Goal: Information Seeking & Learning: Learn about a topic

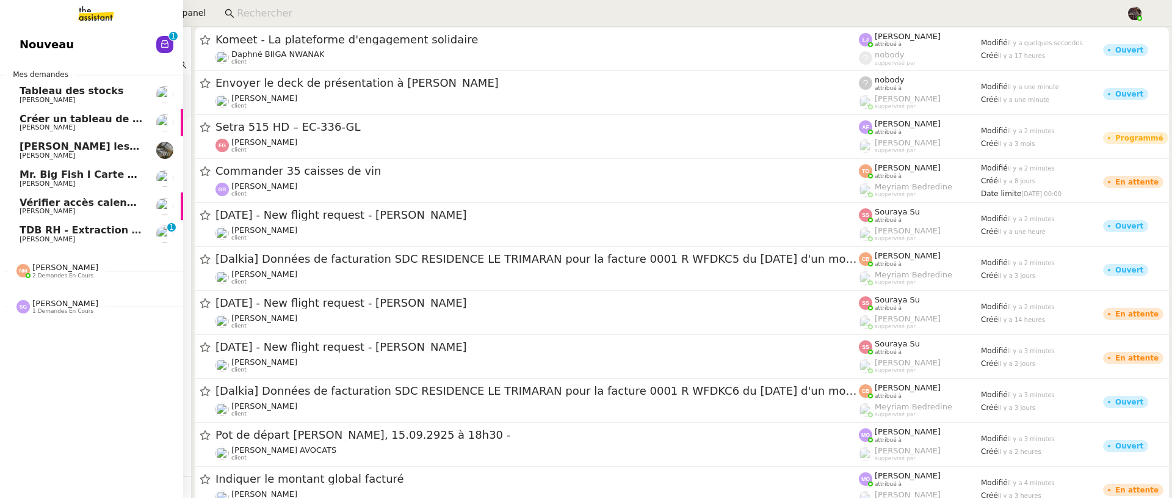
click at [32, 225] on span "TDB RH - Extraction et mise à jour Absences / Turnover - [DATE]" at bounding box center [195, 230] width 351 height 12
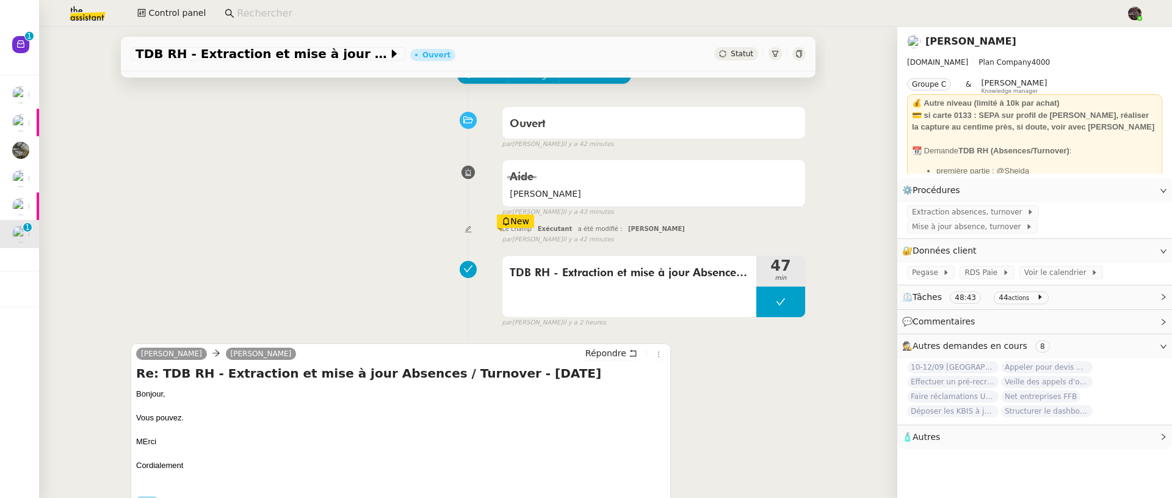
scroll to position [114, 0]
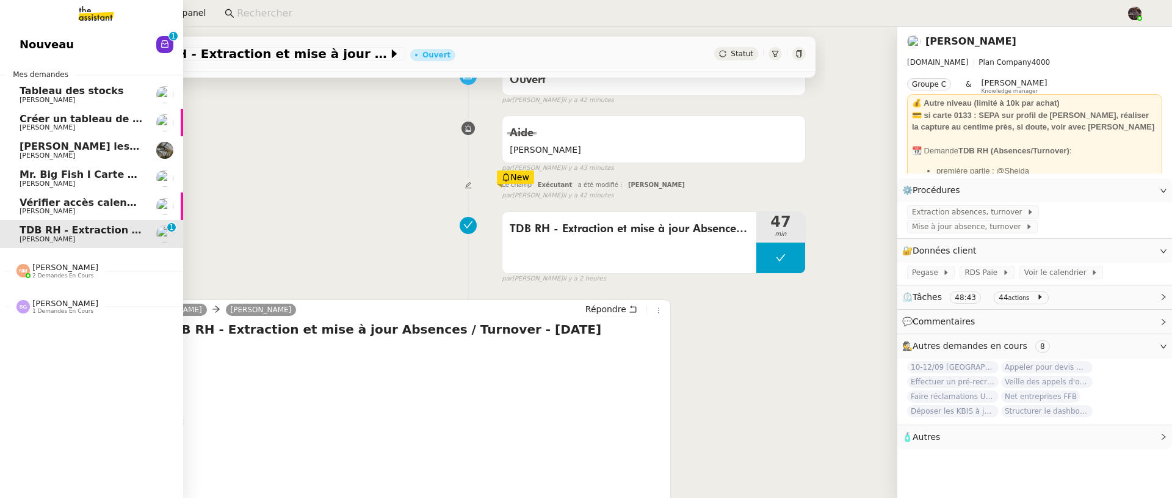
click at [32, 39] on span "Nouveau" at bounding box center [47, 44] width 54 height 18
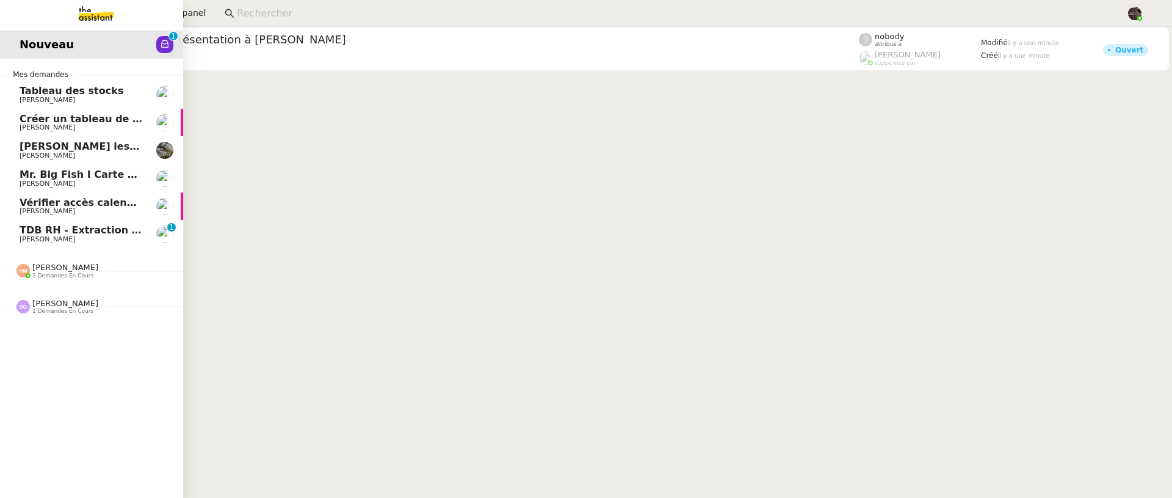
click at [73, 225] on span "TDB RH - Extraction et mise à jour Absences / Turnover - [DATE]" at bounding box center [195, 230] width 351 height 12
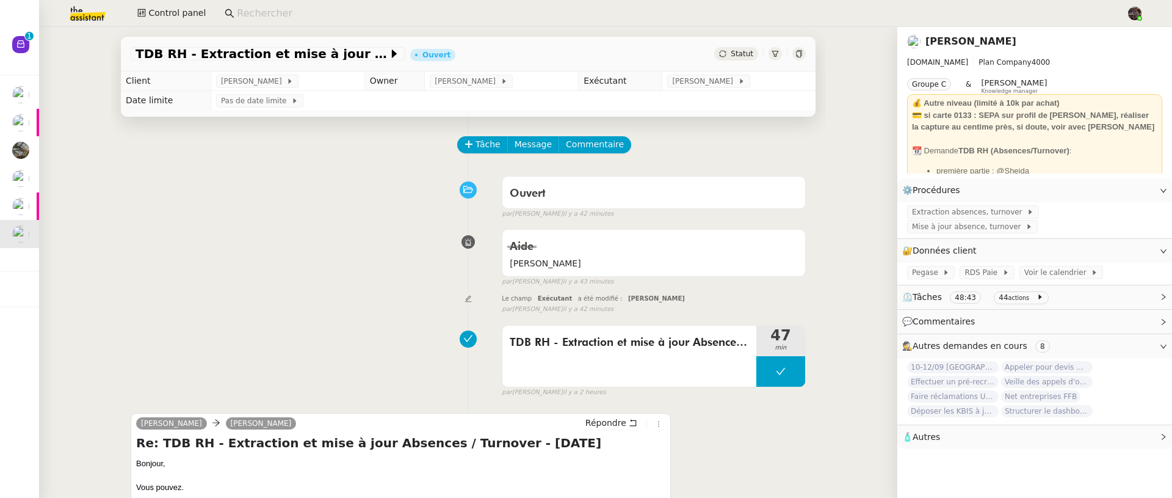
click at [410, 18] on input at bounding box center [675, 13] width 877 height 16
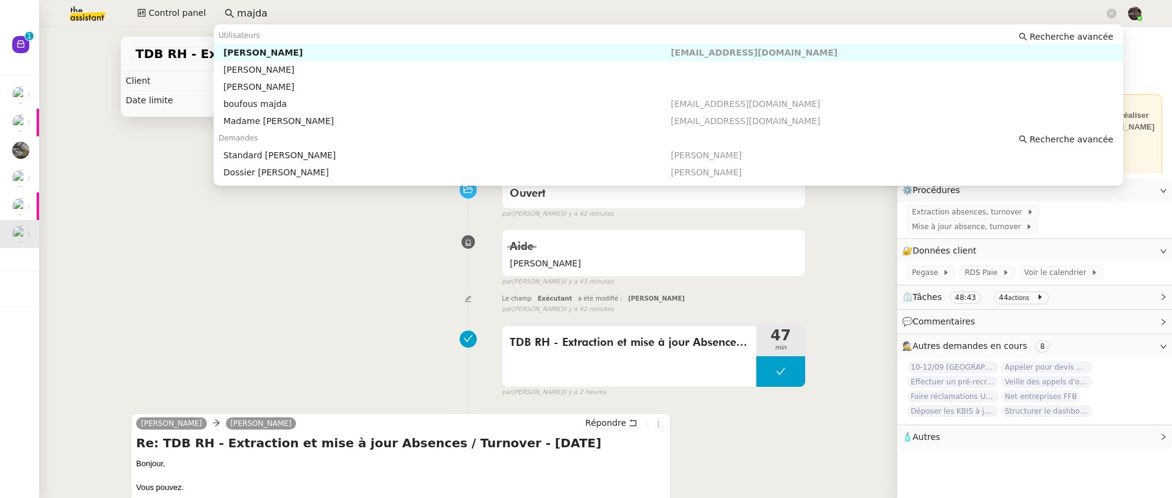
click at [404, 53] on div "[PERSON_NAME]" at bounding box center [447, 52] width 448 height 11
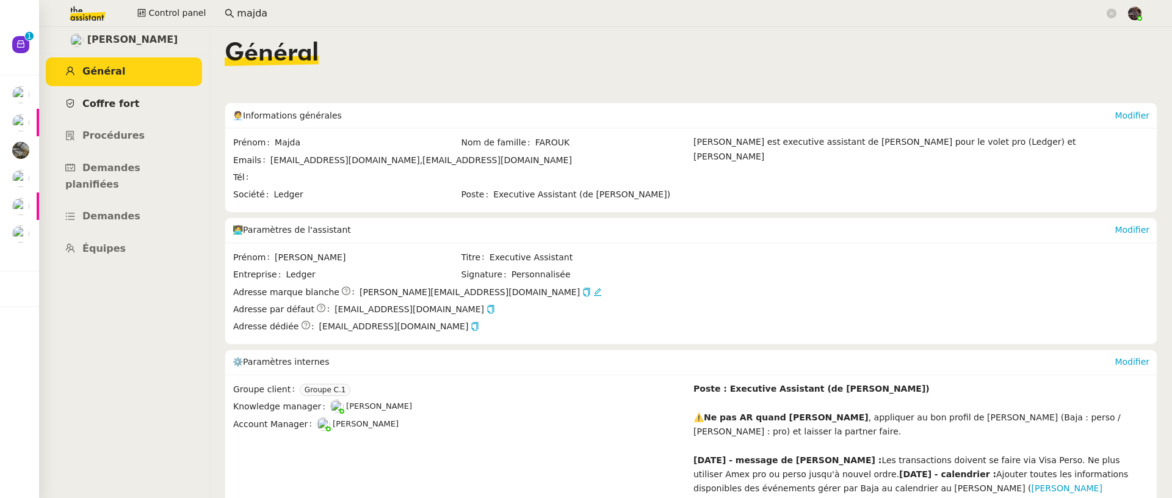
click at [117, 98] on span "Coffre fort" at bounding box center [110, 104] width 57 height 12
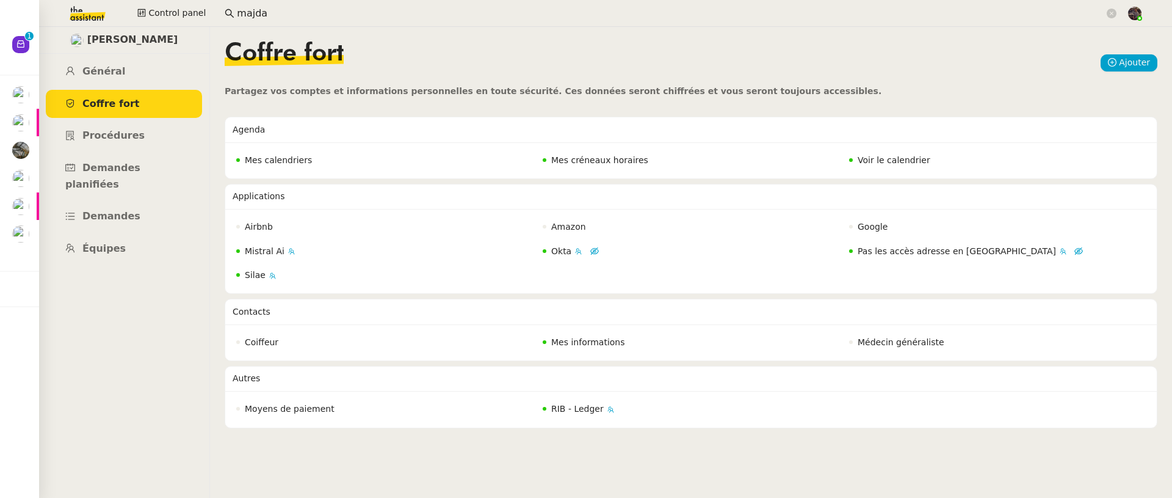
click at [880, 163] on span "Voir le calendrier" at bounding box center [894, 160] width 73 height 10
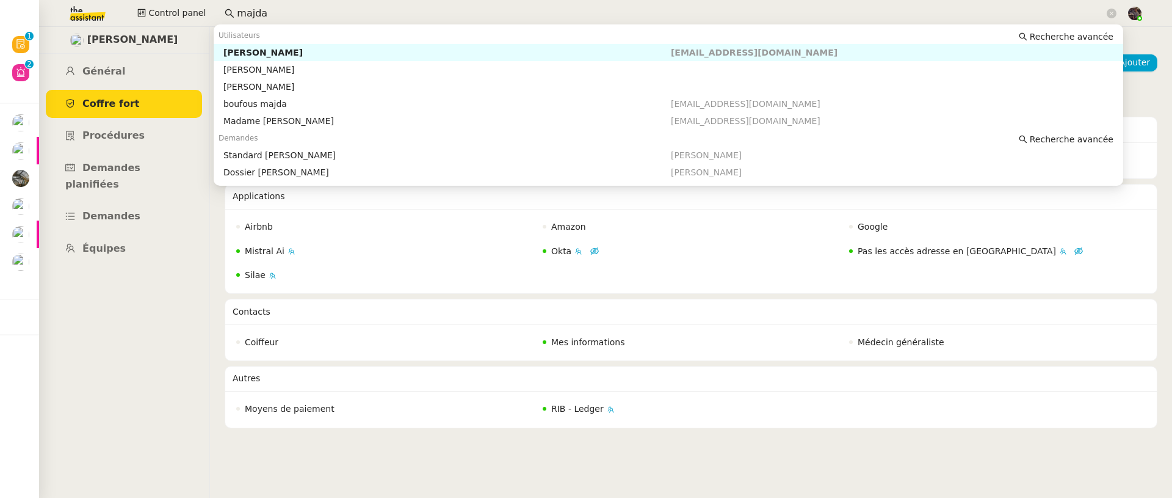
click at [258, 9] on input "majda" at bounding box center [671, 13] width 868 height 16
type input "majda"
click at [430, 51] on div "[PERSON_NAME]" at bounding box center [447, 52] width 448 height 11
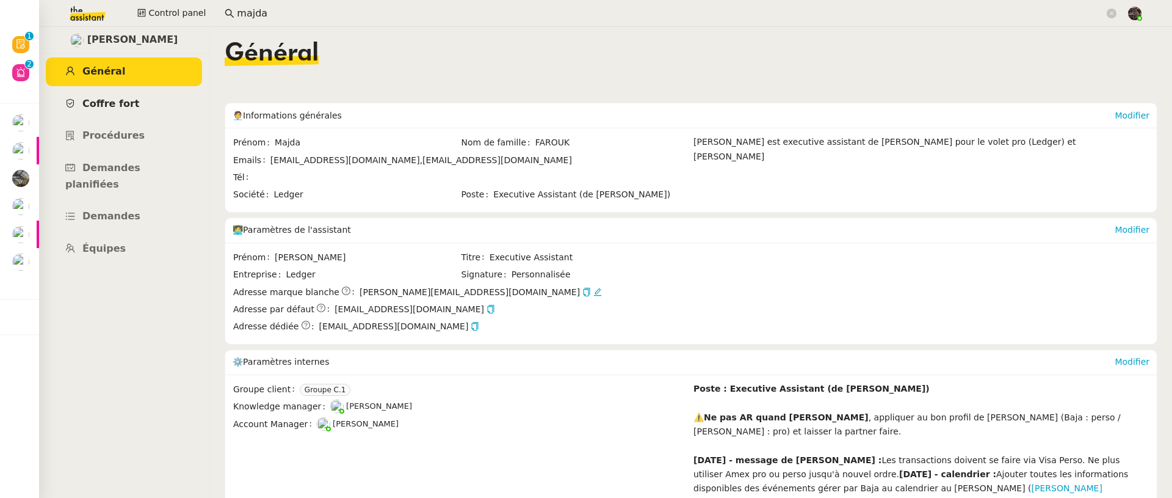
click at [119, 108] on span "Coffre fort" at bounding box center [110, 104] width 57 height 12
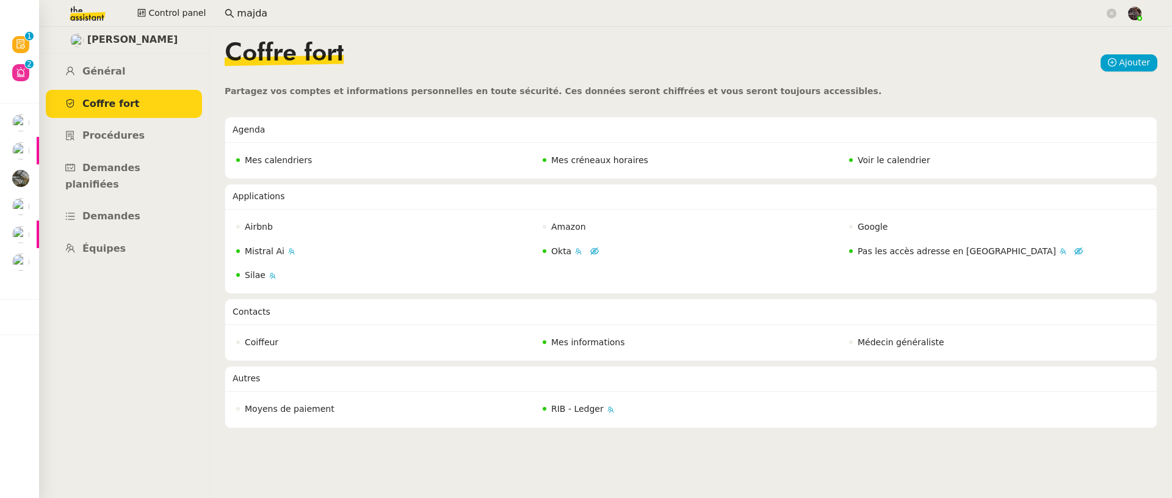
click at [880, 162] on span "Voir le calendrier" at bounding box center [894, 160] width 73 height 10
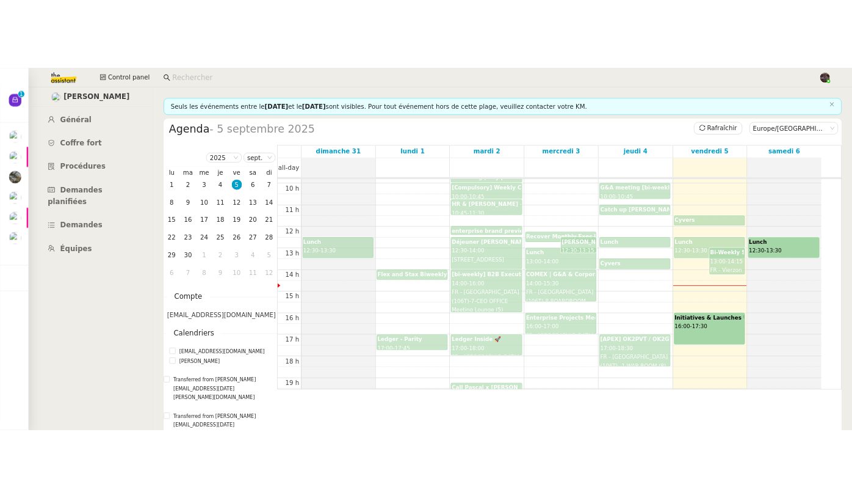
scroll to position [299, 0]
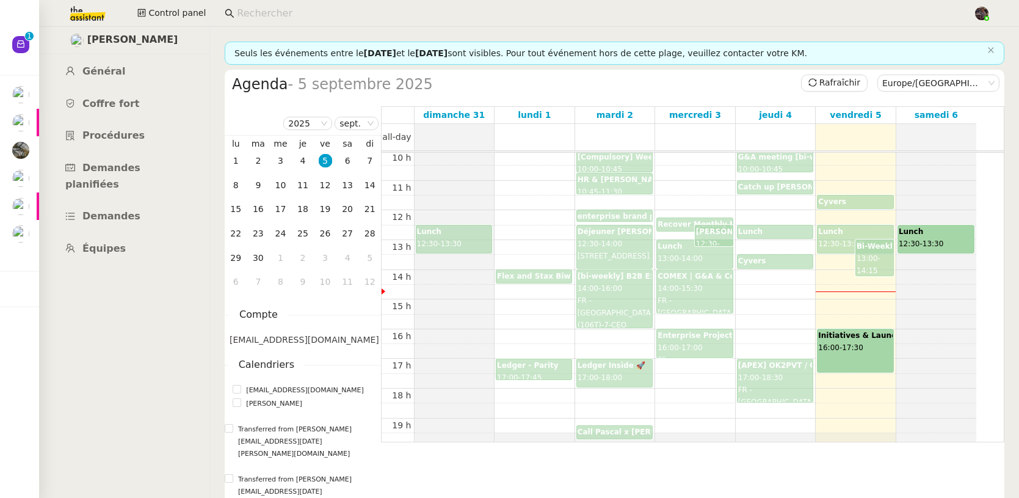
click at [855, 364] on div "Initiatives & Launches Update 16:00 - 17:30" at bounding box center [855, 348] width 74 height 37
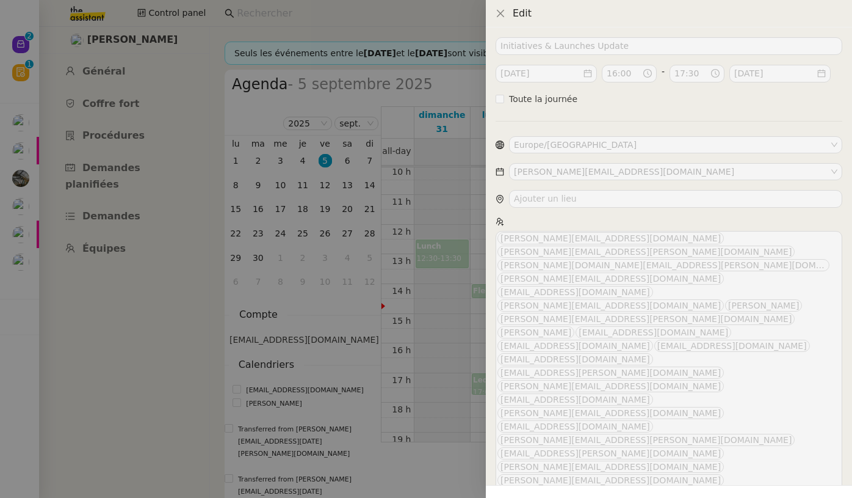
click at [428, 376] on div at bounding box center [426, 249] width 852 height 498
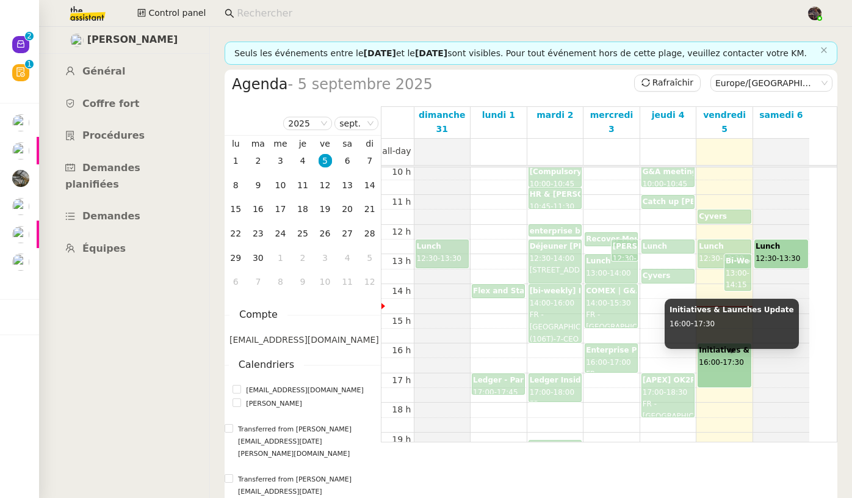
click at [717, 381] on div "Initiatives & Launches Update 16:00 - 17:30" at bounding box center [724, 362] width 51 height 37
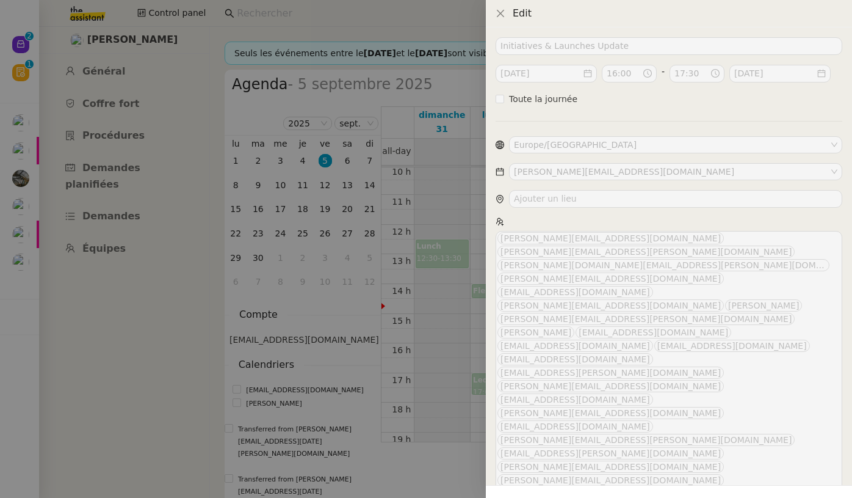
click at [376, 267] on div at bounding box center [426, 249] width 852 height 498
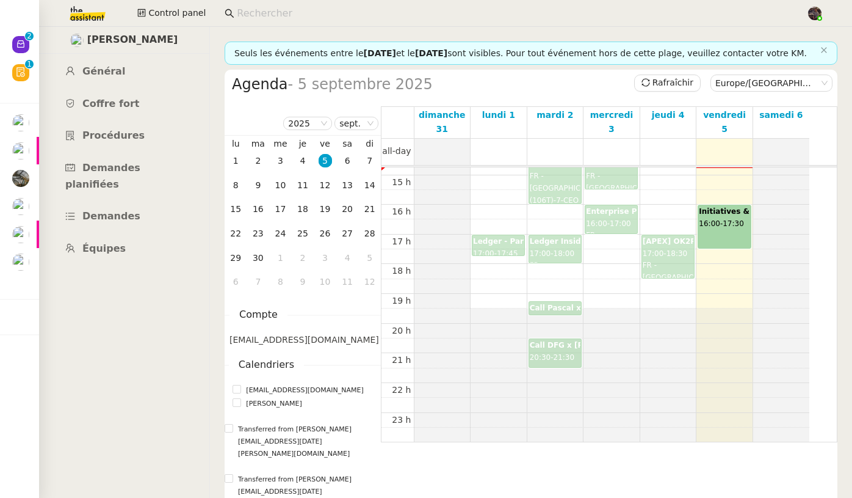
scroll to position [438, 0]
click at [329, 192] on div "12" at bounding box center [325, 184] width 13 height 13
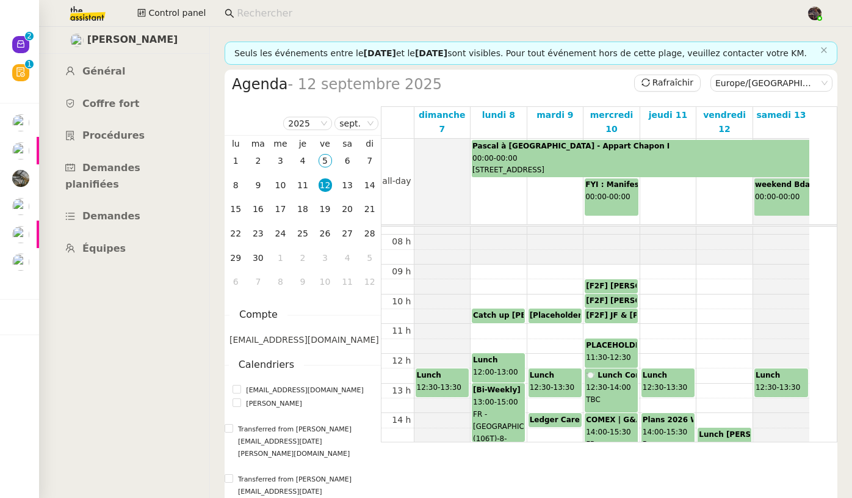
scroll to position [287, 0]
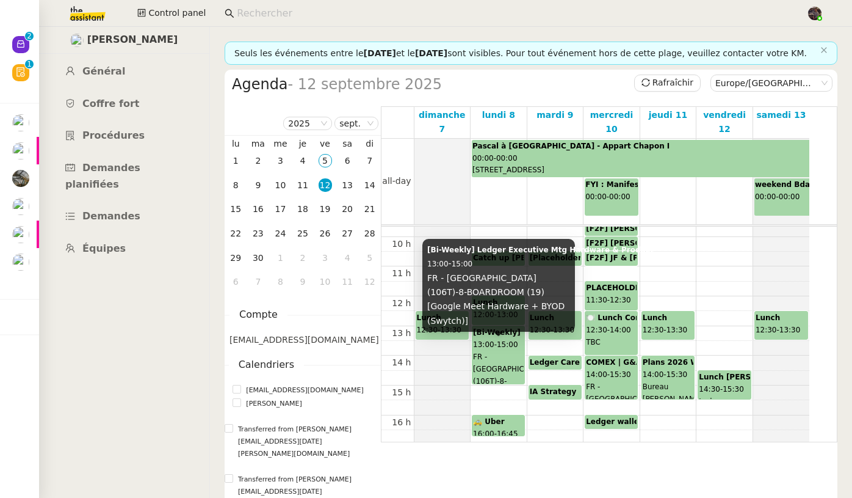
click at [500, 352] on div "[Bi-Weekly] Ledger Executive Mtg Hardware & Product 13:00 - 15:00 FR - Paris (1…" at bounding box center [498, 355] width 51 height 57
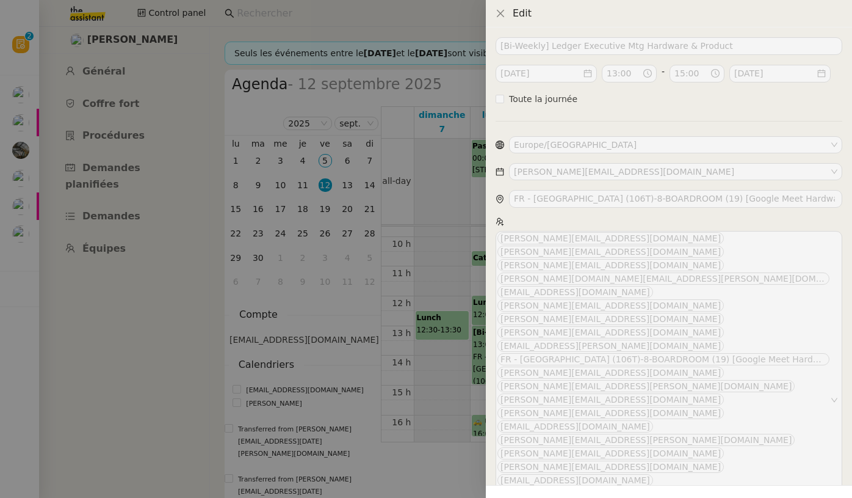
click at [387, 366] on div at bounding box center [426, 249] width 852 height 498
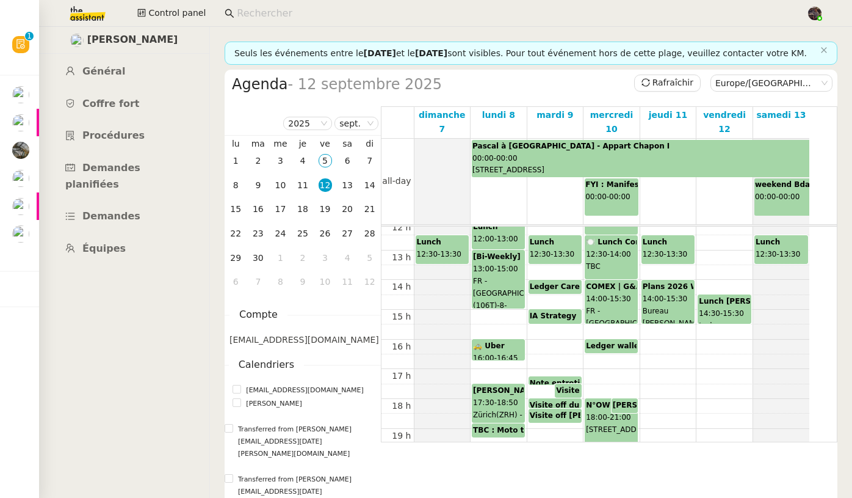
scroll to position [377, 0]
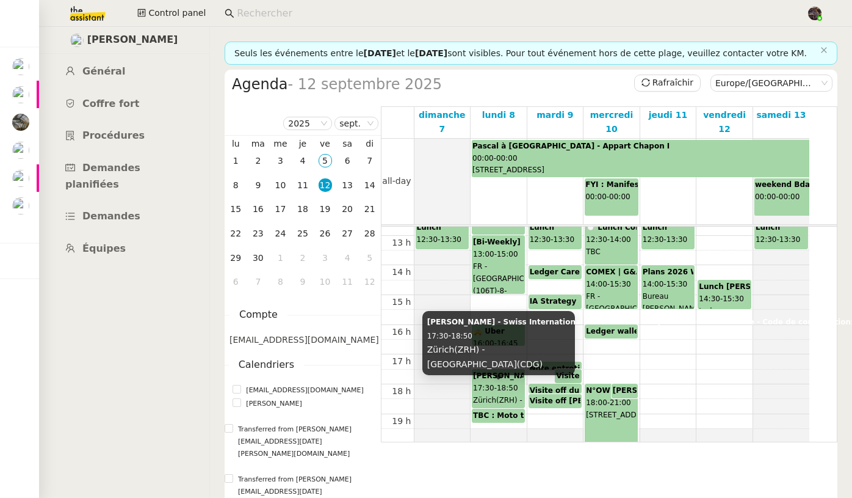
click at [498, 401] on div "Pascal GAUTHIER - Swiss International Air Lines 644 - départ 17:30 heure locale…" at bounding box center [498, 388] width 51 height 37
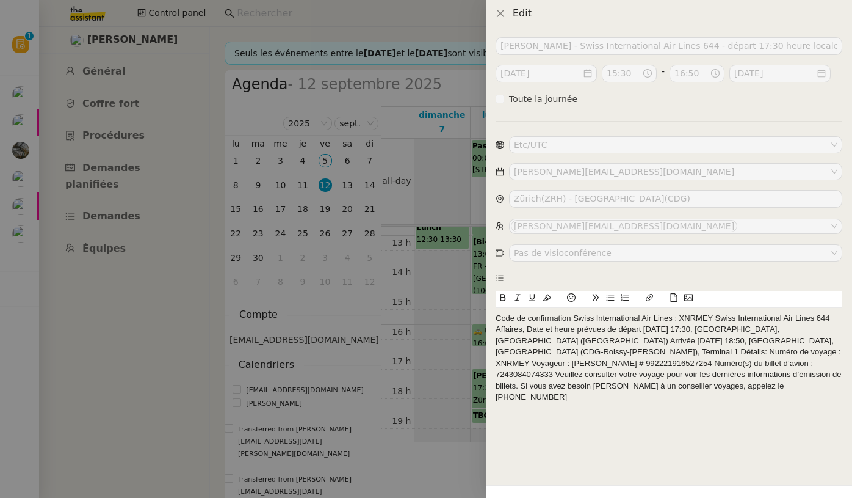
click at [445, 373] on div at bounding box center [426, 249] width 852 height 498
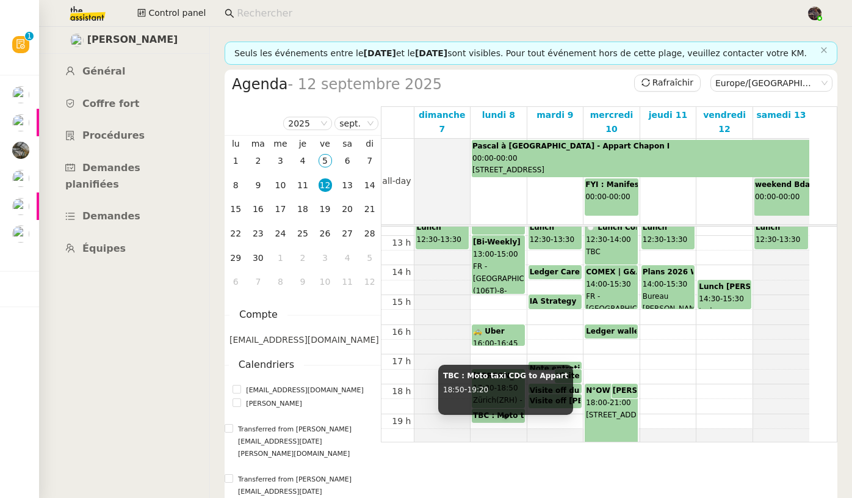
click at [510, 422] on div "TBC : Moto taxi CDG to Appart 18:50 - 19:20" at bounding box center [498, 416] width 51 height 12
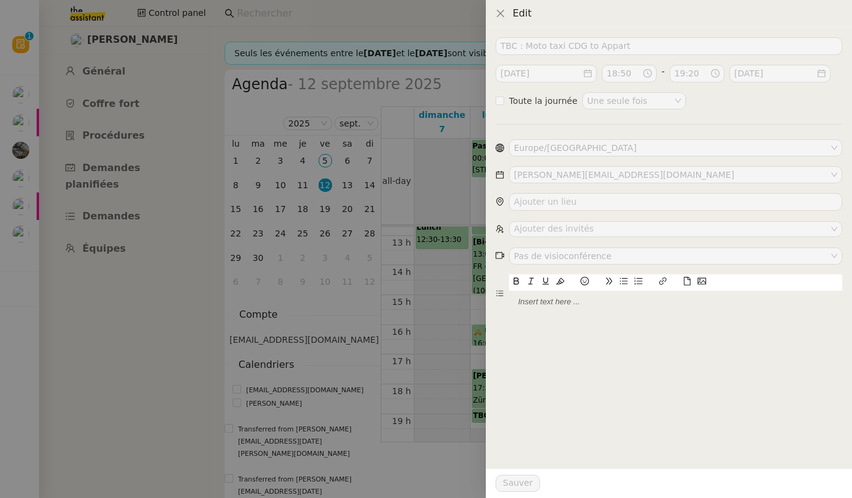
click at [439, 332] on div at bounding box center [426, 249] width 852 height 498
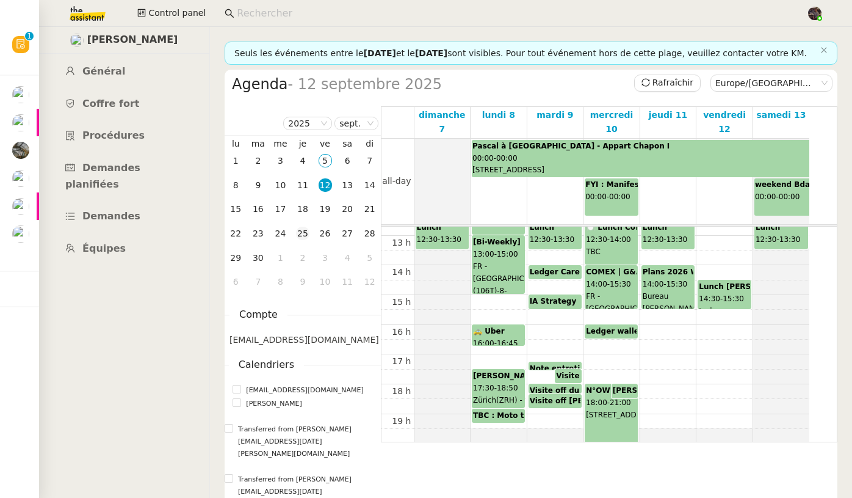
click at [307, 240] on div "25" at bounding box center [302, 233] width 13 height 13
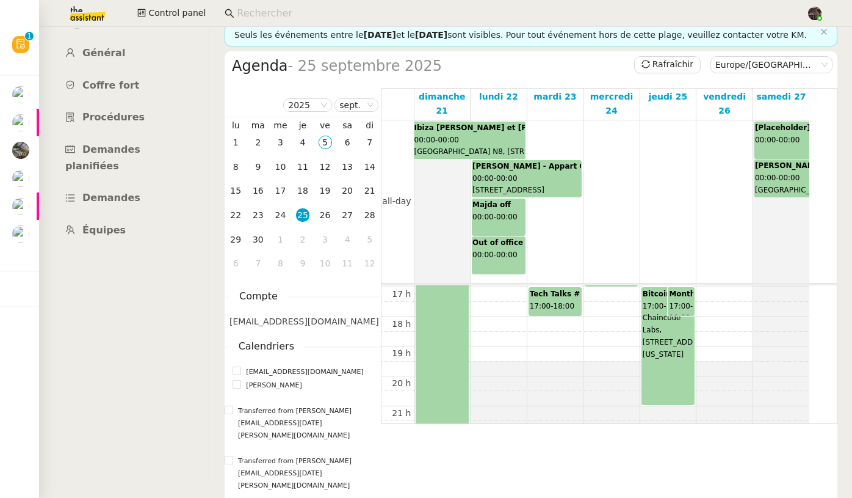
scroll to position [506, 0]
click at [662, 395] on div "Bitcoin Industry <> Open Source Developer Dialogues: Building Mutual Understand…" at bounding box center [668, 343] width 52 height 117
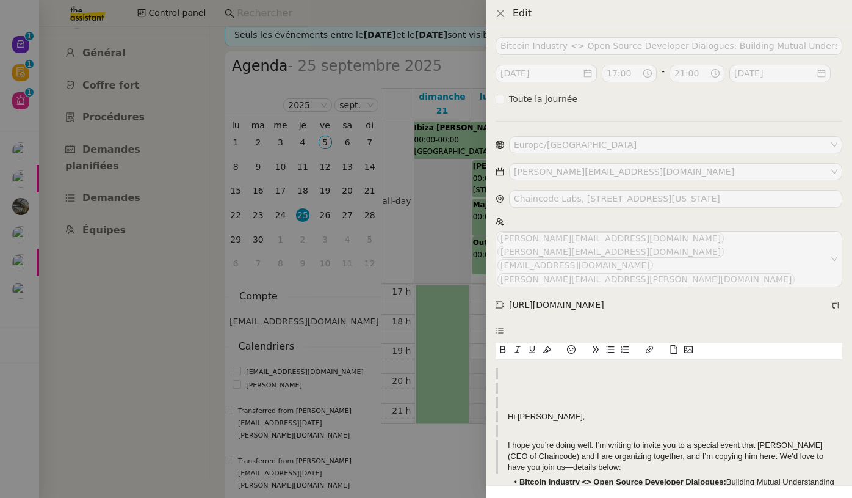
scroll to position [438, 0]
click at [454, 253] on div at bounding box center [426, 249] width 852 height 498
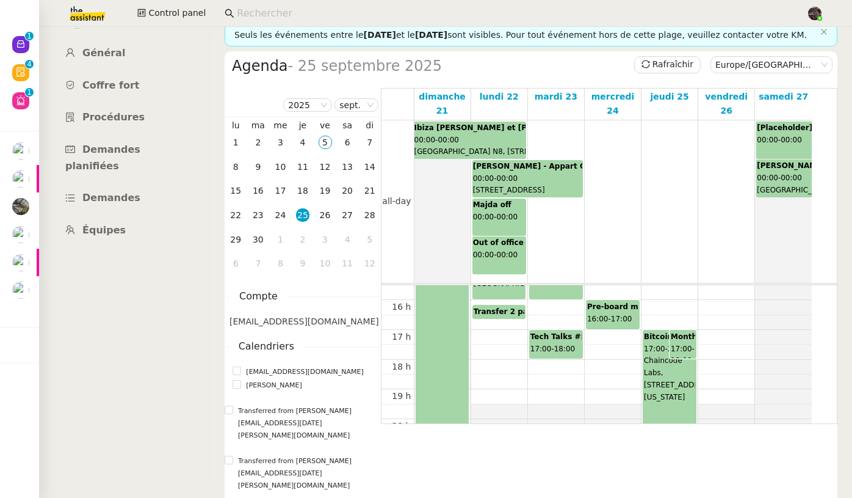
scroll to position [461, 0]
click at [667, 71] on span "Rafraîchir" at bounding box center [673, 64] width 41 height 14
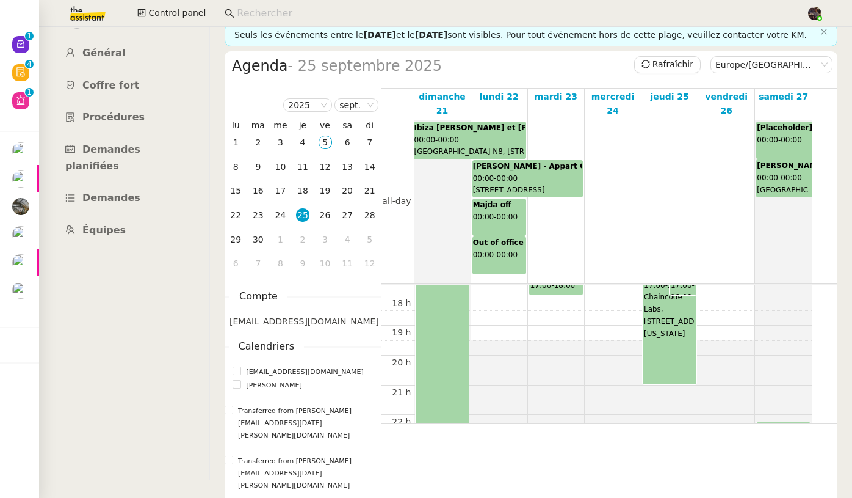
scroll to position [467, 0]
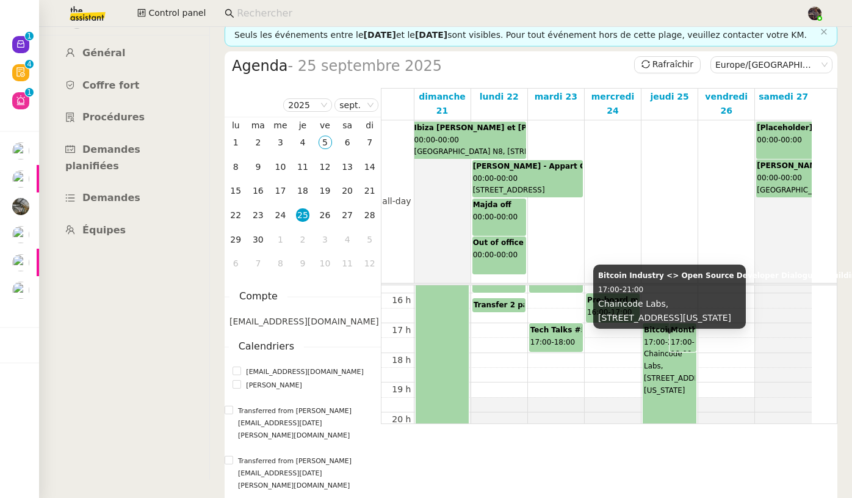
click at [663, 379] on span "Chaincode Labs, 450 Lexington Ave, Floor 38, New York, NY" at bounding box center [680, 371] width 72 height 45
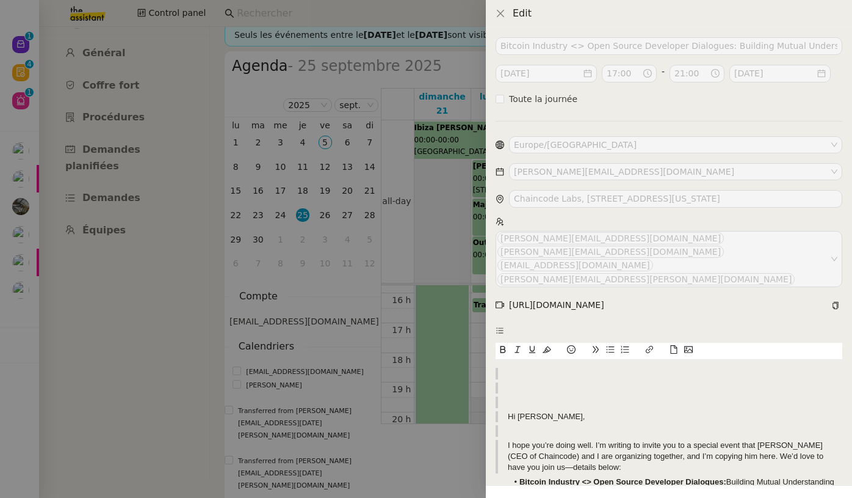
click at [368, 382] on div at bounding box center [426, 249] width 852 height 498
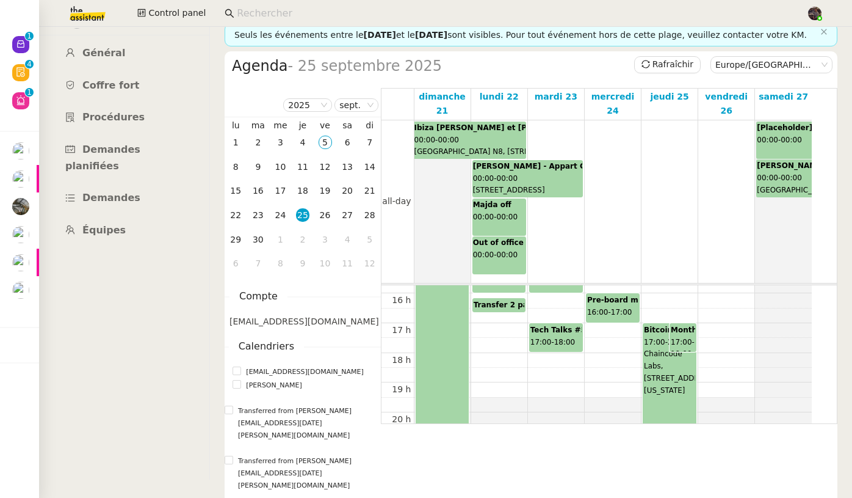
click at [560, 334] on b "Tech Talks #5 - Behind the Scenes of LRK" at bounding box center [616, 329] width 170 height 9
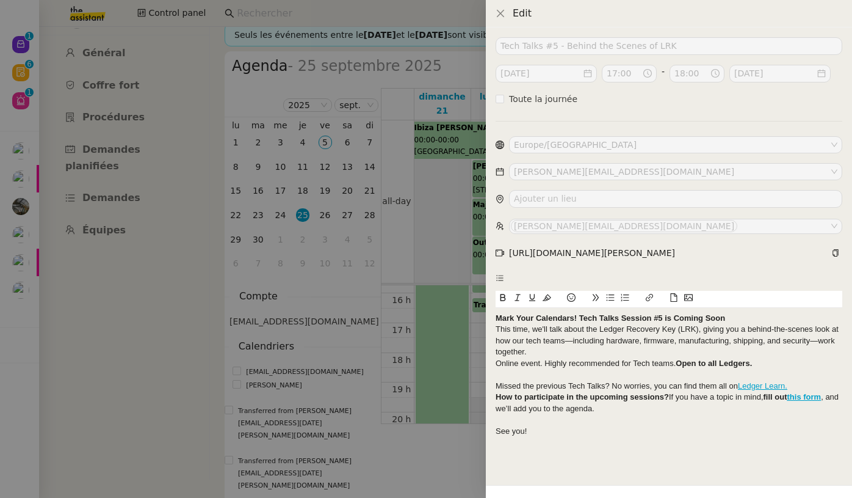
click at [330, 375] on div at bounding box center [426, 249] width 852 height 498
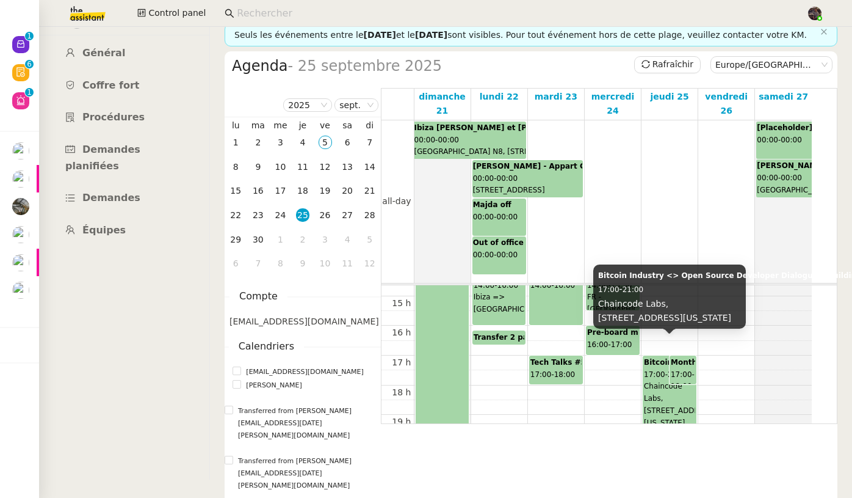
scroll to position [424, 0]
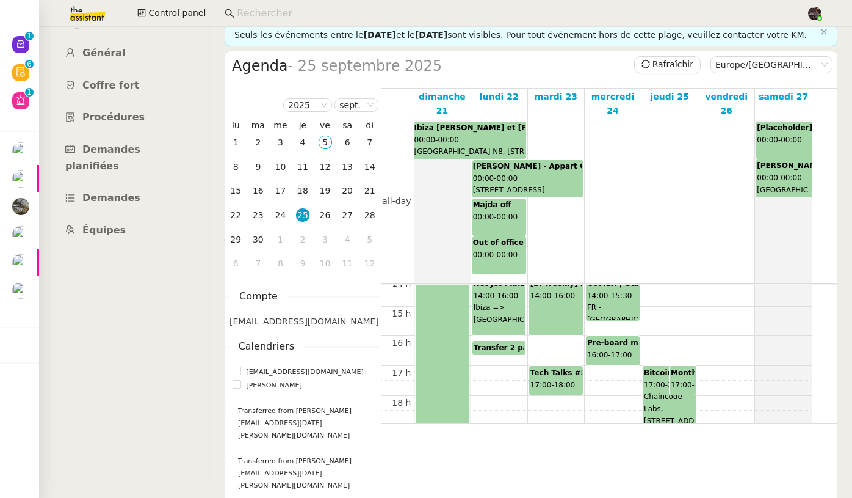
click at [306, 197] on div "18" at bounding box center [302, 190] width 13 height 13
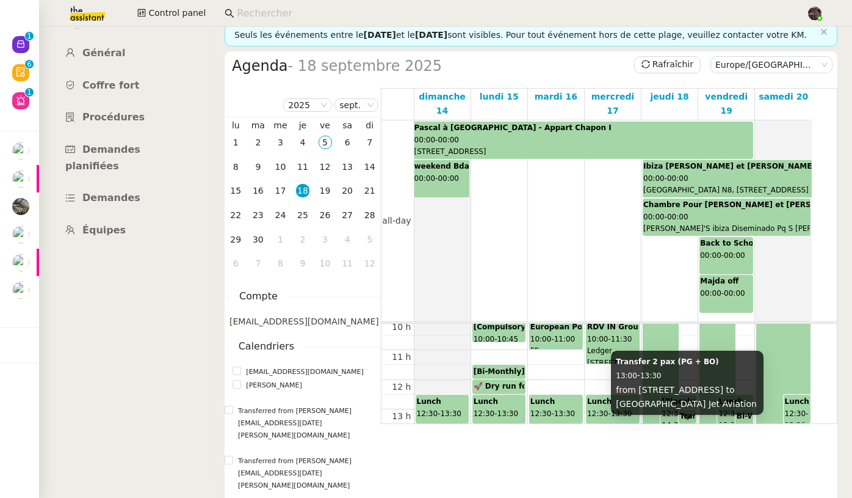
scroll to position [318, 0]
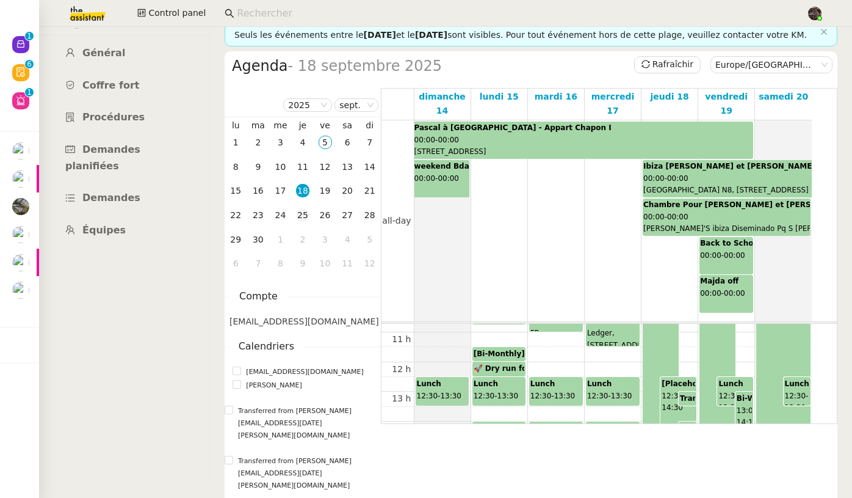
click at [302, 222] on div "25" at bounding box center [302, 214] width 13 height 13
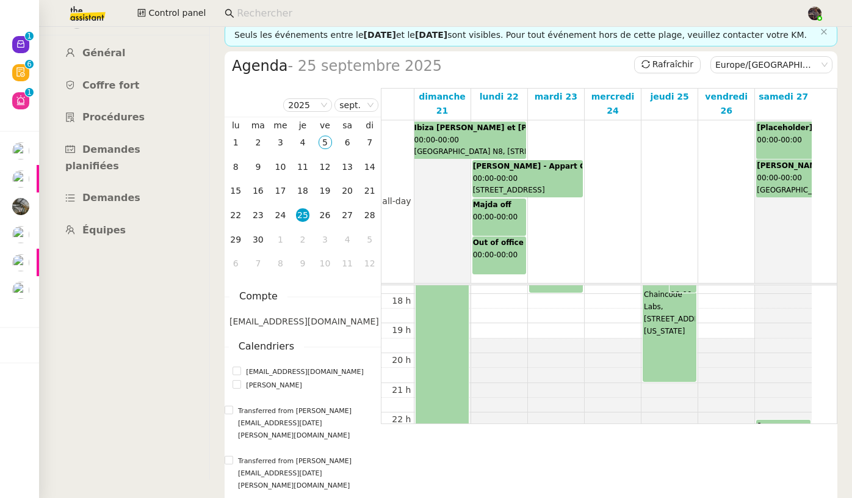
scroll to position [470, 0]
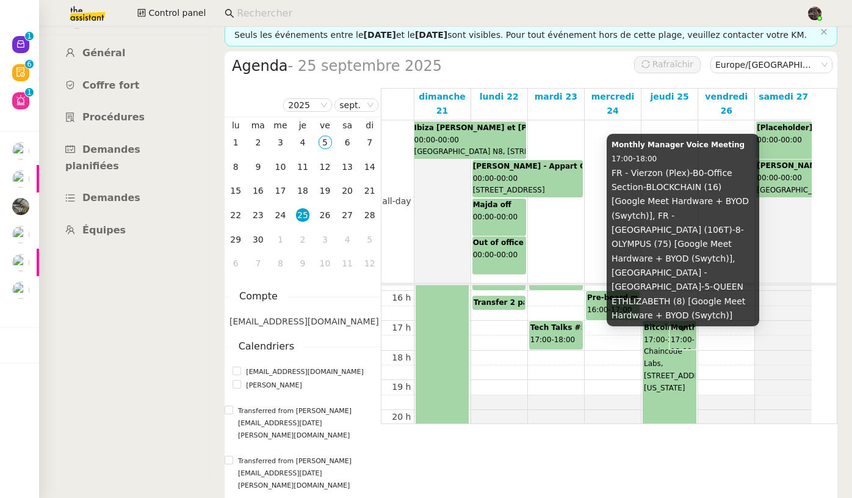
click at [678, 344] on span "17:00" at bounding box center [681, 339] width 21 height 9
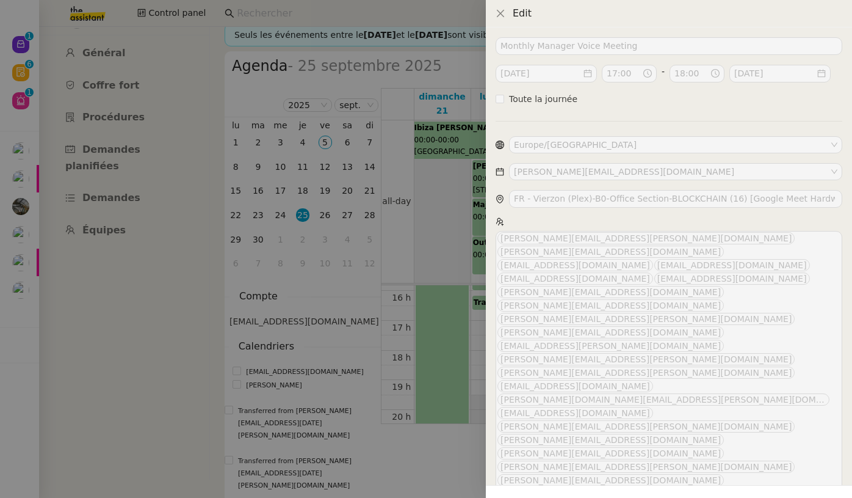
click at [419, 358] on div at bounding box center [426, 249] width 852 height 498
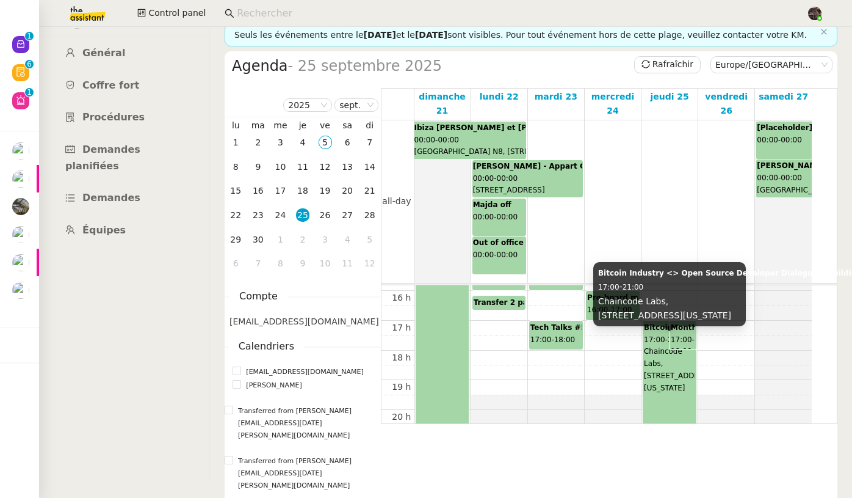
click at [661, 392] on span "Chaincode Labs, 450 Lexington Ave, Floor 38, New York, NY" at bounding box center [680, 369] width 72 height 45
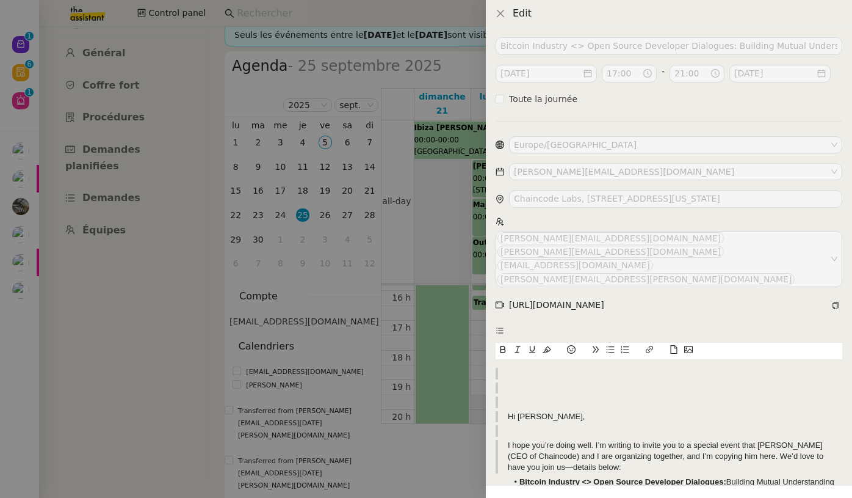
click at [375, 363] on div at bounding box center [426, 249] width 852 height 498
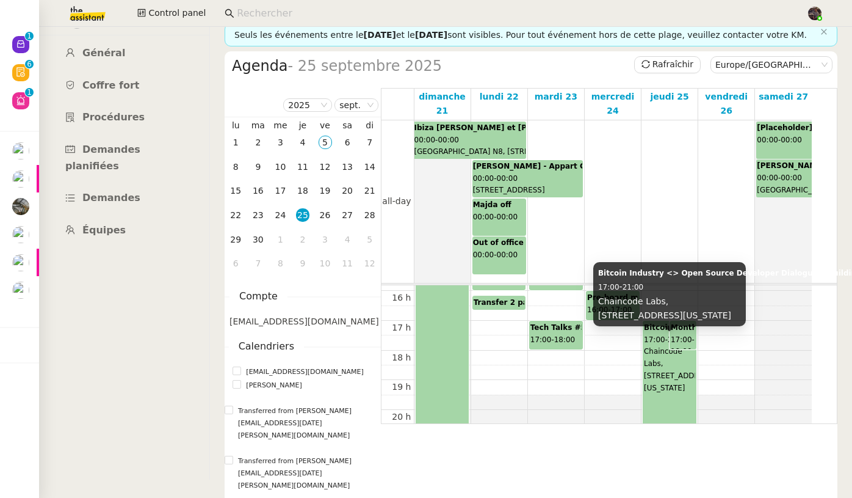
click at [675, 392] on span "Chaincode Labs, 450 Lexington Ave, Floor 38, New York, NY" at bounding box center [680, 369] width 72 height 45
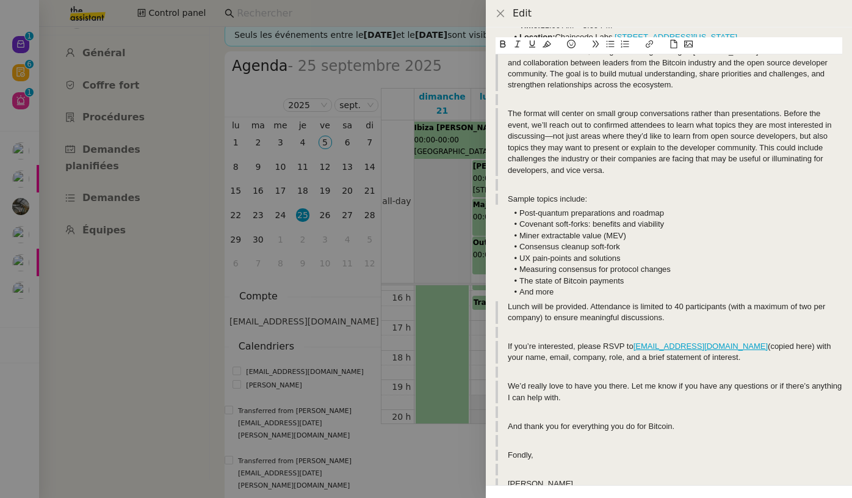
scroll to position [650, 0]
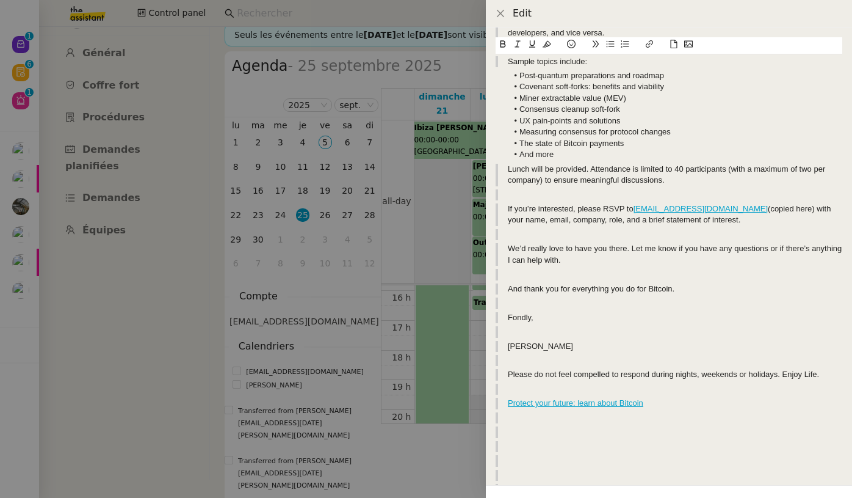
click at [428, 292] on div at bounding box center [426, 249] width 852 height 498
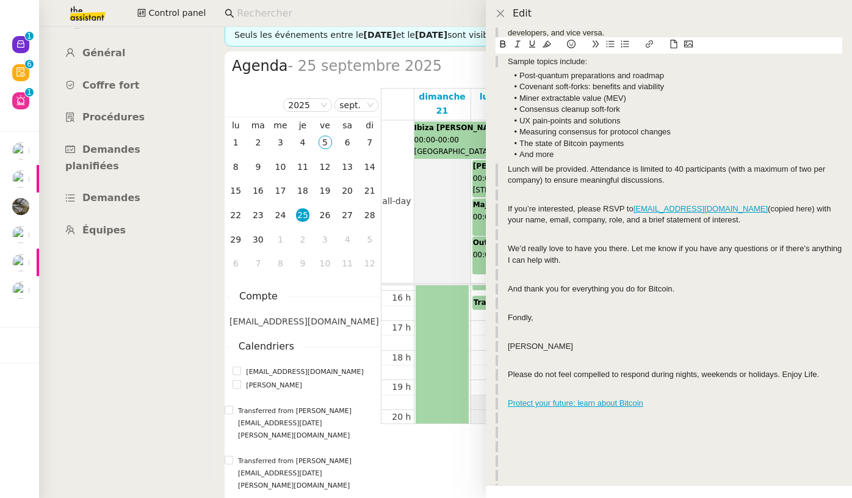
scroll to position [0, 0]
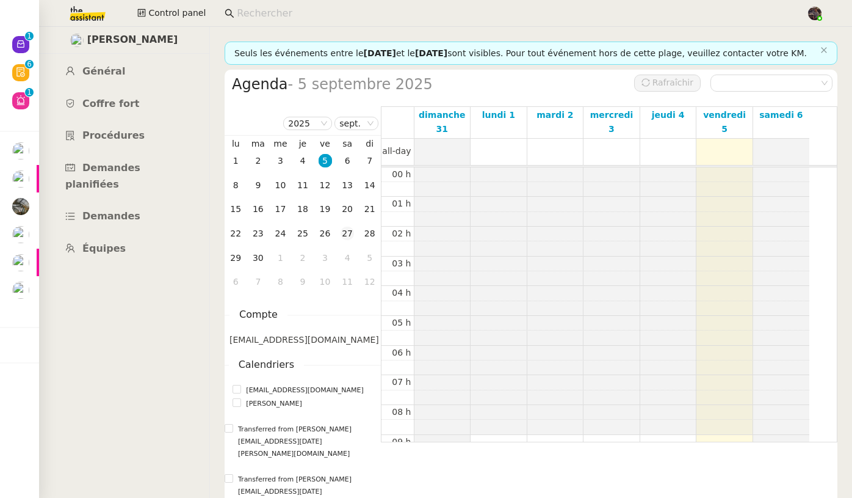
scroll to position [179, 0]
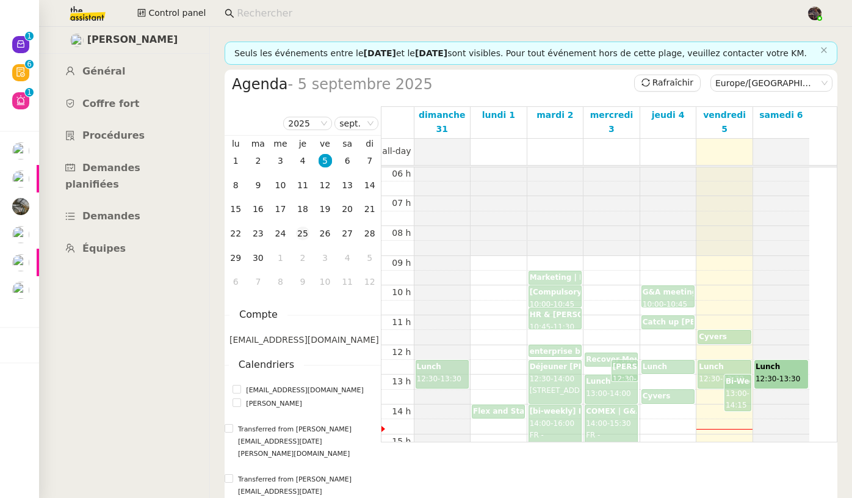
click at [305, 240] on div "25" at bounding box center [302, 233] width 13 height 13
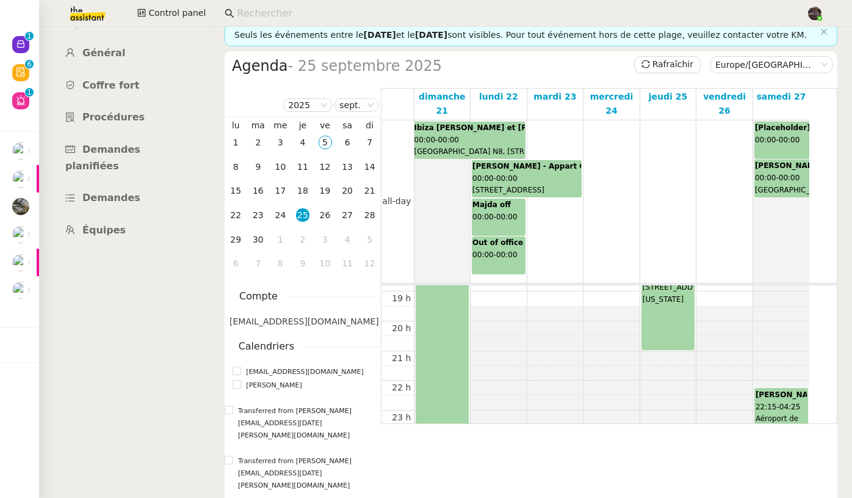
scroll to position [550, 0]
click at [680, 343] on div "Bitcoin Industry <> Open Source Developer Dialogues: Building Mutual Understand…" at bounding box center [668, 299] width 52 height 117
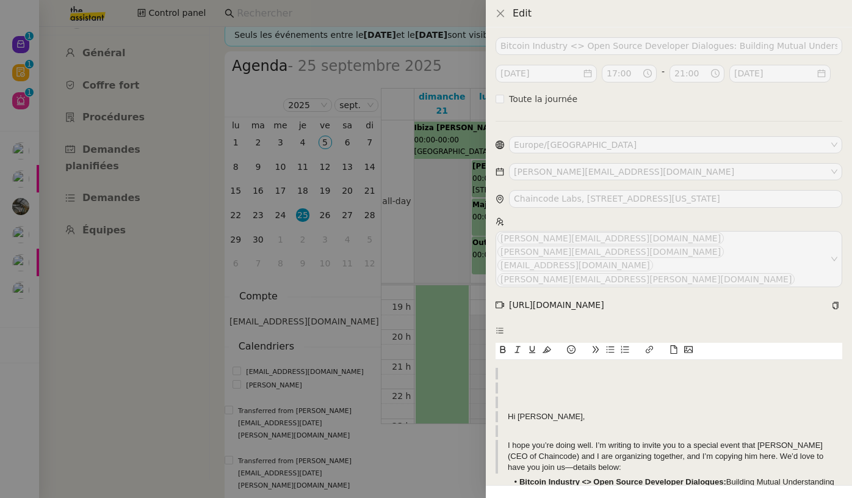
click at [474, 347] on div at bounding box center [426, 249] width 852 height 498
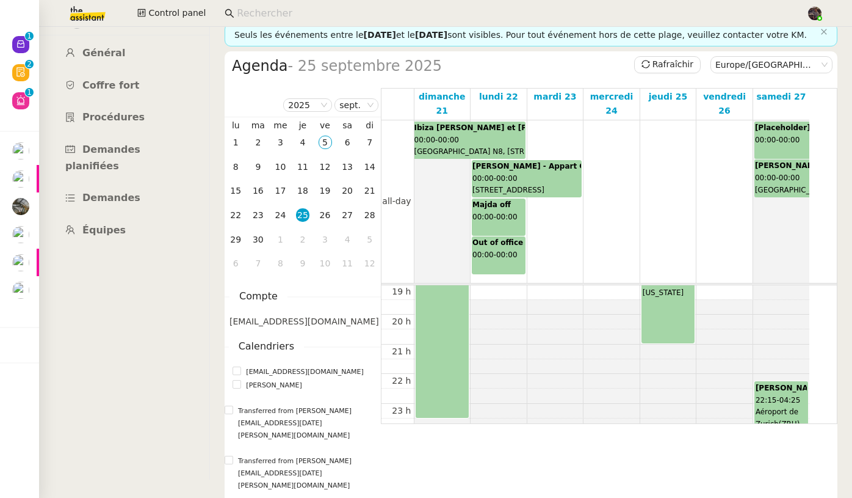
scroll to position [575, 0]
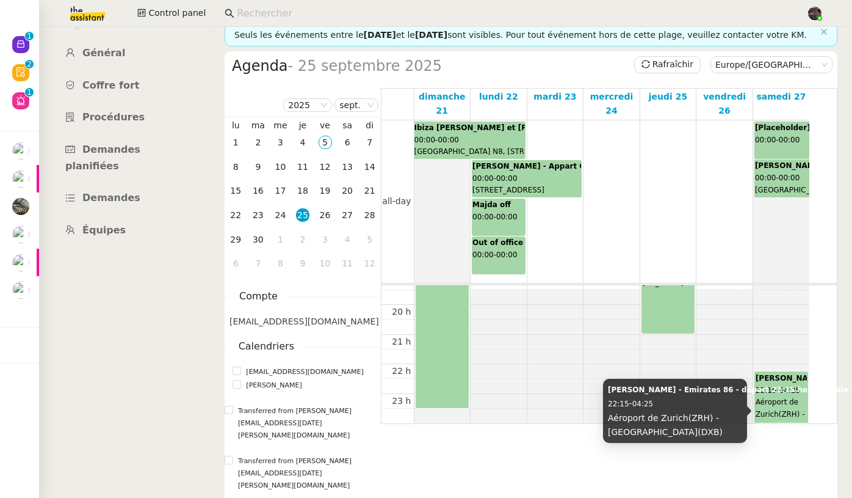
click at [779, 410] on div "Pascal GAUTHIER - Emirates 86 - départ 22:15 heure locale - Code de confirmatio…" at bounding box center [781, 397] width 51 height 50
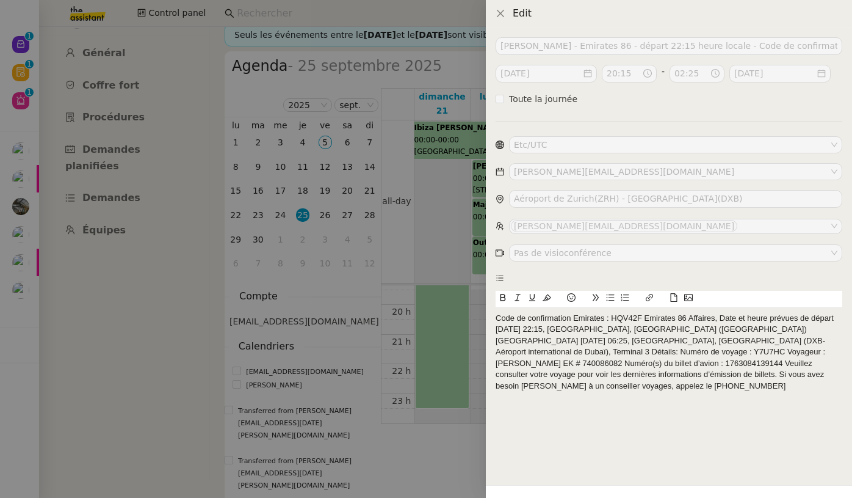
scroll to position [438, 0]
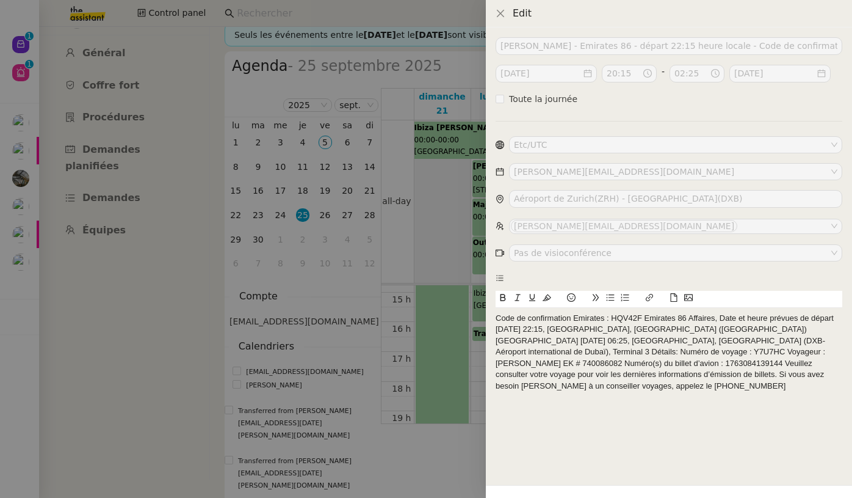
click at [470, 350] on div at bounding box center [426, 249] width 852 height 498
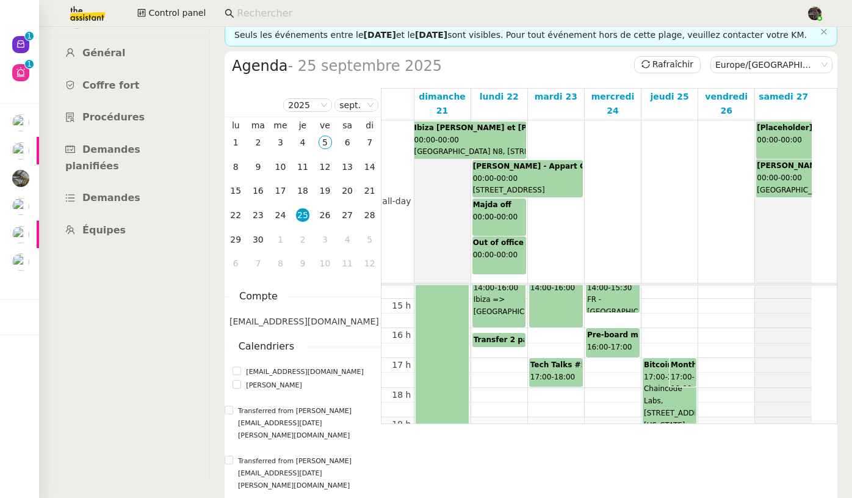
scroll to position [432, 0]
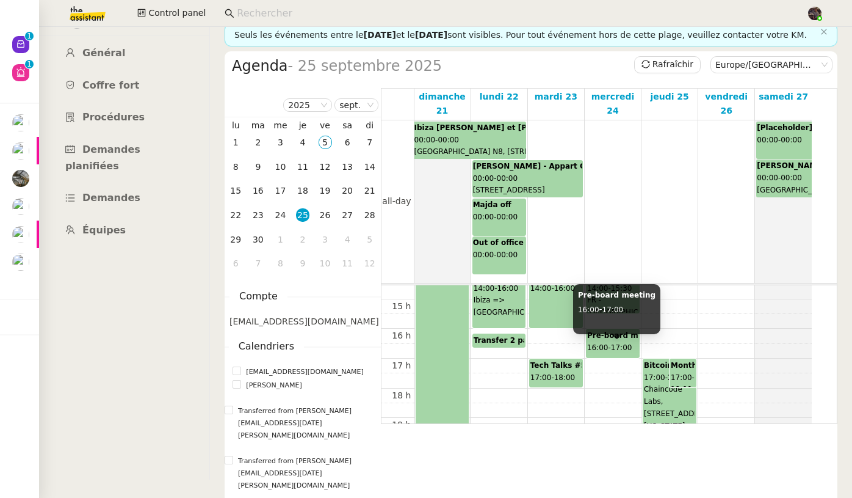
click at [615, 339] on b "Pre-board meeting" at bounding box center [626, 335] width 78 height 9
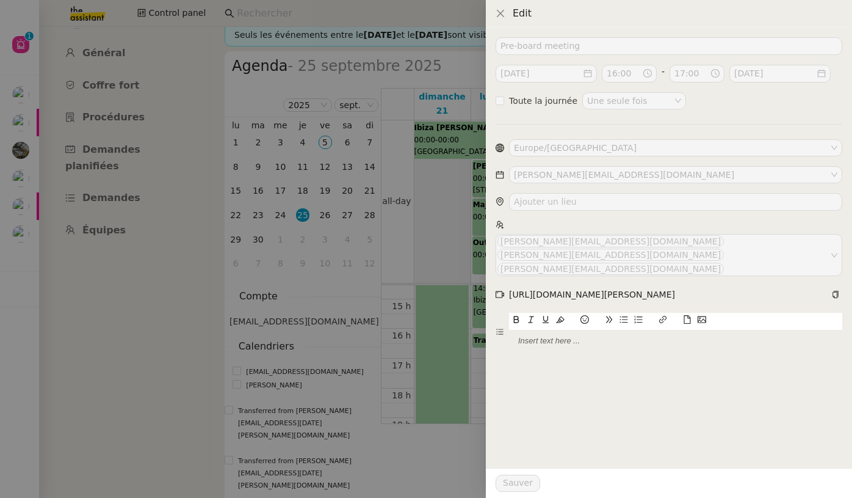
click at [430, 355] on div at bounding box center [426, 249] width 852 height 498
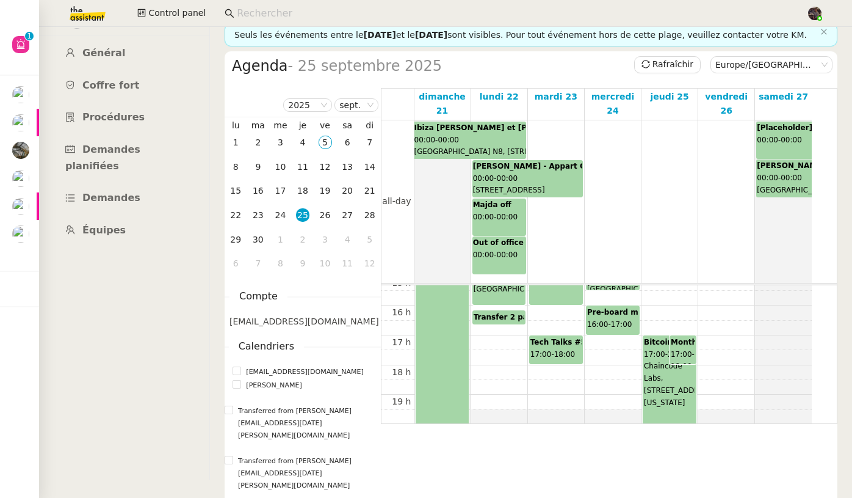
scroll to position [534, 0]
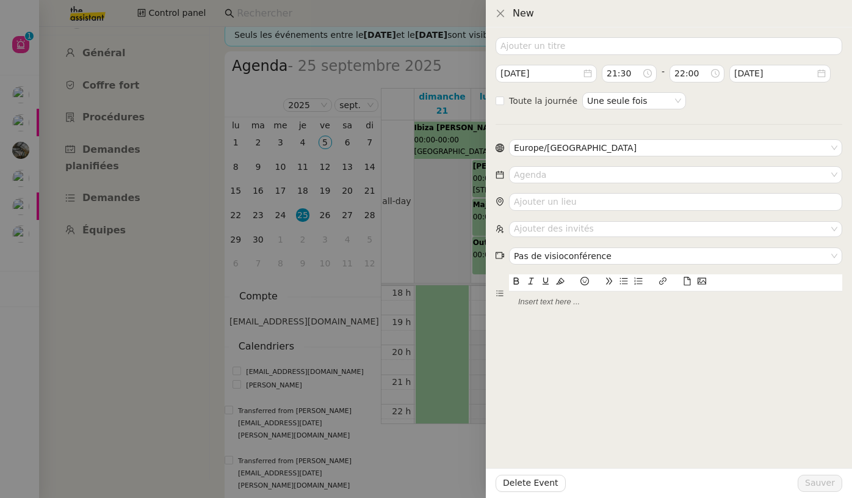
click at [448, 442] on div at bounding box center [426, 249] width 852 height 498
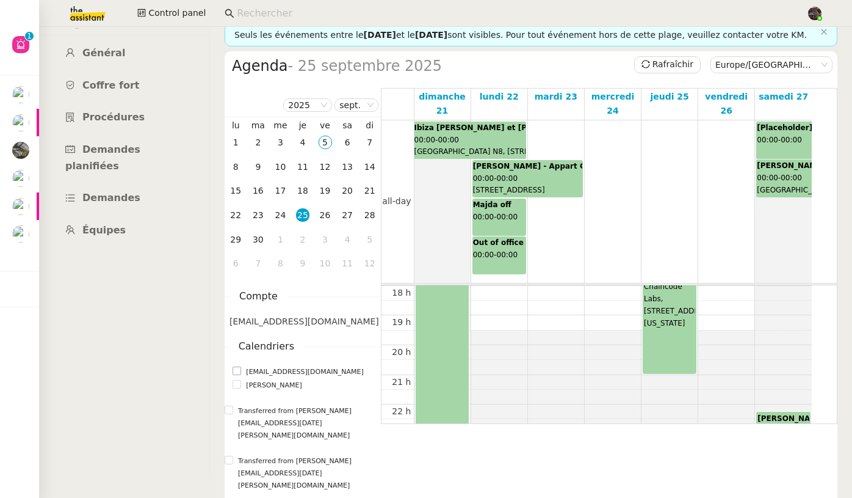
click at [270, 378] on span "majda.farouk@ledger.fr" at bounding box center [304, 372] width 127 height 12
checkbox input "true"
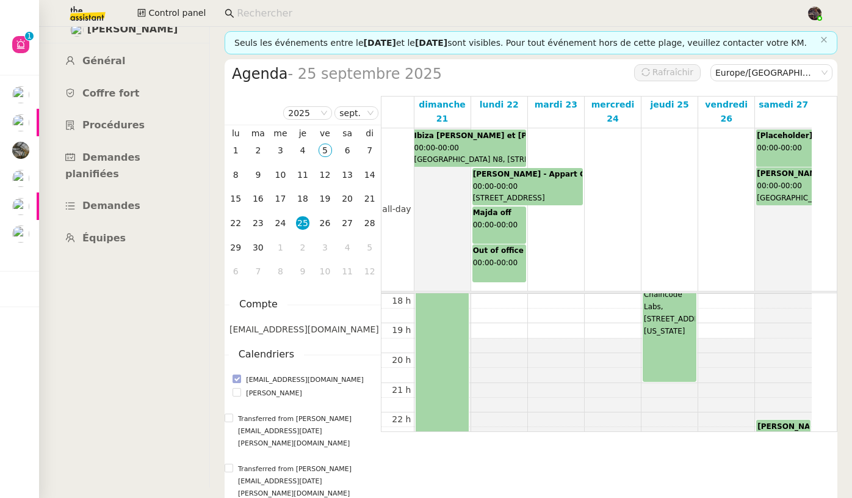
scroll to position [1, 0]
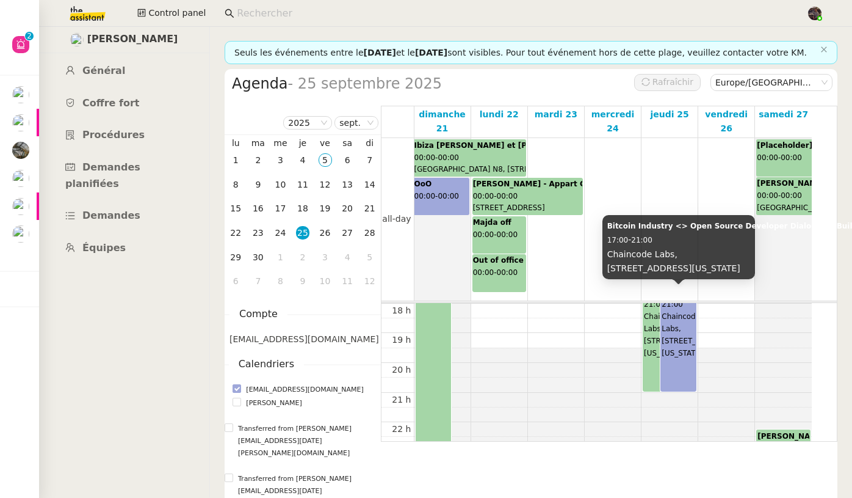
click at [675, 357] on span "Chaincode Labs, 450 Lexington Ave, Floor 38, New York, NY" at bounding box center [698, 334] width 72 height 45
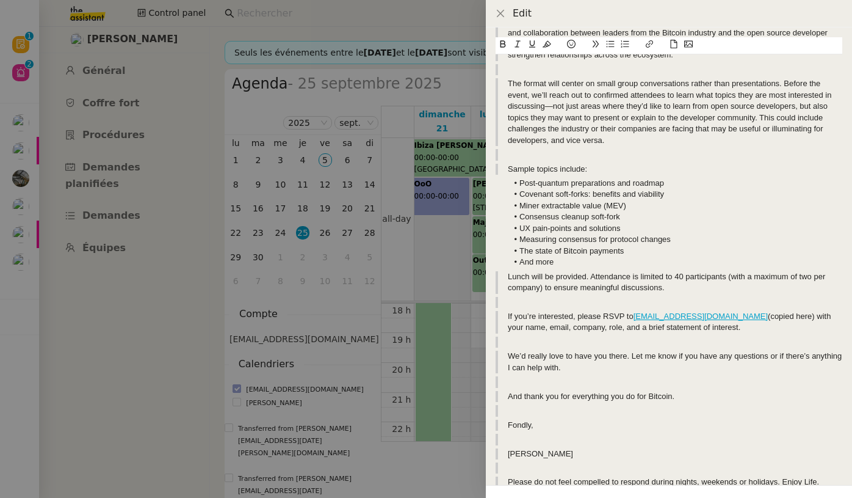
scroll to position [469, 0]
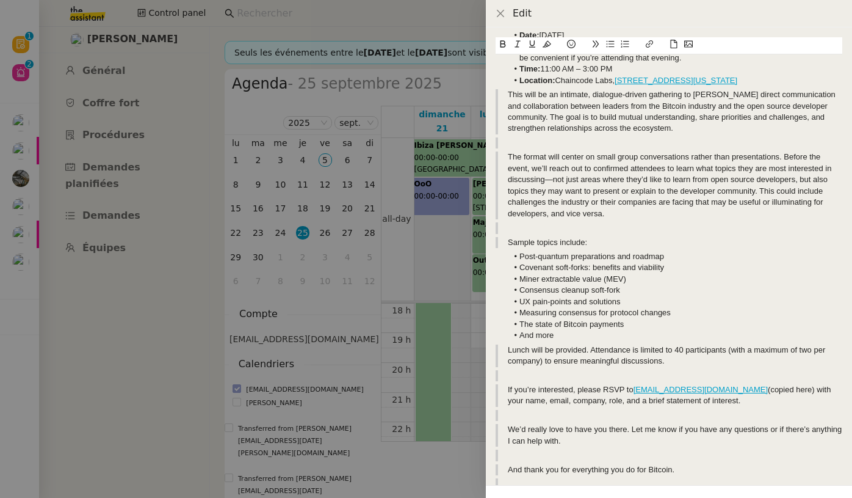
click at [451, 337] on div at bounding box center [426, 249] width 852 height 498
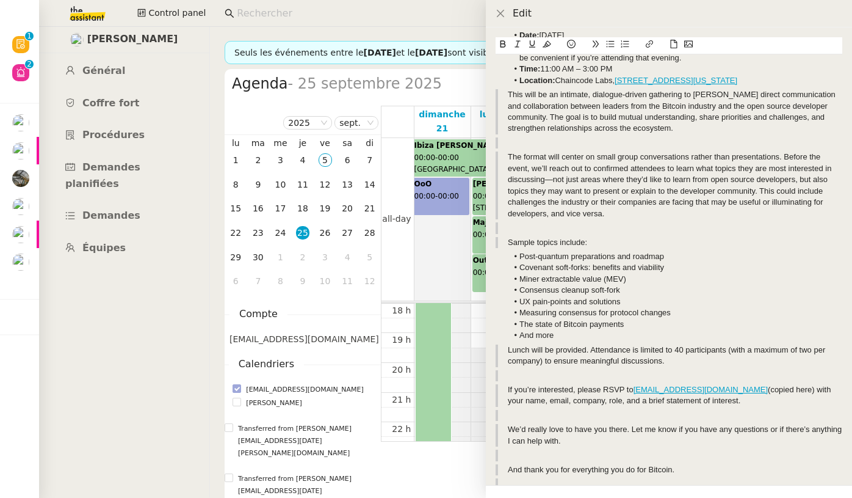
scroll to position [0, 0]
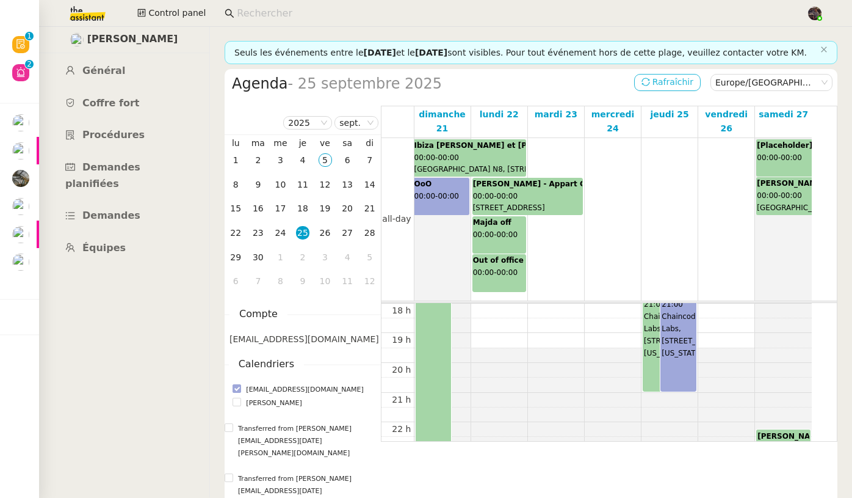
click at [674, 89] on span "Rafraîchir" at bounding box center [673, 82] width 41 height 14
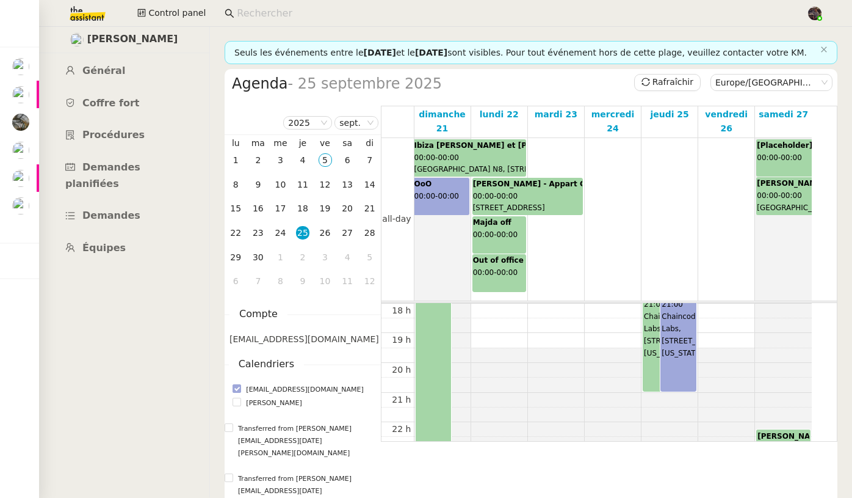
click at [314, 15] on input at bounding box center [515, 13] width 557 height 16
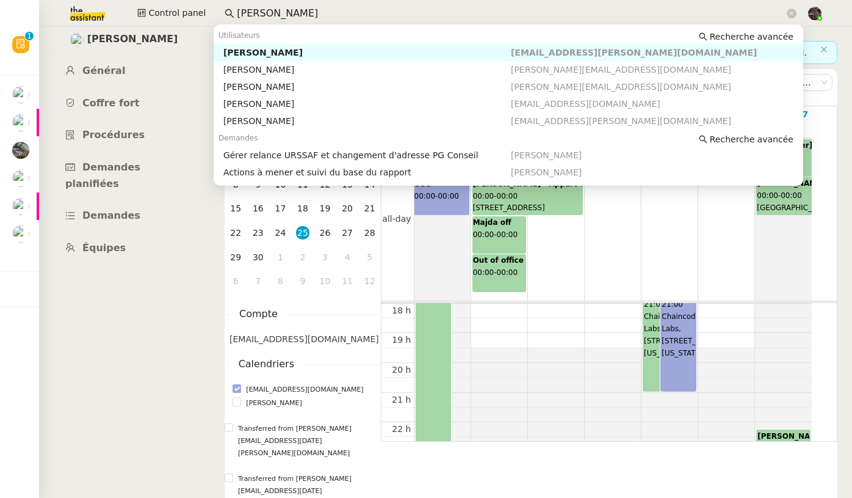
click at [334, 51] on div "[PERSON_NAME]" at bounding box center [367, 52] width 288 height 11
type input "pascal gauthier"
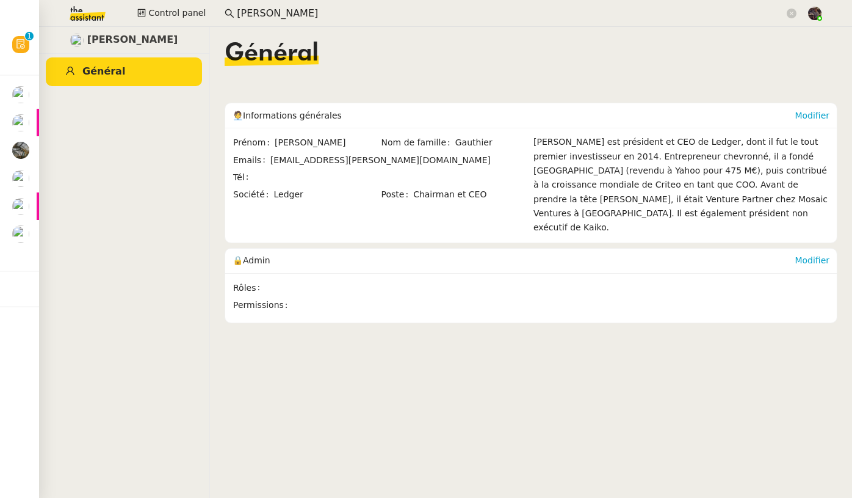
click at [328, 4] on nz-input-group "pascal gauthier" at bounding box center [511, 13] width 586 height 18
click at [329, 8] on input "pascal gauthier" at bounding box center [511, 13] width 548 height 16
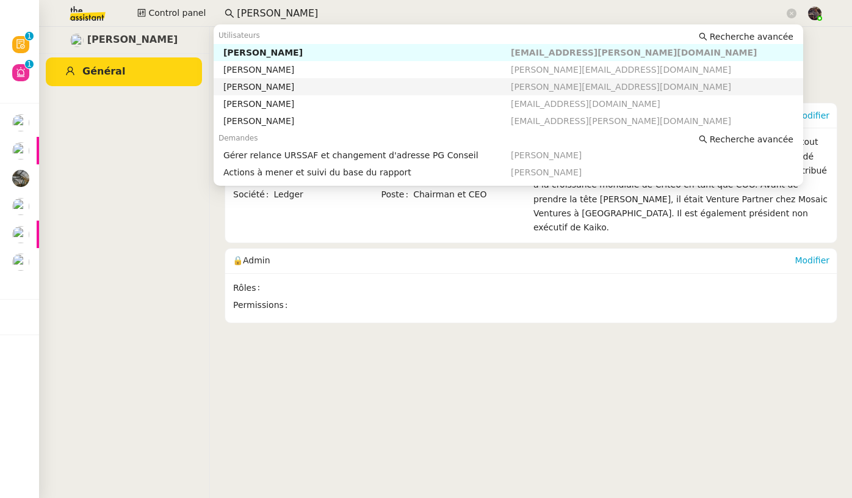
click at [330, 81] on div "[PERSON_NAME]" at bounding box center [367, 86] width 288 height 11
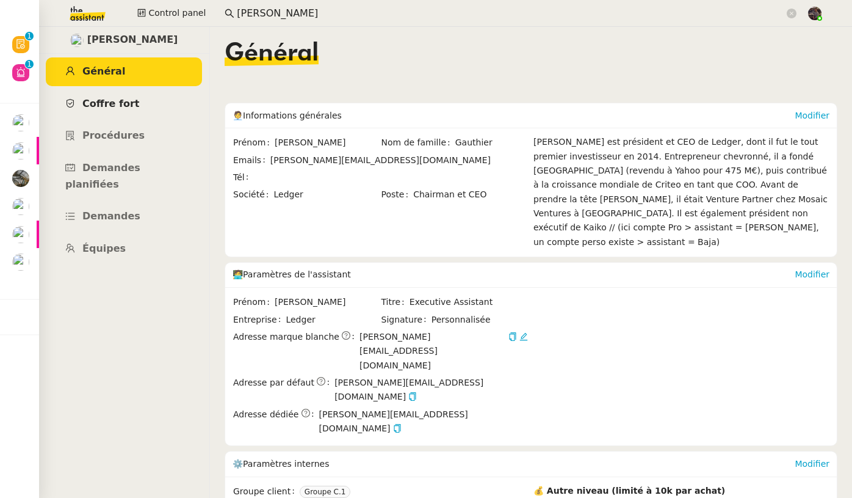
click at [125, 92] on link "Coffre fort" at bounding box center [124, 104] width 156 height 29
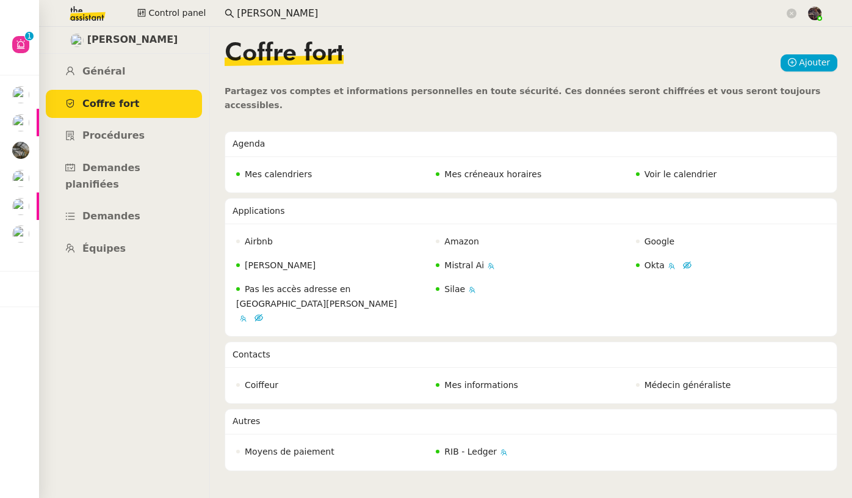
click at [666, 171] on div "Mes calendriers Mes créneaux horaires Voir le calendrier" at bounding box center [531, 174] width 612 height 36
click at [668, 169] on span "Voir le calendrier" at bounding box center [681, 174] width 73 height 10
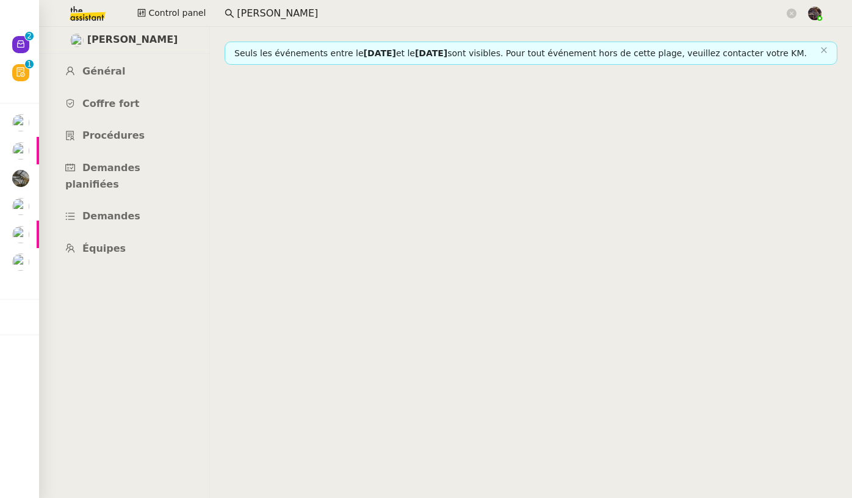
click at [285, 11] on input "pascal gauthier" at bounding box center [511, 13] width 548 height 16
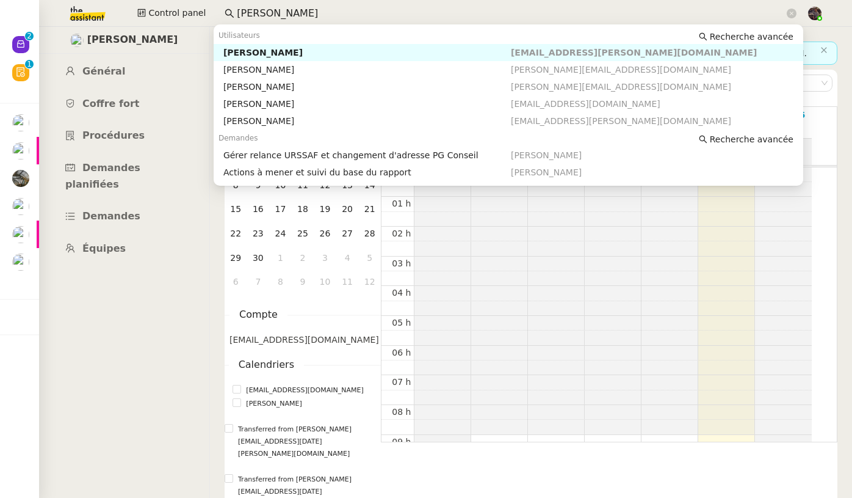
click at [285, 11] on input "pascal gauthier" at bounding box center [511, 13] width 548 height 16
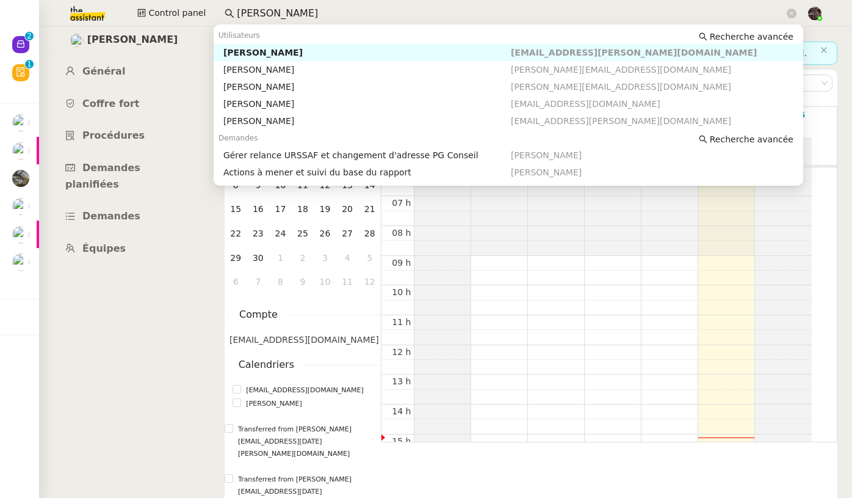
click at [285, 11] on input "pascal gauthier" at bounding box center [511, 13] width 548 height 16
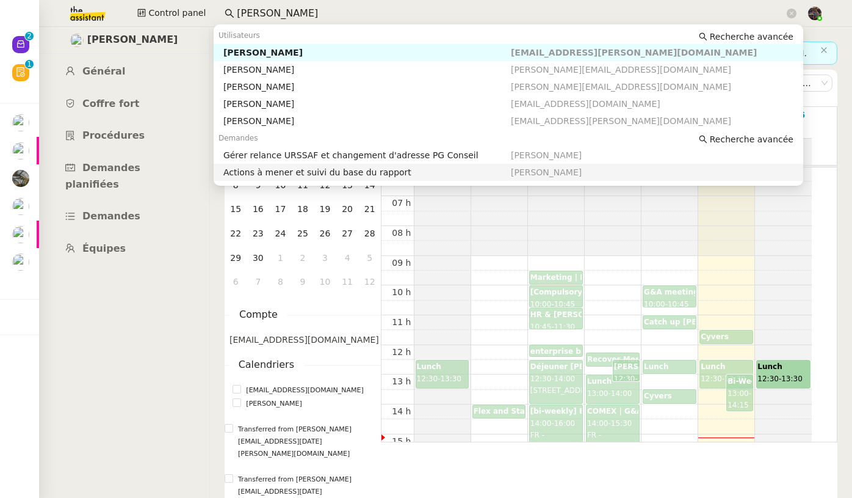
click at [181, 344] on div "Majda FAROUK Général Coffre fort Procédures Demandes planifiées Demandes Équipes" at bounding box center [123, 262] width 171 height 471
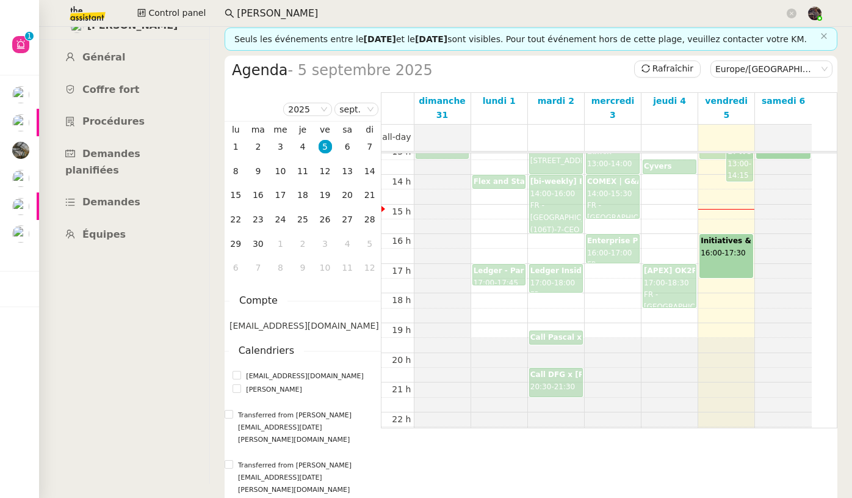
scroll to position [18, 0]
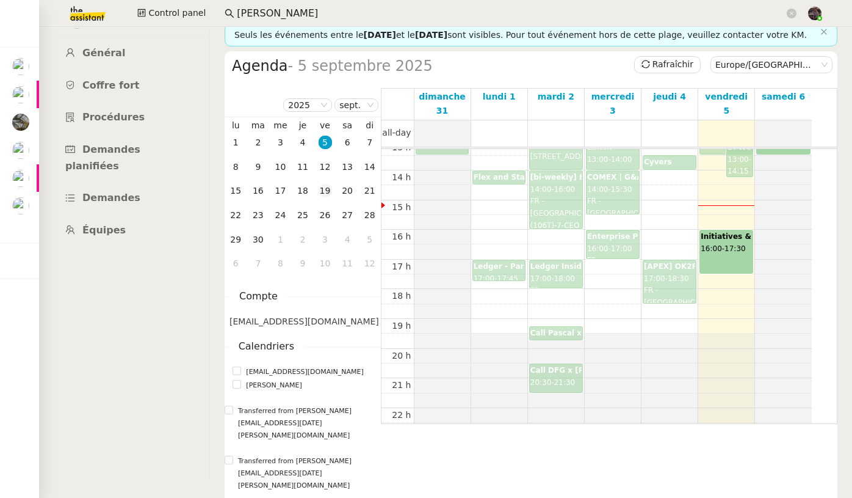
click at [327, 197] on div "19" at bounding box center [325, 190] width 13 height 13
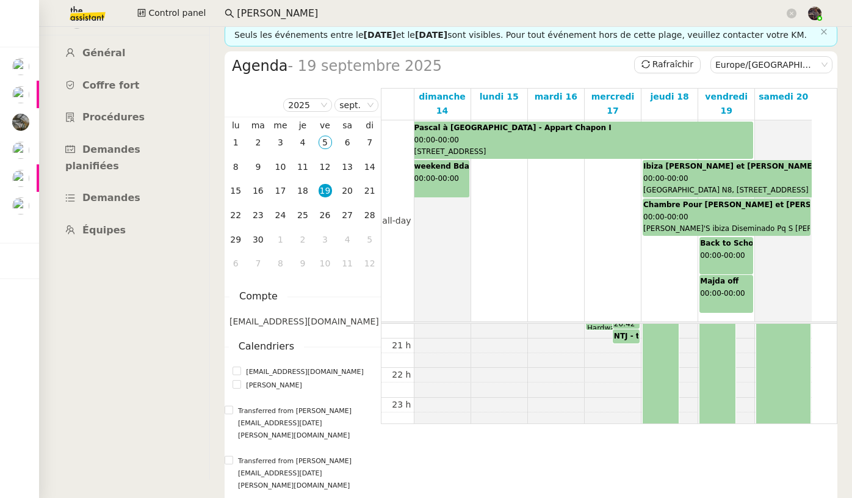
scroll to position [613, 0]
click at [304, 222] on div "25" at bounding box center [302, 214] width 13 height 13
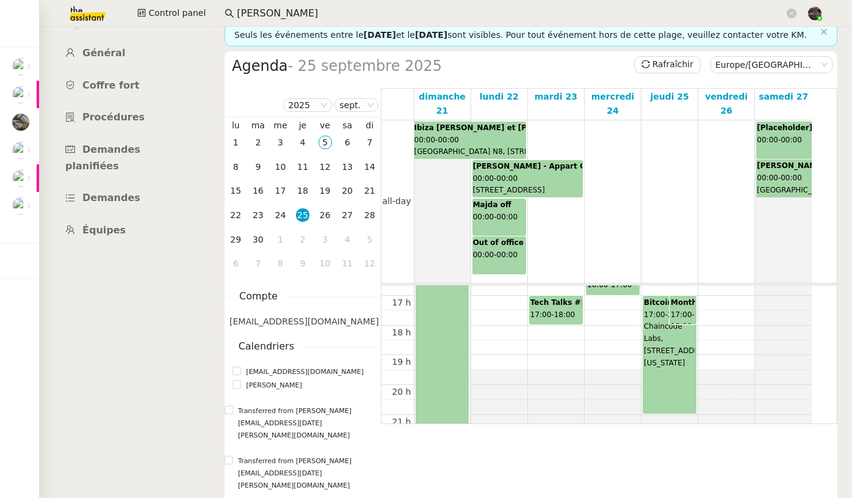
scroll to position [488, 0]
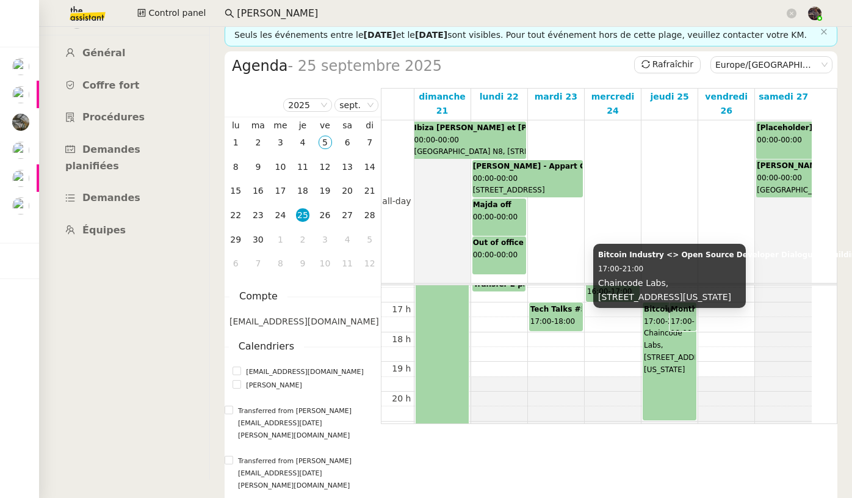
click at [678, 374] on span "Chaincode Labs, 450 Lexington Ave, Floor 38, New York, NY" at bounding box center [680, 350] width 72 height 45
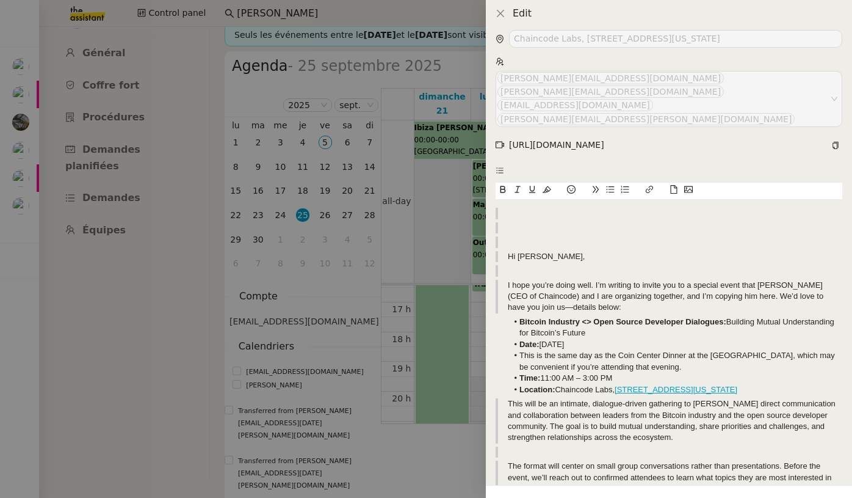
scroll to position [0, 0]
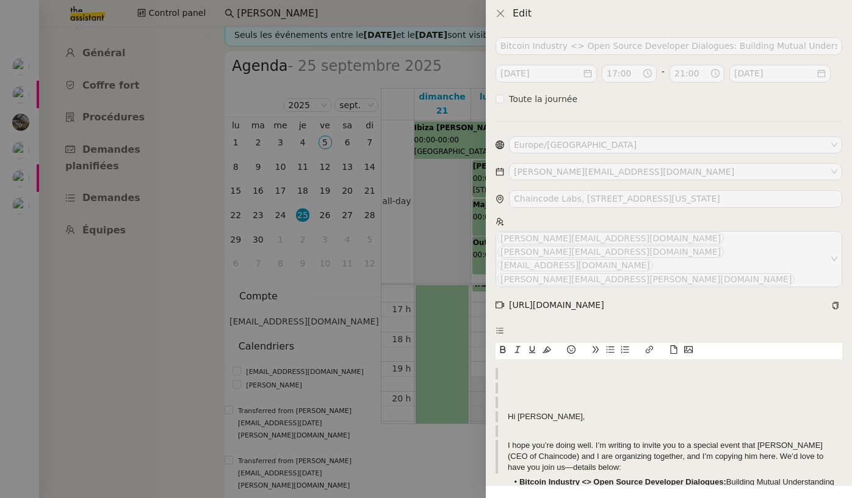
click at [399, 351] on div at bounding box center [426, 249] width 852 height 498
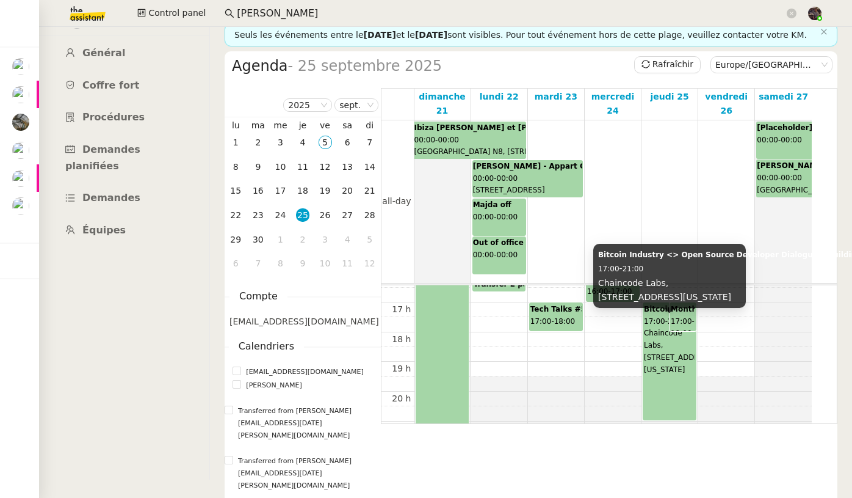
click at [662, 374] on span "Chaincode Labs, 450 Lexington Ave, Floor 38, New York, NY" at bounding box center [680, 350] width 72 height 45
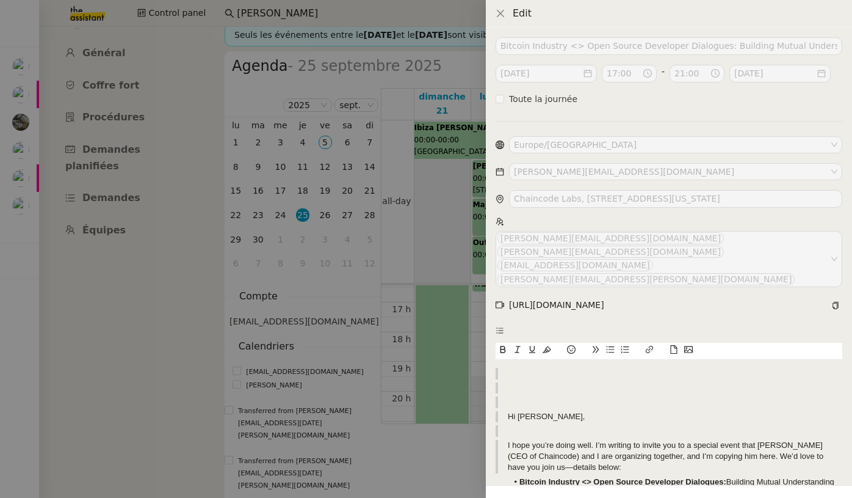
click at [476, 321] on div at bounding box center [426, 249] width 852 height 498
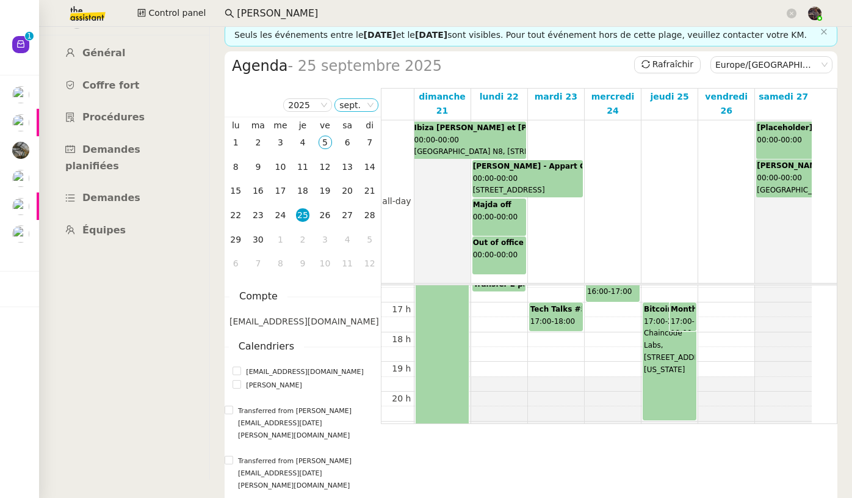
click at [350, 111] on nz-select-item "sept." at bounding box center [356, 105] width 34 height 12
click at [349, 180] on div "août" at bounding box center [357, 180] width 33 height 11
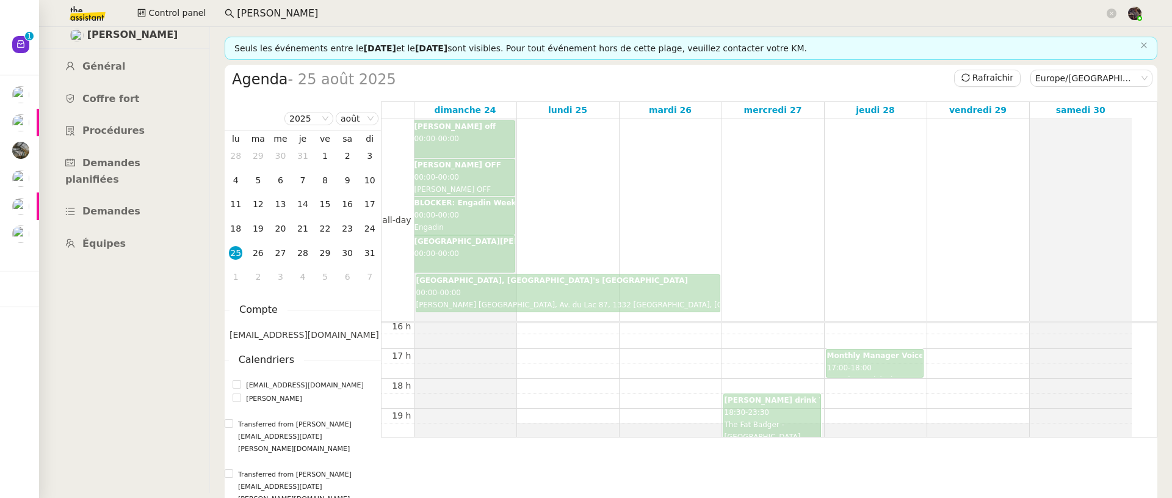
scroll to position [396, 0]
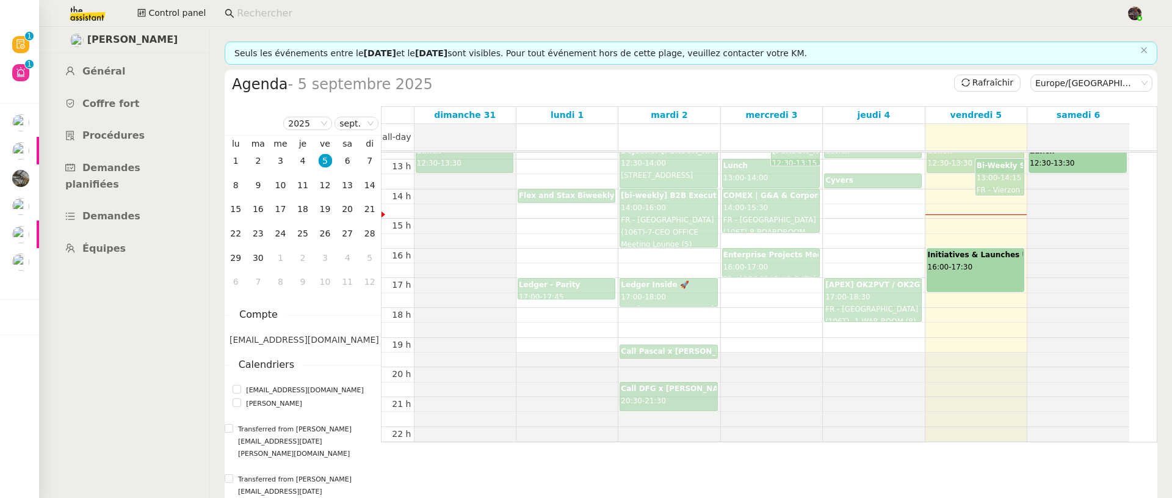
scroll to position [325, 0]
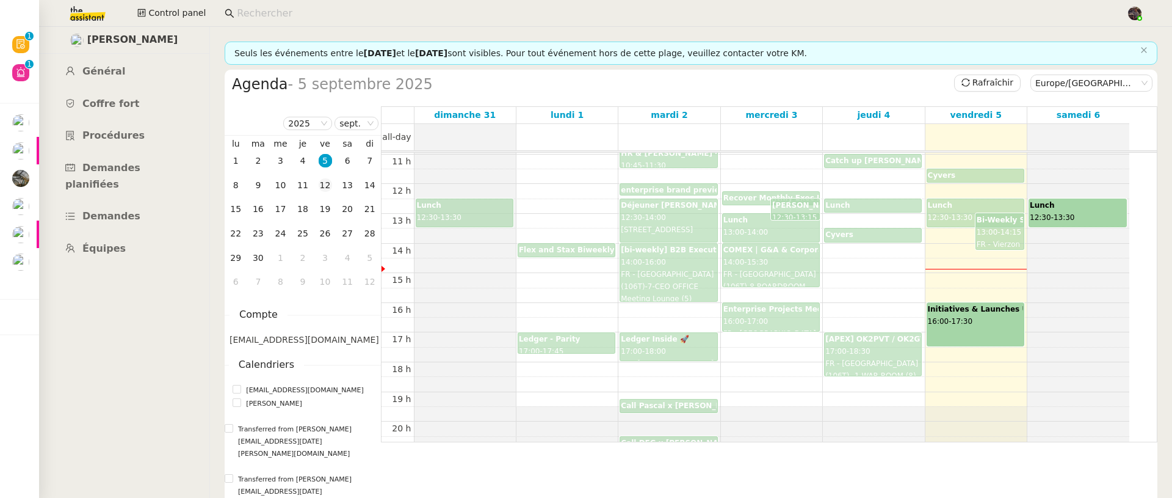
click at [327, 186] on div "12" at bounding box center [325, 184] width 13 height 13
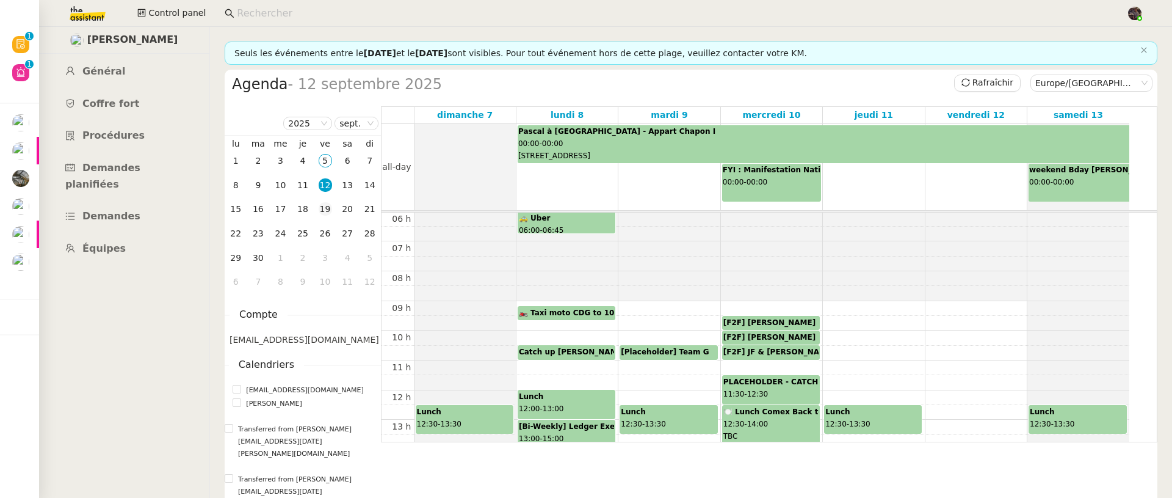
click at [327, 199] on td "19" at bounding box center [325, 209] width 23 height 24
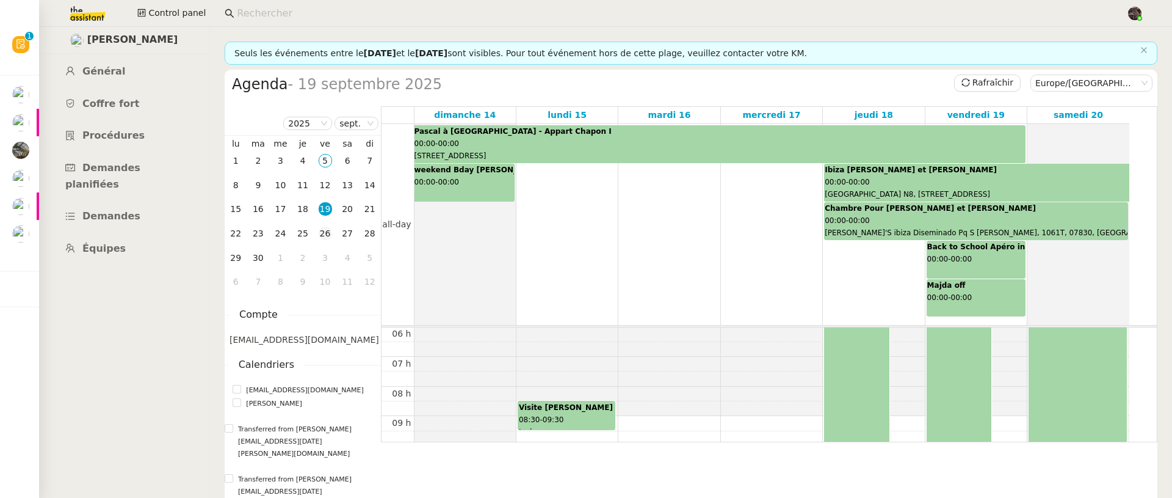
click at [328, 229] on div "26" at bounding box center [325, 233] width 13 height 13
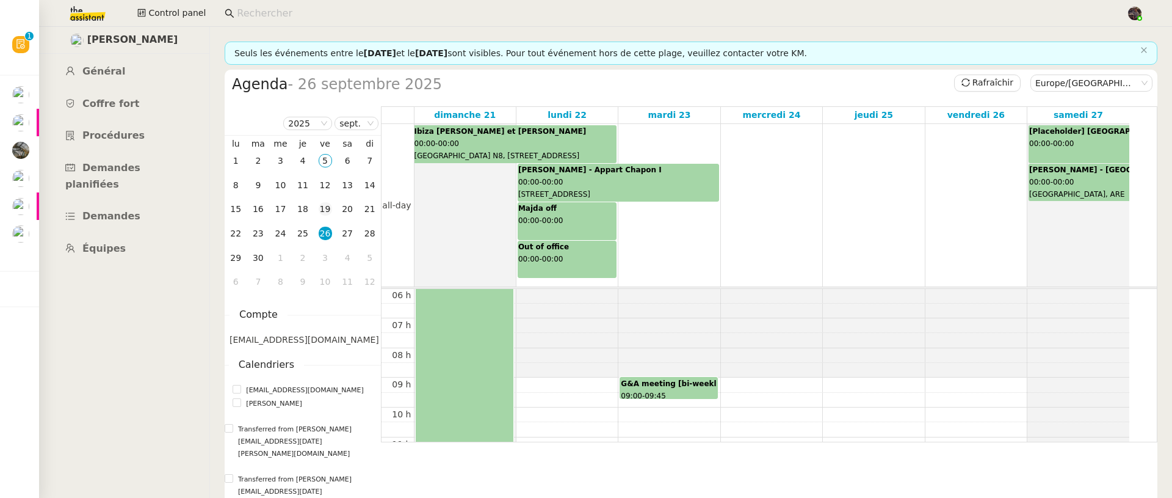
click at [319, 205] on div "19" at bounding box center [325, 208] width 13 height 13
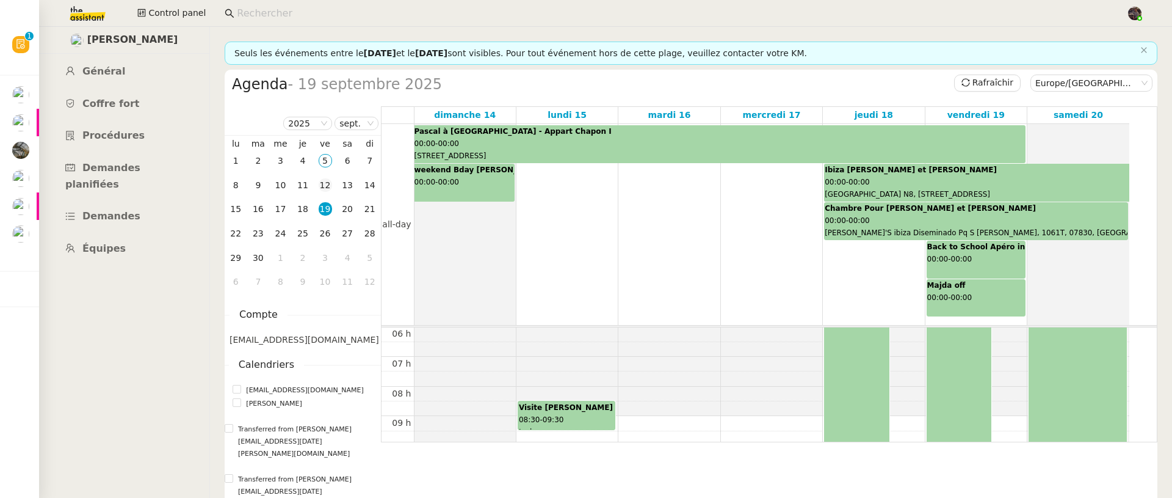
click at [320, 192] on td "12" at bounding box center [325, 185] width 23 height 24
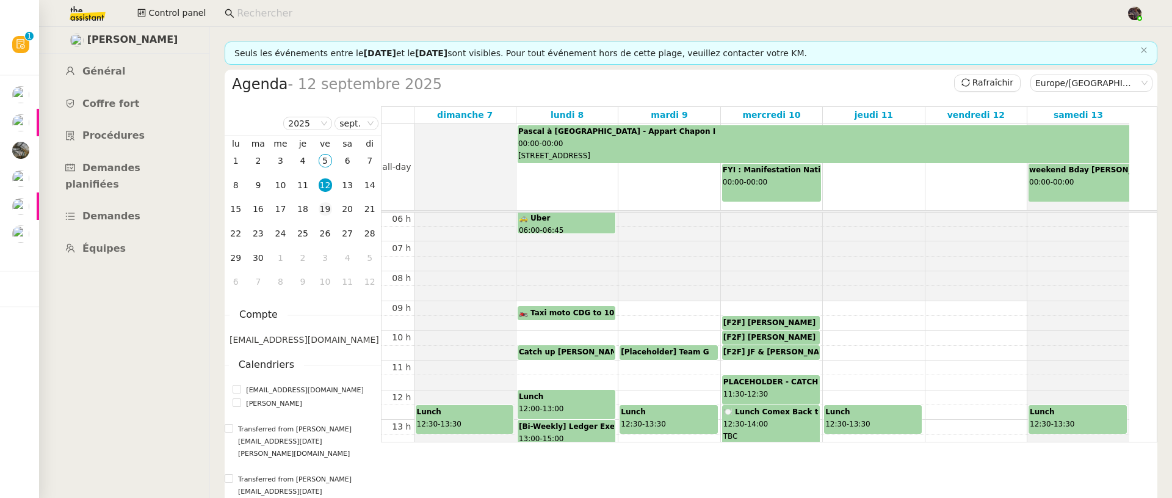
click at [324, 213] on div "19" at bounding box center [325, 208] width 13 height 13
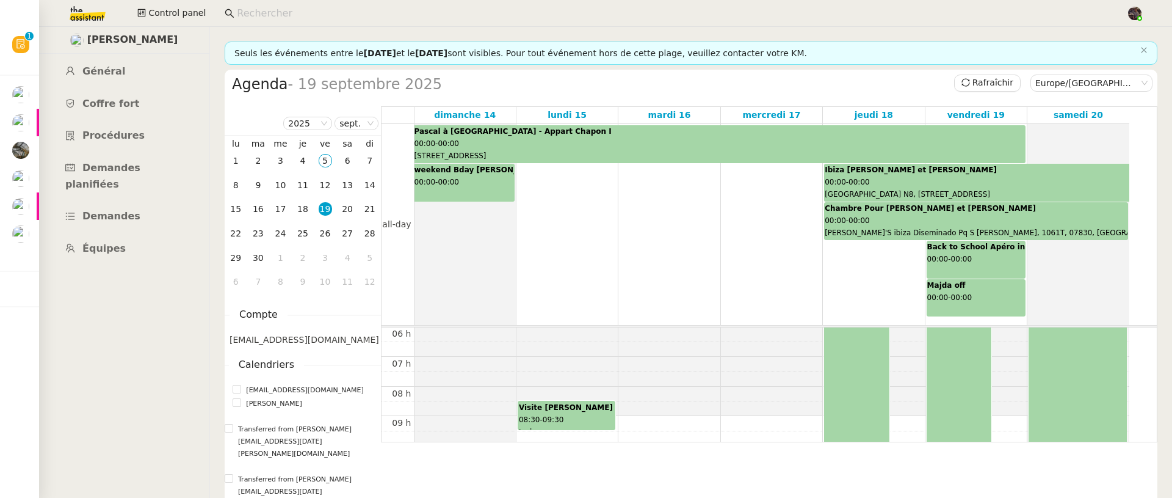
scroll to position [5, 0]
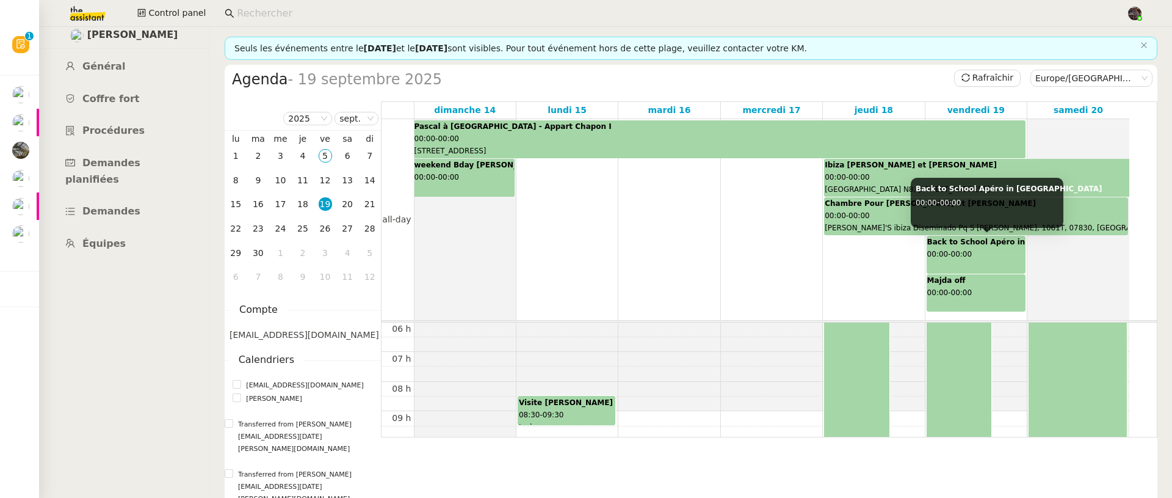
click at [1018, 256] on div "Back to School Apéro in Portland 00:00 - 00:00" at bounding box center [976, 254] width 98 height 37
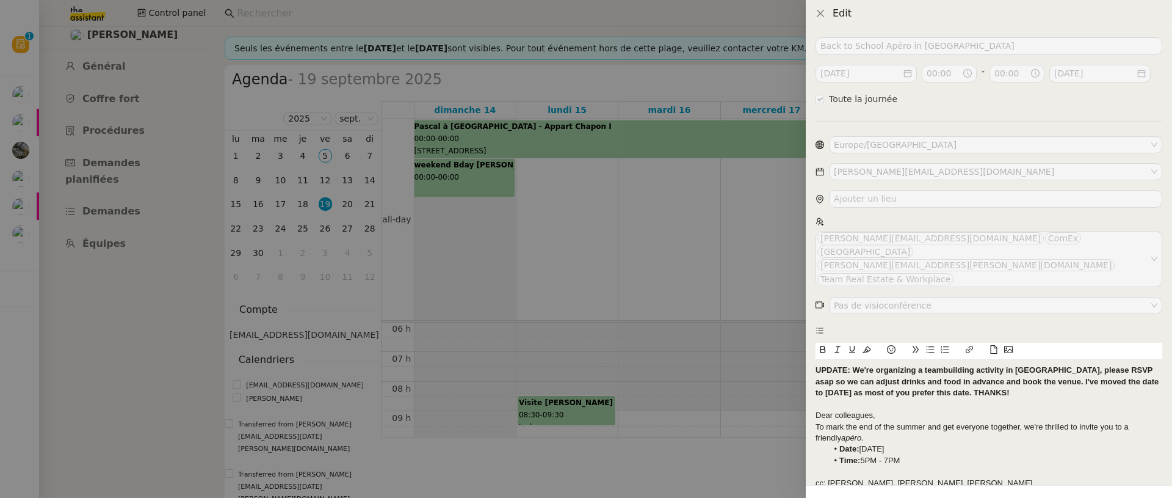
click at [675, 303] on div at bounding box center [586, 249] width 1172 height 498
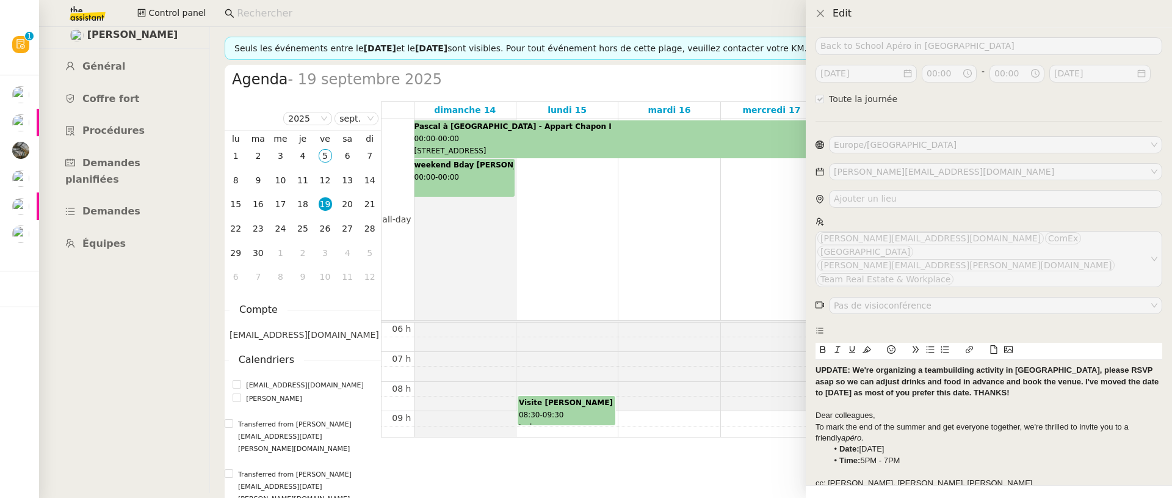
checkbox input "false"
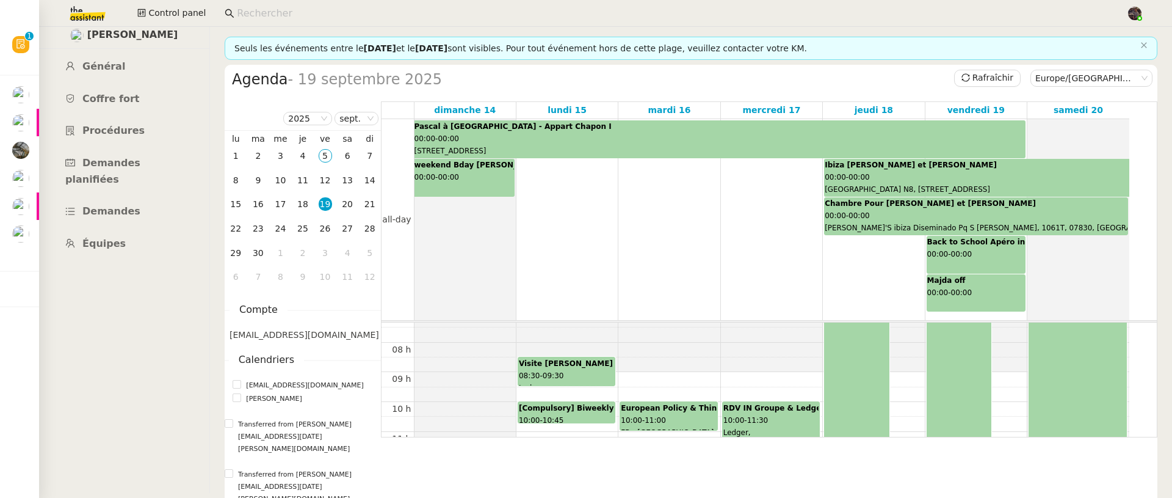
scroll to position [297, 0]
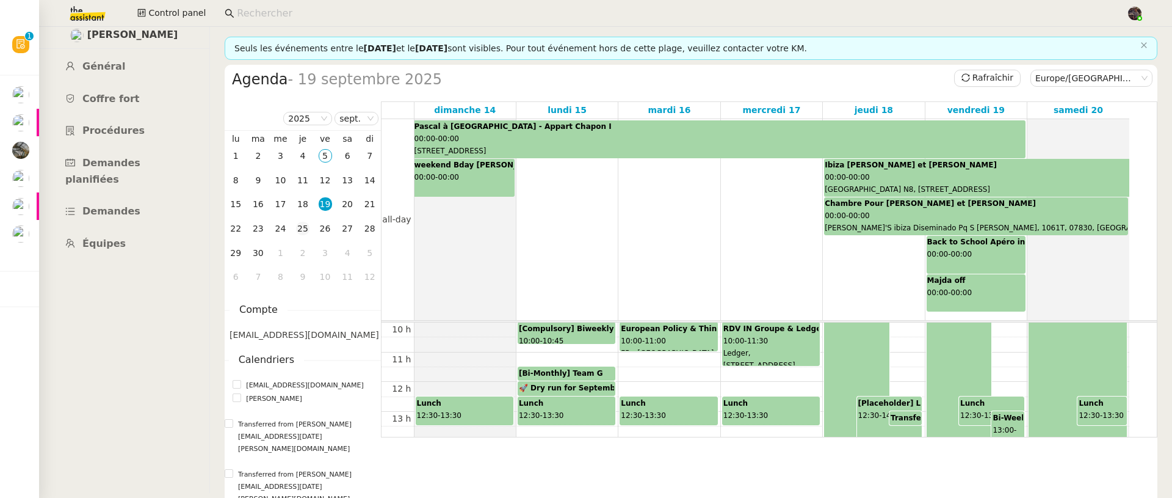
click at [300, 228] on div "25" at bounding box center [302, 228] width 13 height 13
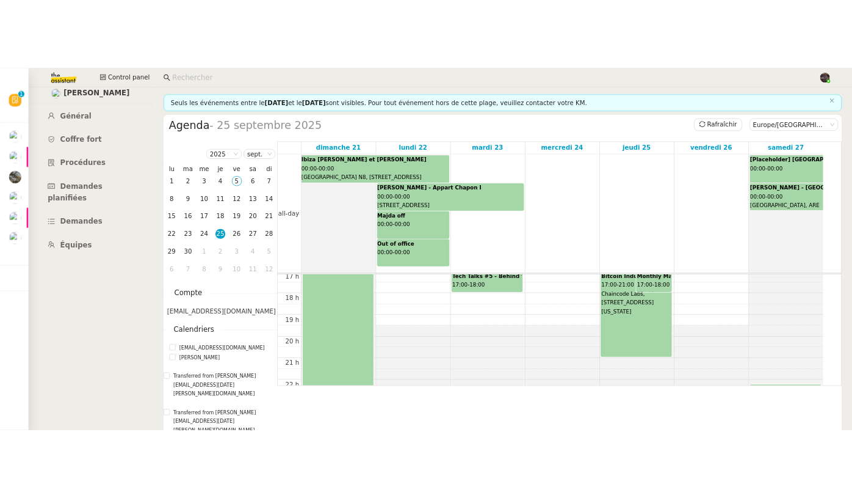
scroll to position [504, 0]
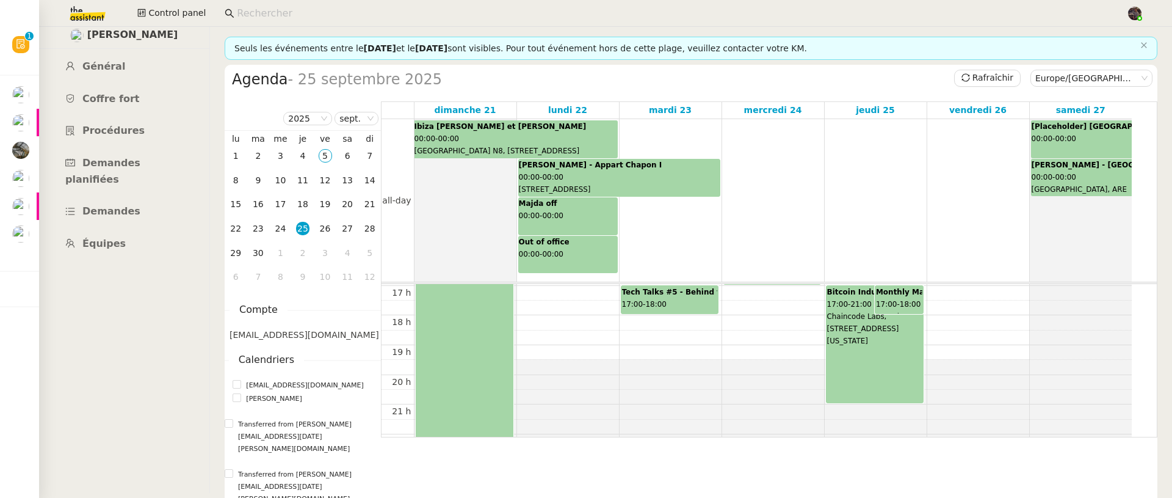
click at [902, 366] on div "Bitcoin Industry <> Open Source Developer Dialogues: Building Mutual Understand…" at bounding box center [875, 344] width 97 height 117
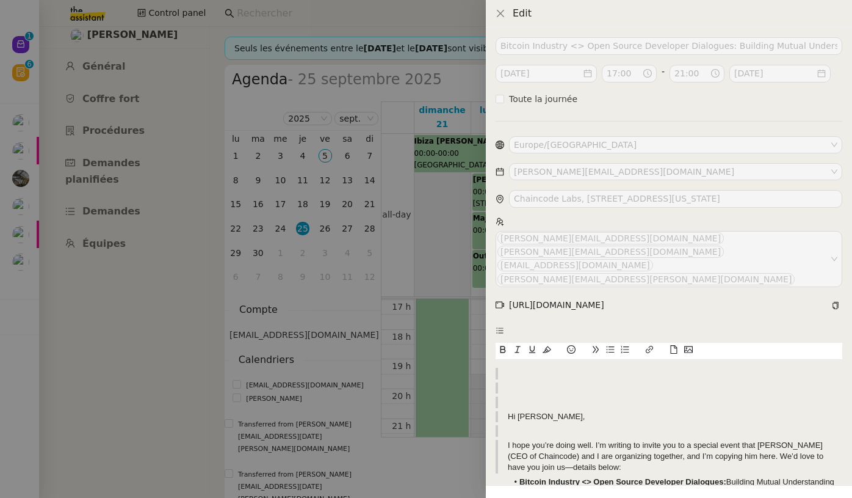
click at [425, 192] on div at bounding box center [426, 249] width 852 height 498
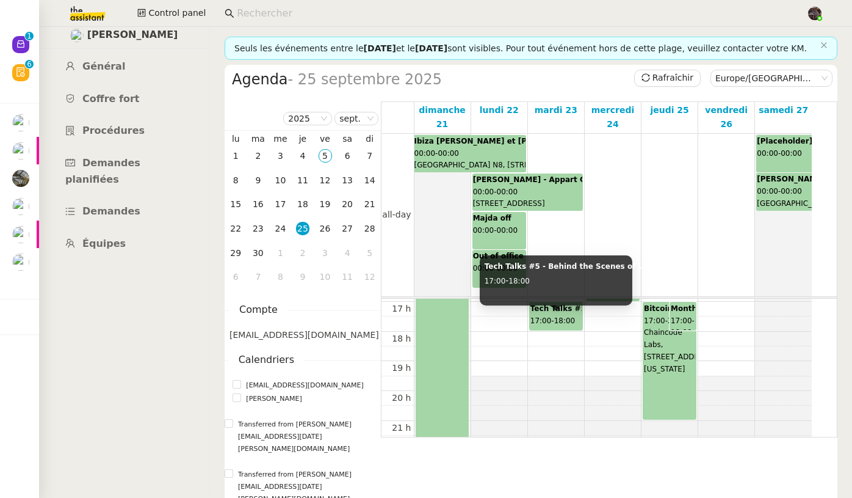
scroll to position [501, 0]
click at [536, 325] on span "17:00" at bounding box center [541, 321] width 21 height 9
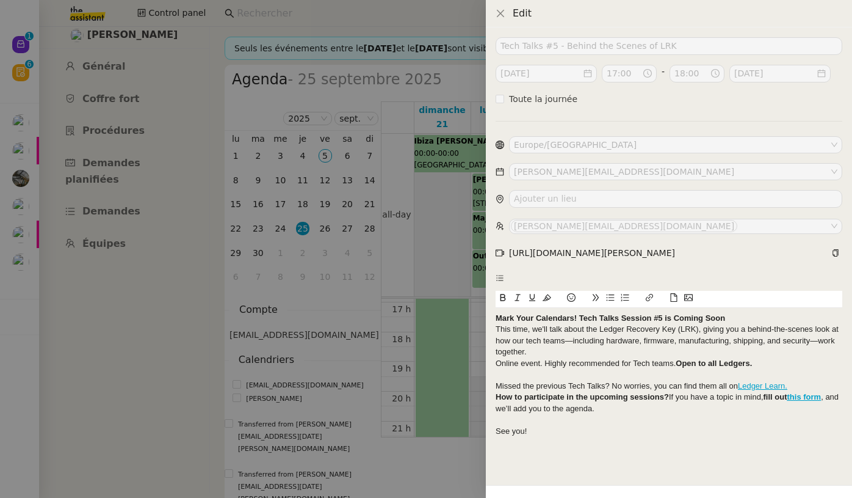
click at [336, 335] on div at bounding box center [426, 249] width 852 height 498
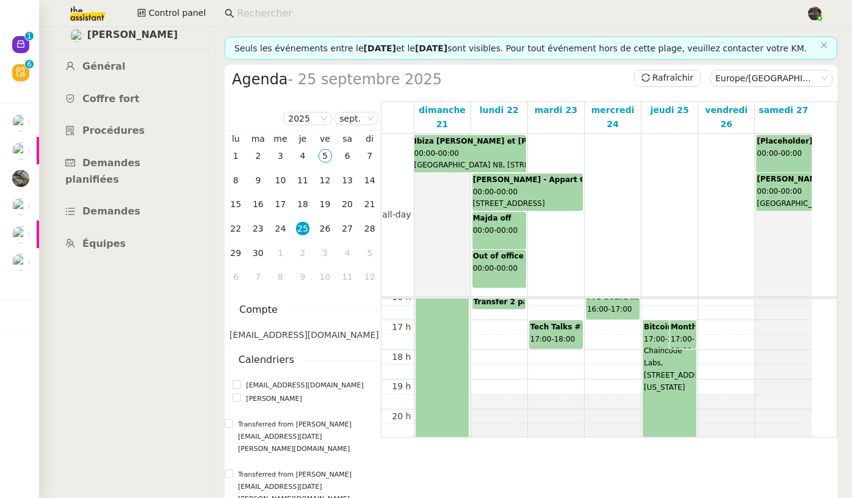
scroll to position [476, 0]
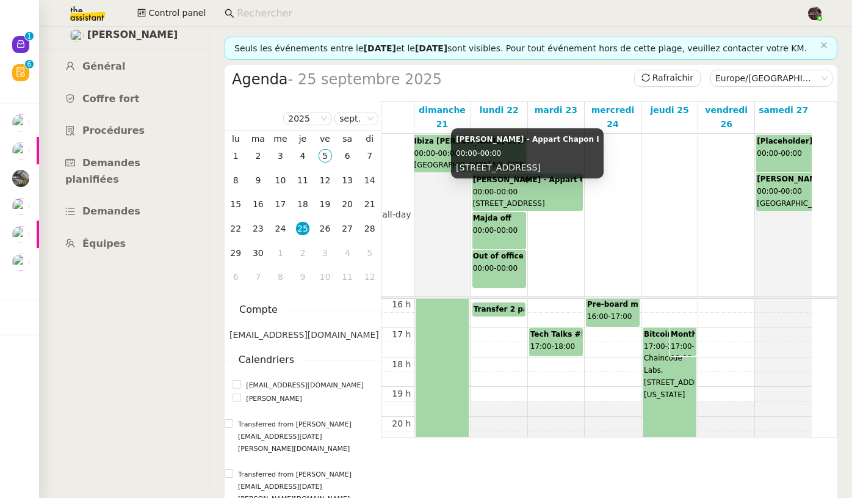
click at [545, 208] on span "13 Rue Chapon, 75003 Paris, France" at bounding box center [509, 203] width 72 height 9
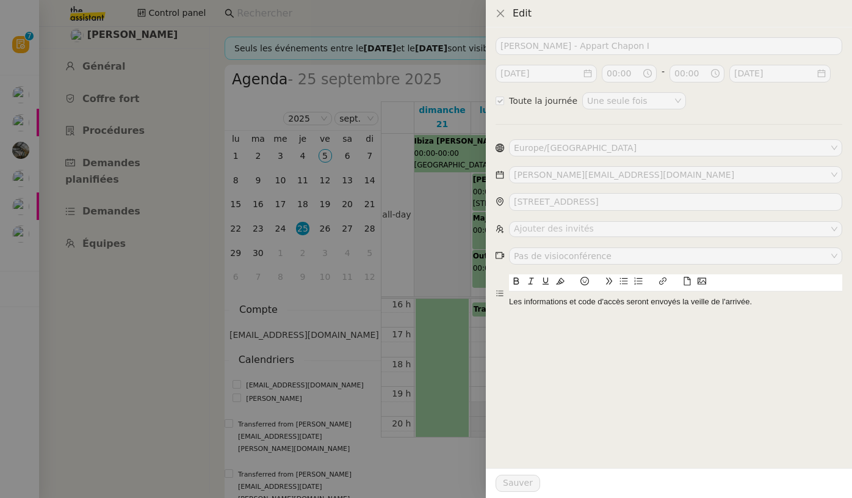
click at [452, 261] on div at bounding box center [426, 249] width 852 height 498
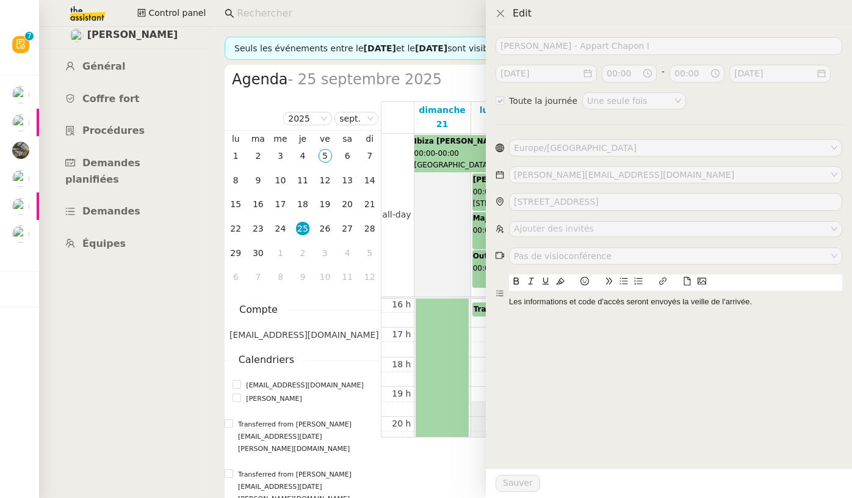
checkbox input "false"
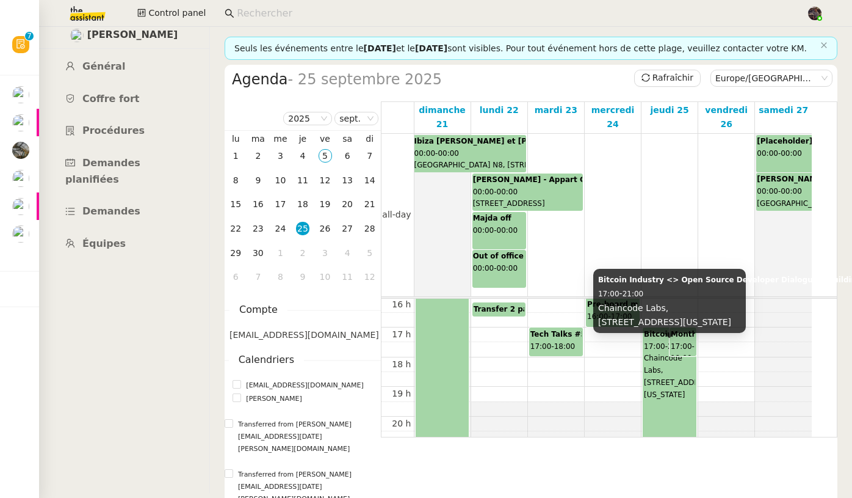
click at [663, 399] on span "Chaincode Labs, 450 Lexington Ave, Floor 38, New York, NY" at bounding box center [680, 376] width 72 height 45
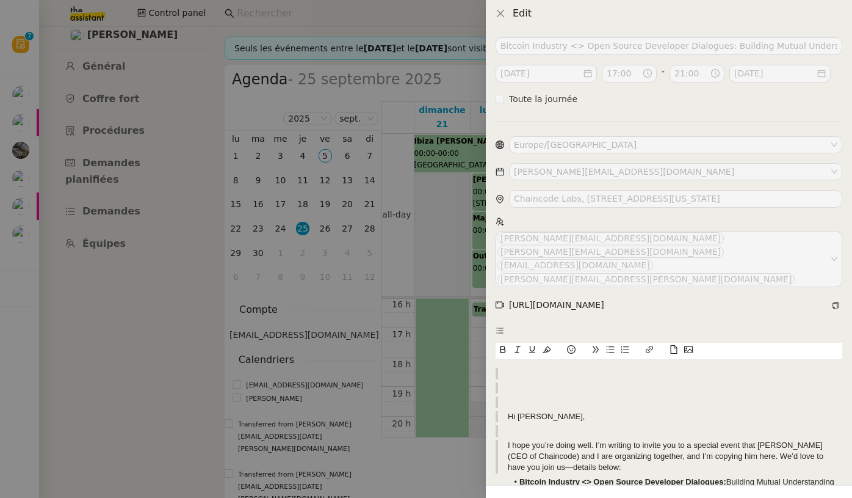
click at [438, 289] on div at bounding box center [426, 249] width 852 height 498
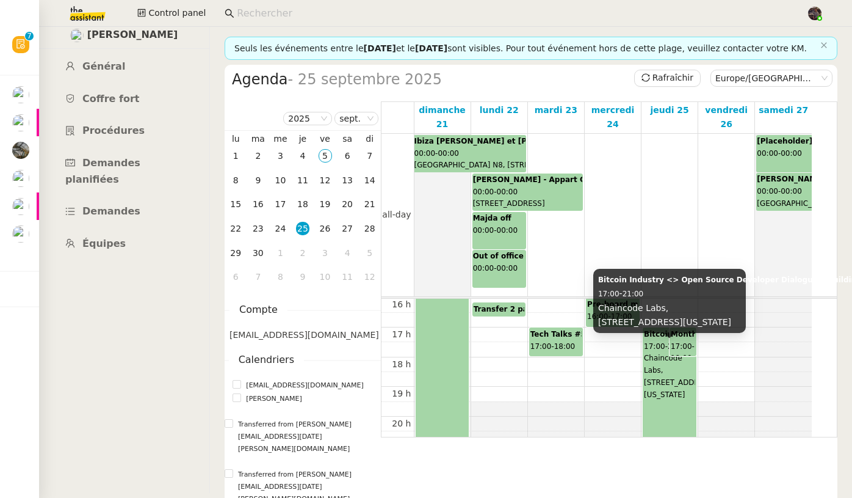
click at [651, 372] on span "Chaincode Labs, 450 Lexington Ave, Floor 38, New York, NY" at bounding box center [680, 376] width 72 height 45
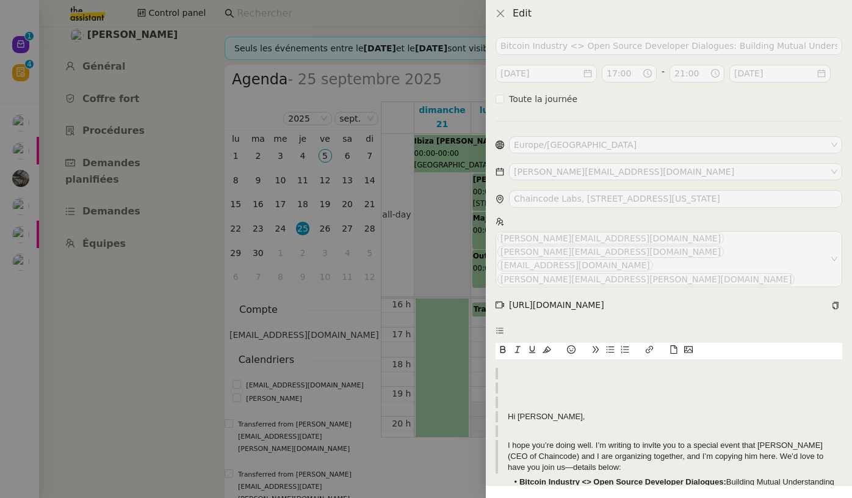
click at [313, 213] on div at bounding box center [426, 249] width 852 height 498
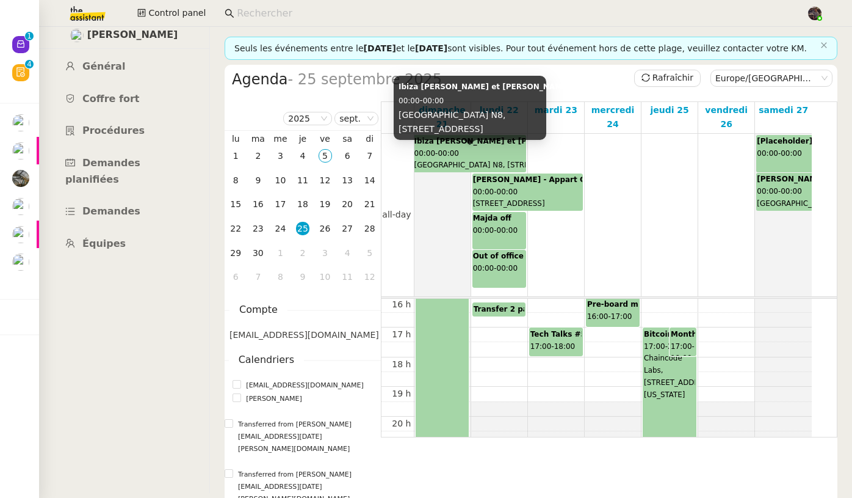
click at [427, 158] on span "00:00" at bounding box center [425, 153] width 21 height 9
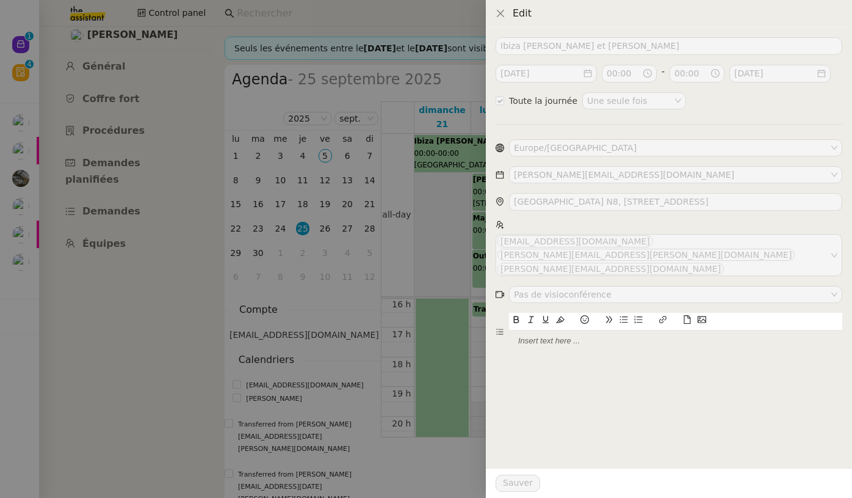
click at [398, 388] on div at bounding box center [426, 249] width 852 height 498
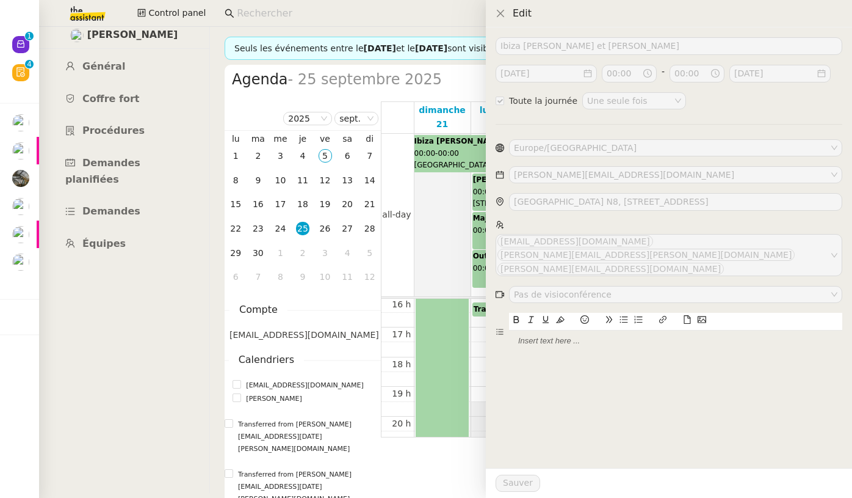
checkbox input "false"
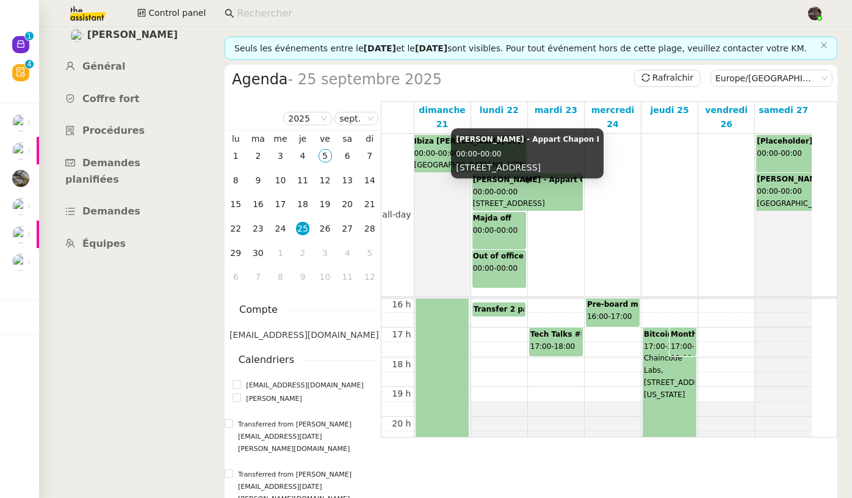
click at [508, 196] on span "00:00" at bounding box center [507, 191] width 21 height 9
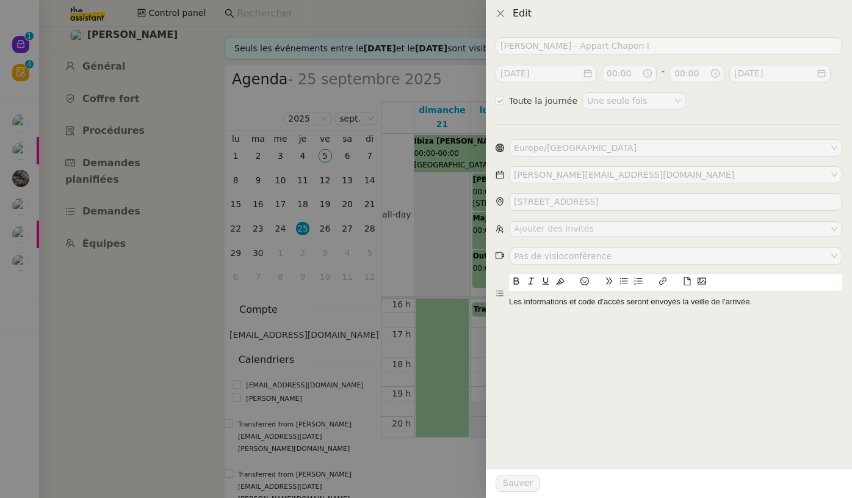
click at [422, 371] on div at bounding box center [426, 249] width 852 height 498
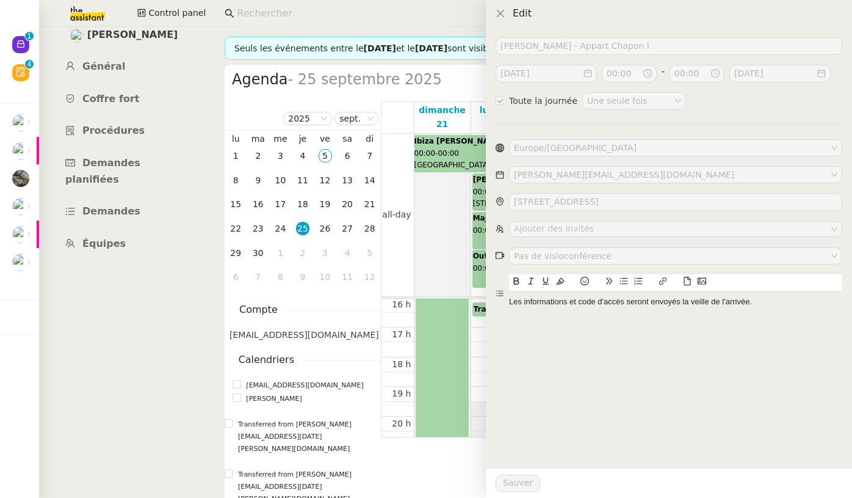
checkbox input "false"
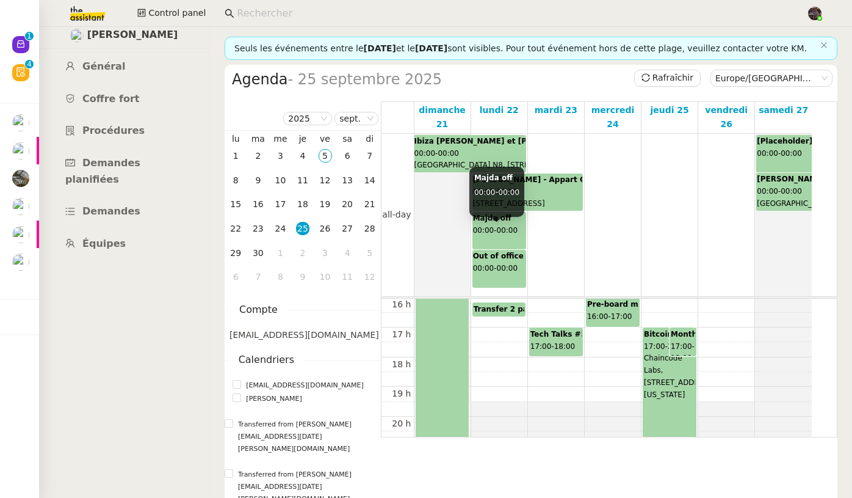
click at [499, 240] on div "Majda off 00:00 - 00:00" at bounding box center [499, 230] width 53 height 37
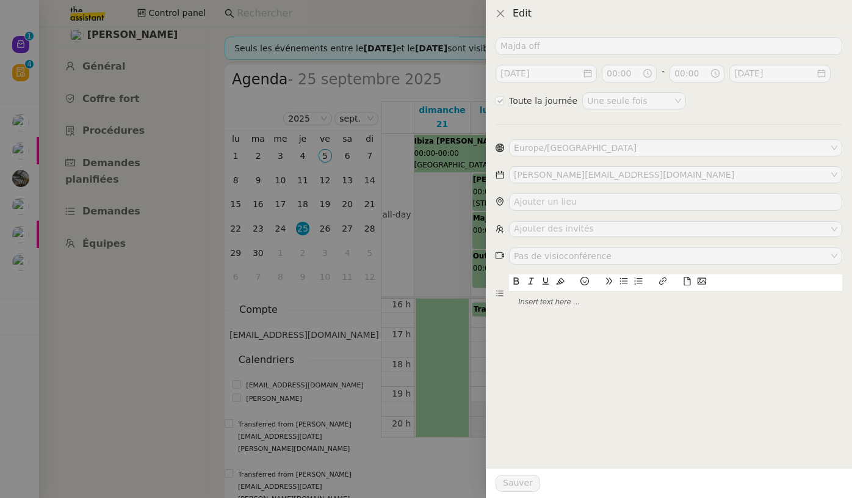
click at [509, 361] on div "Majda off 2025-sept.-22 00:00 - 00:00 2025-sept.-23 Toute la journée Une seule …" at bounding box center [669, 262] width 366 height 470
click at [448, 393] on div at bounding box center [426, 249] width 852 height 498
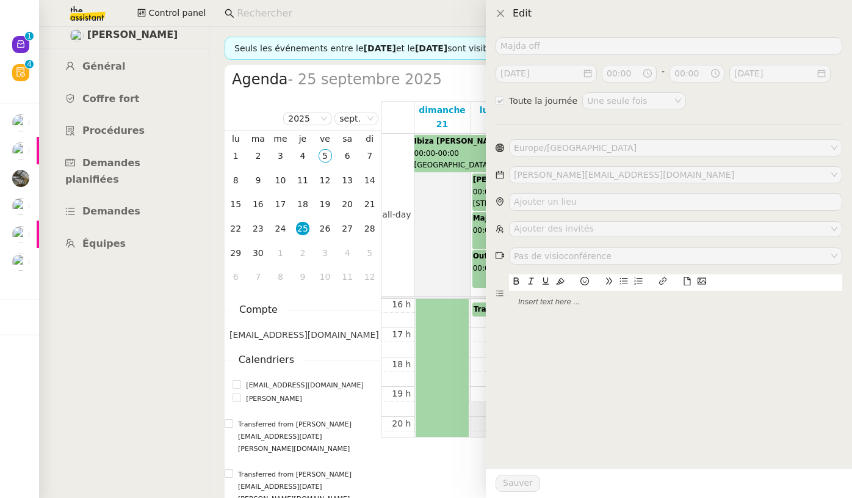
checkbox input "false"
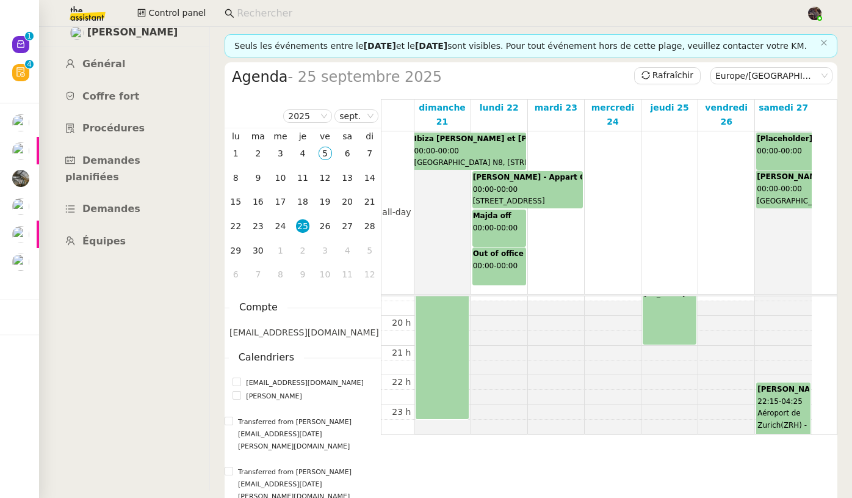
scroll to position [18, 0]
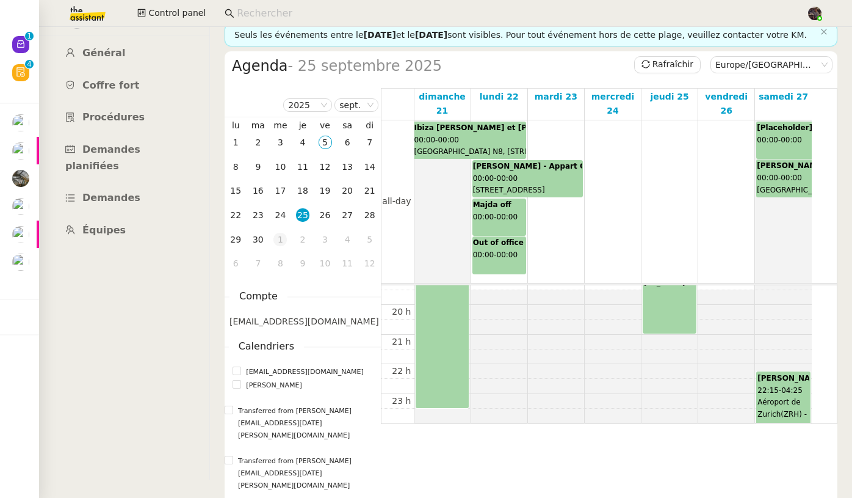
click at [282, 246] on div "1" at bounding box center [280, 239] width 13 height 13
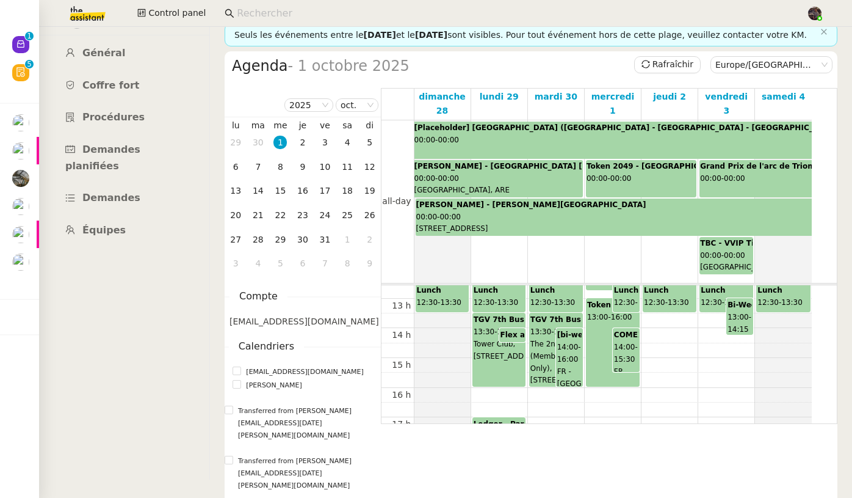
scroll to position [371, 0]
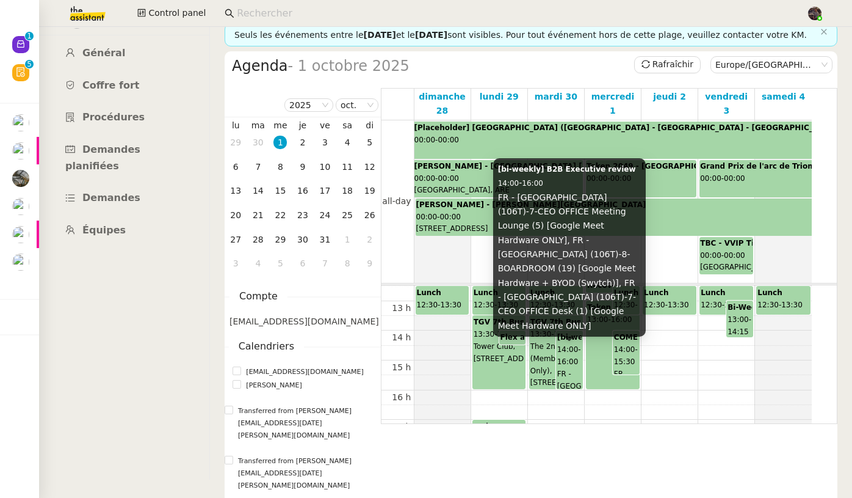
click at [569, 354] on span "14:00" at bounding box center [567, 349] width 21 height 9
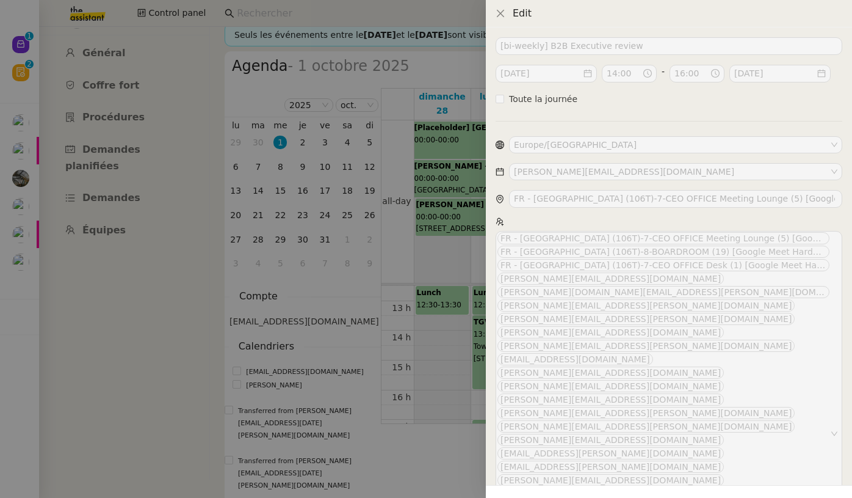
click at [445, 294] on div at bounding box center [426, 249] width 852 height 498
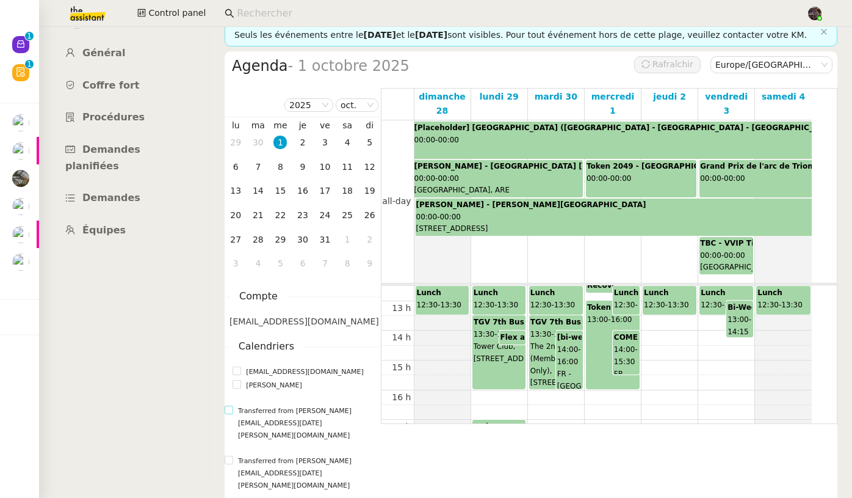
click at [272, 417] on span "Transferred from jean-noel.chretien@ledger.fr" at bounding box center [307, 423] width 148 height 37
checkbox input "true"
click at [266, 465] on span "Transferred from jean-noel.chretien@ledger.fr" at bounding box center [307, 473] width 148 height 37
checkbox input "true"
click at [269, 391] on span "Charles Guillemet" at bounding box center [273, 385] width 65 height 12
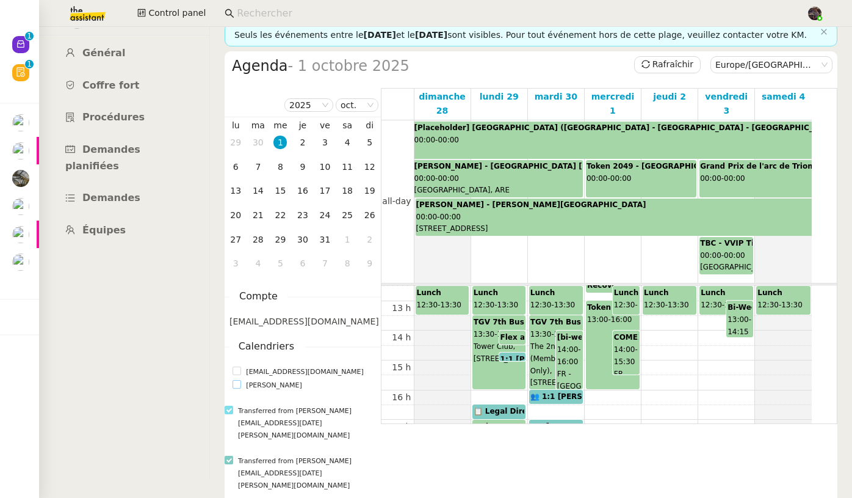
checkbox input "true"
click at [273, 426] on span "Transferred from jean-noel.chretien@ledger.fr" at bounding box center [307, 423] width 148 height 37
checkbox input "false"
click at [277, 471] on span "Transferred from jean-noel.chretien@ledger.fr" at bounding box center [307, 473] width 148 height 37
checkbox input "false"
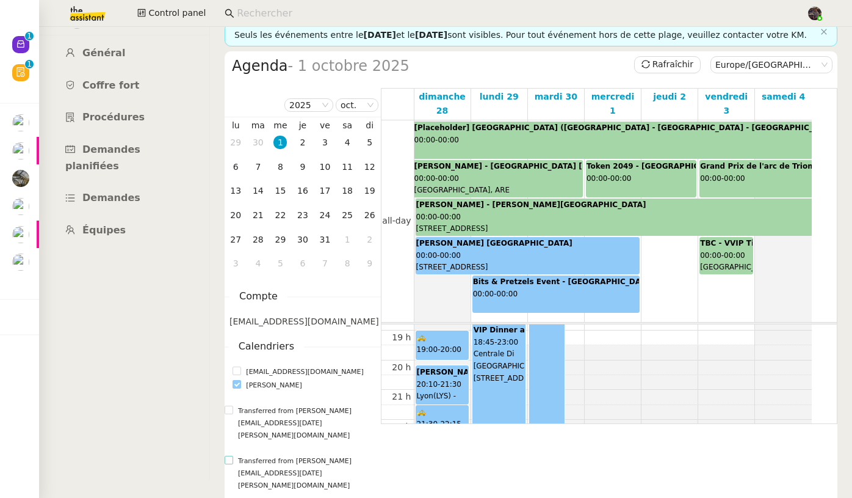
scroll to position [531, 0]
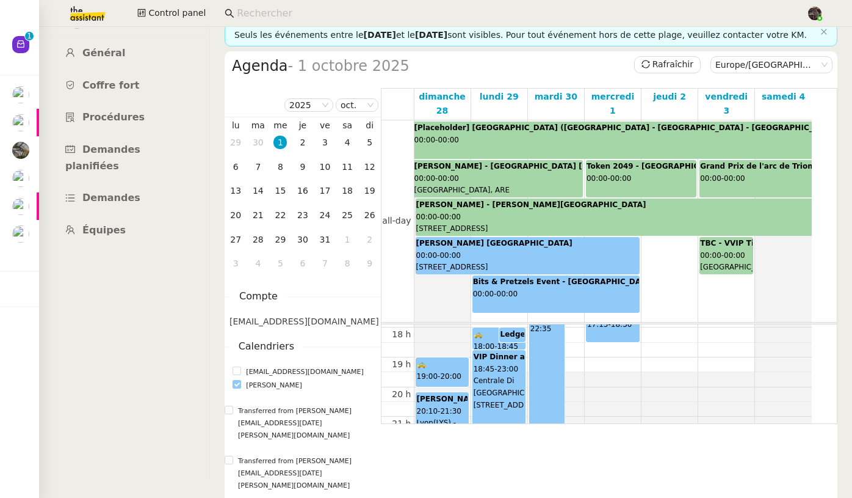
click at [88, 12] on img at bounding box center [78, 13] width 95 height 27
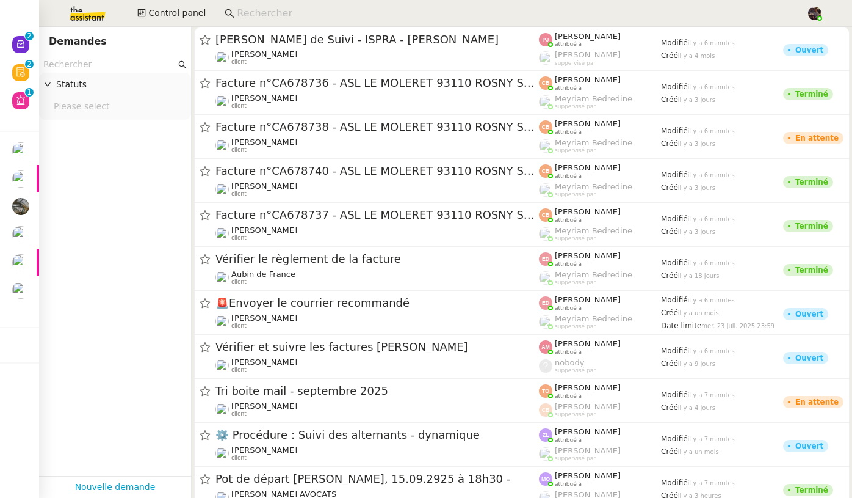
click at [328, 8] on input at bounding box center [515, 13] width 557 height 16
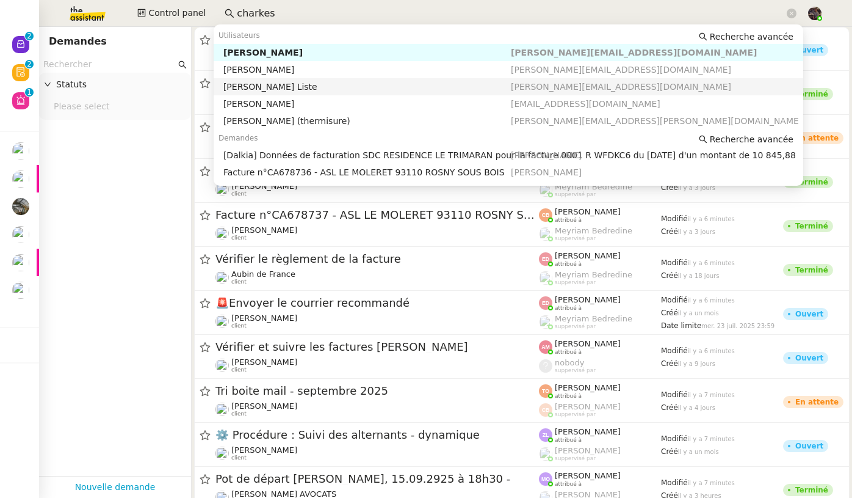
click at [322, 90] on div "[PERSON_NAME] Liste" at bounding box center [367, 86] width 288 height 11
type input "charkes"
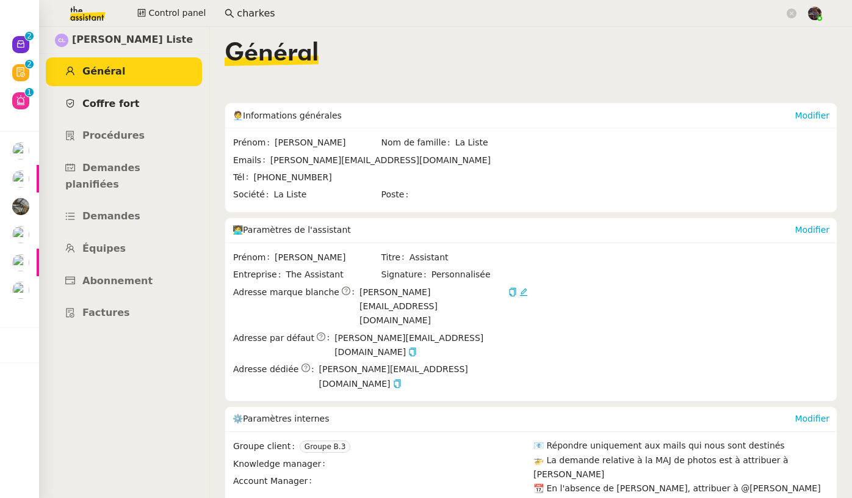
click at [114, 101] on span "Coffre fort" at bounding box center [110, 104] width 57 height 12
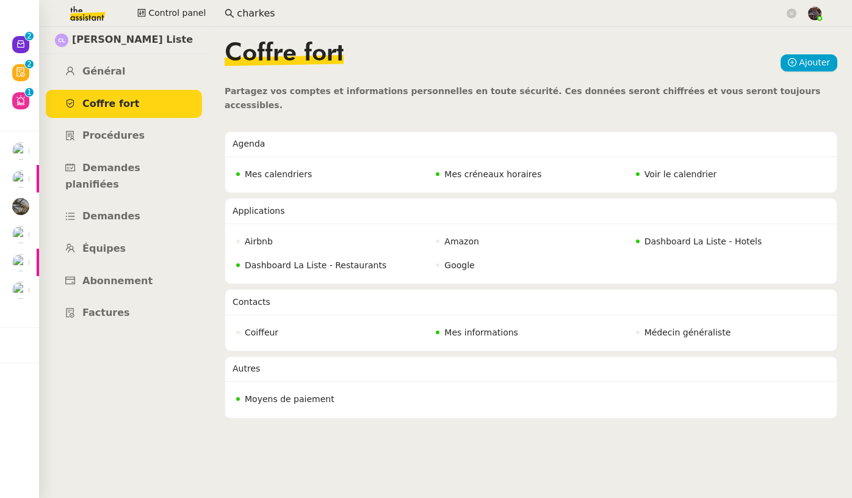
click at [673, 169] on span "Voir le calendrier" at bounding box center [681, 174] width 73 height 10
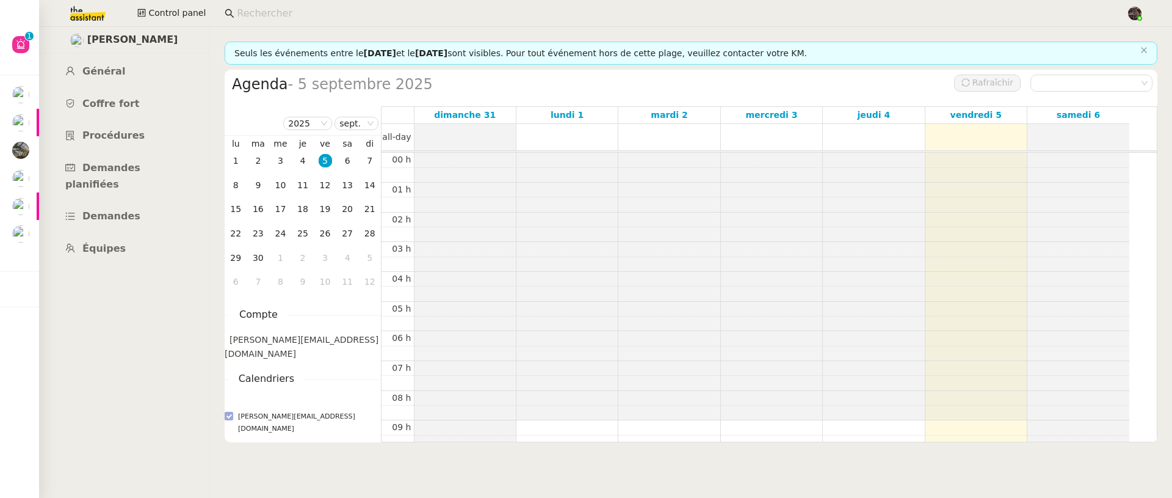
scroll to position [179, 0]
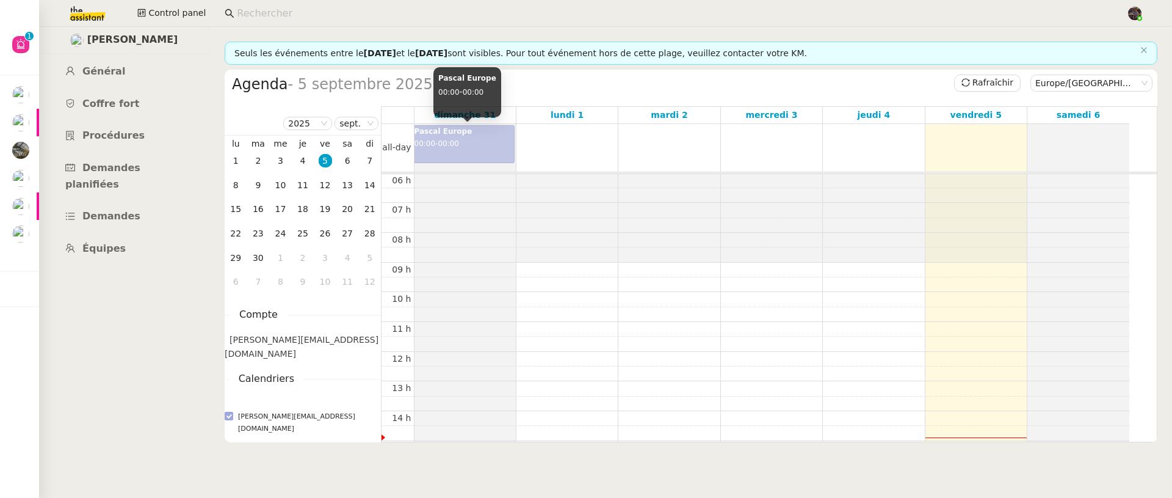
click at [434, 147] on div "Pascal Europe 00:00 - 00:00" at bounding box center [465, 144] width 100 height 37
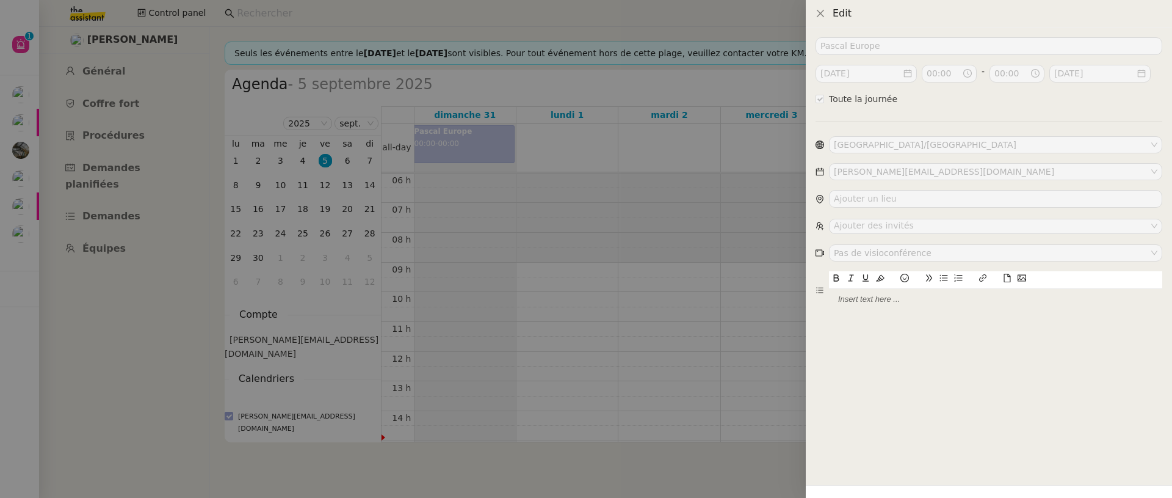
click at [451, 241] on div at bounding box center [586, 249] width 1172 height 498
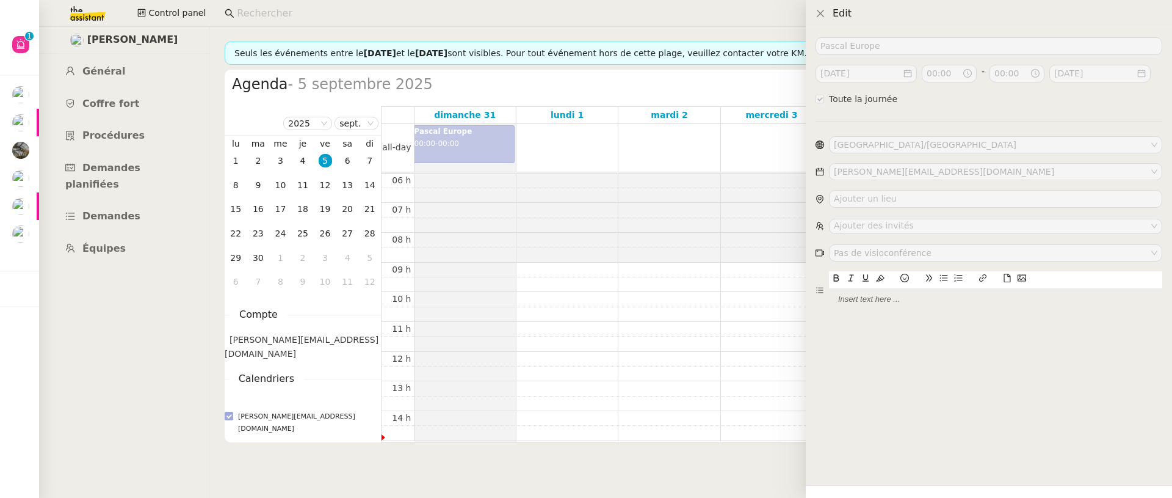
checkbox input "false"
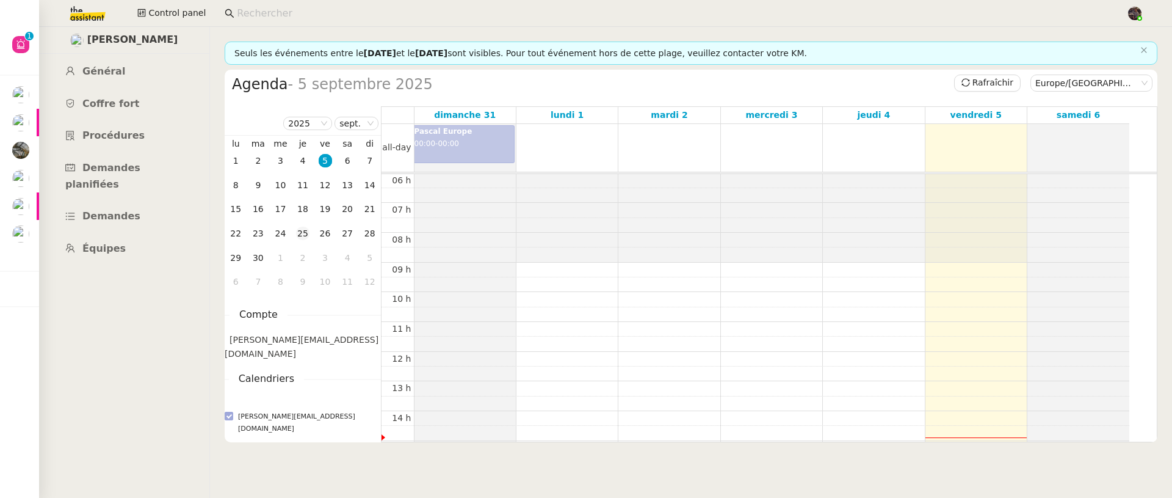
click at [312, 225] on td "25" at bounding box center [303, 234] width 23 height 24
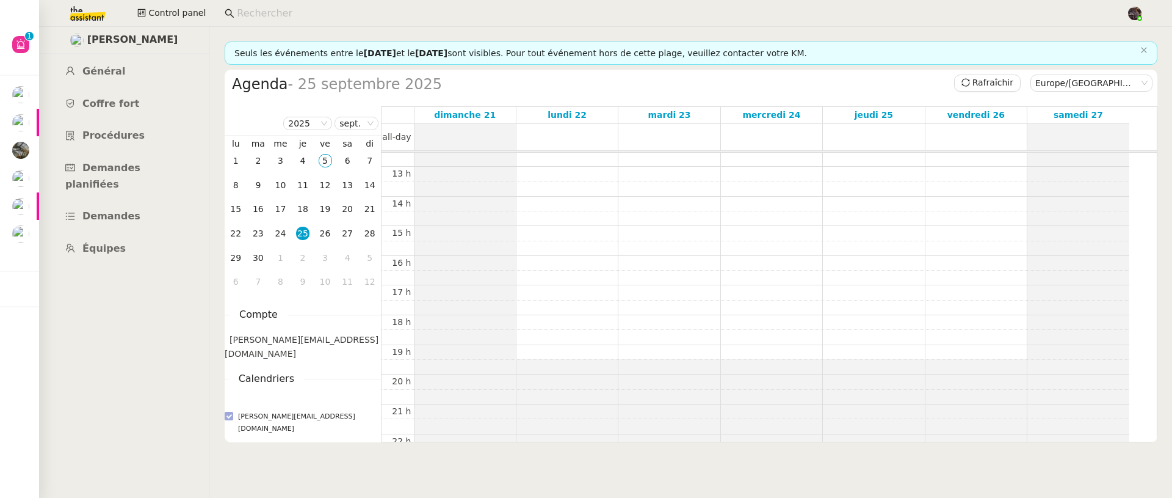
scroll to position [311, 0]
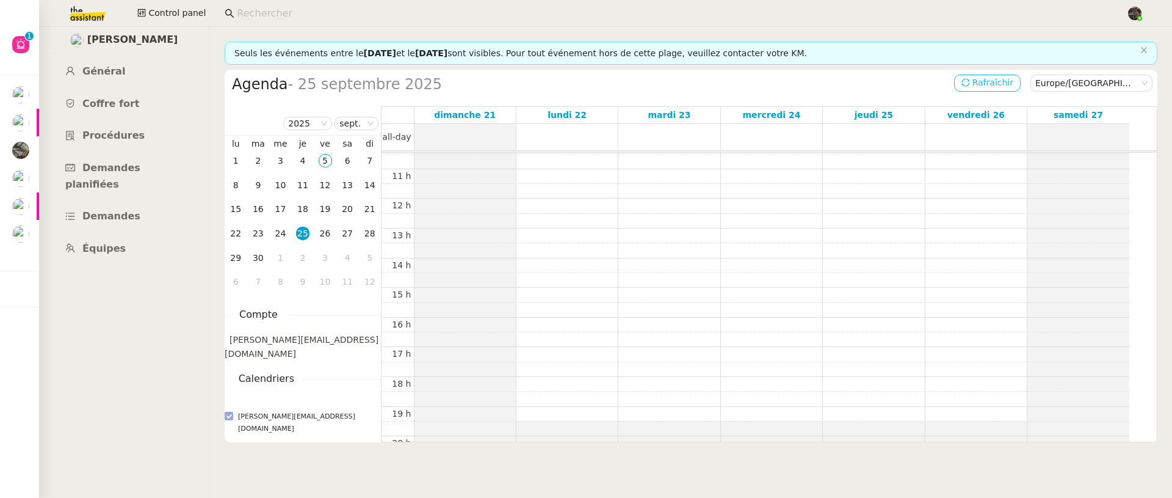
click at [994, 78] on span "Rafraîchir" at bounding box center [993, 83] width 41 height 14
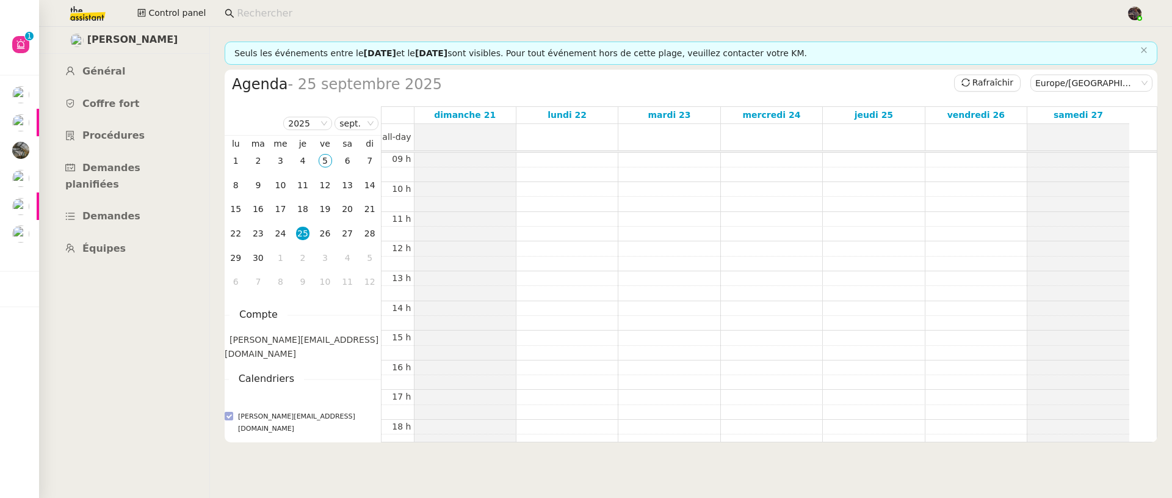
scroll to position [14, 0]
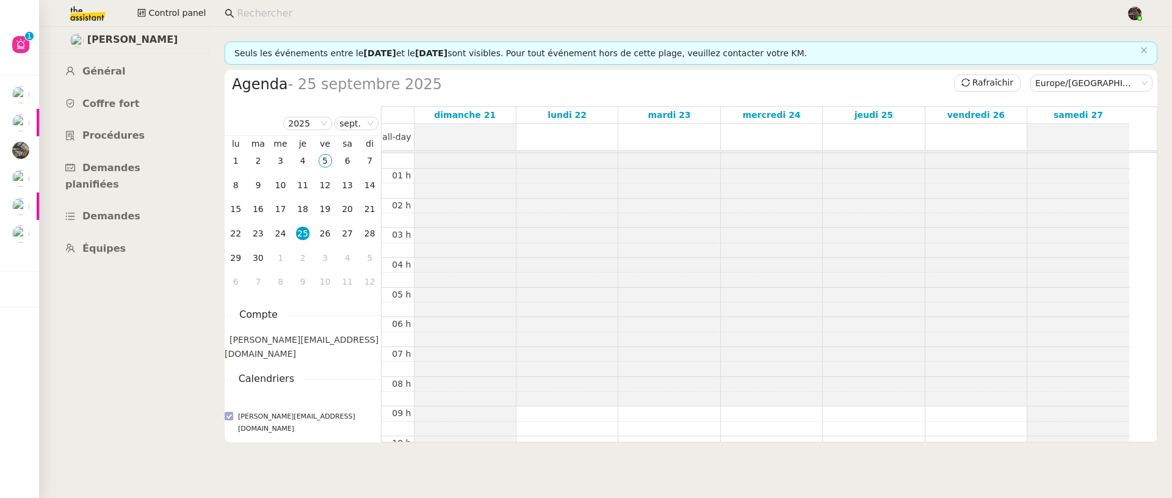
click at [827, 462] on nz-content "Seuls les événements entre le [DATE] et le [DATE] sont visibles. Pour tout évén…" at bounding box center [691, 262] width 933 height 471
click at [773, 139] on div at bounding box center [771, 139] width 101 height 0
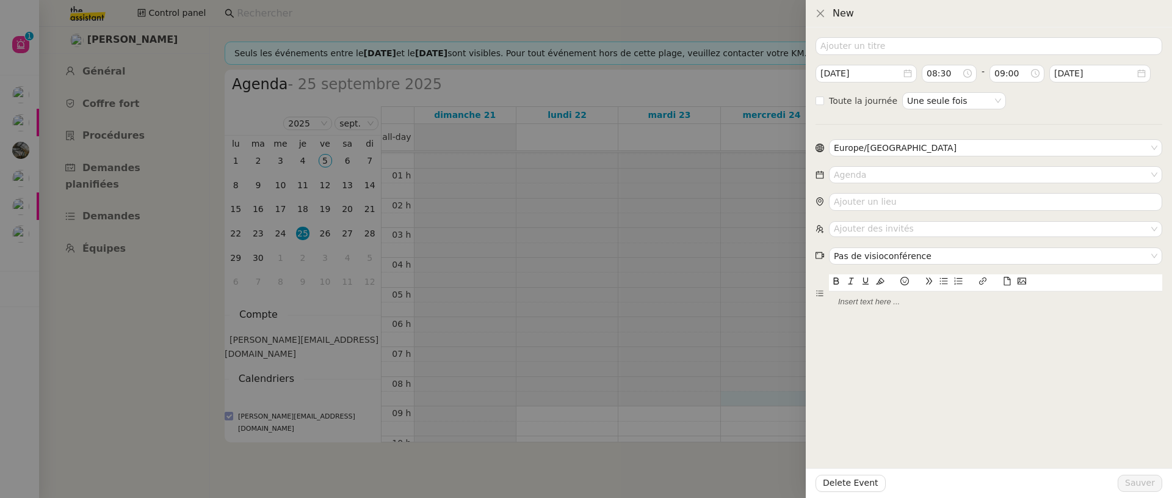
click at [623, 383] on div at bounding box center [586, 249] width 1172 height 498
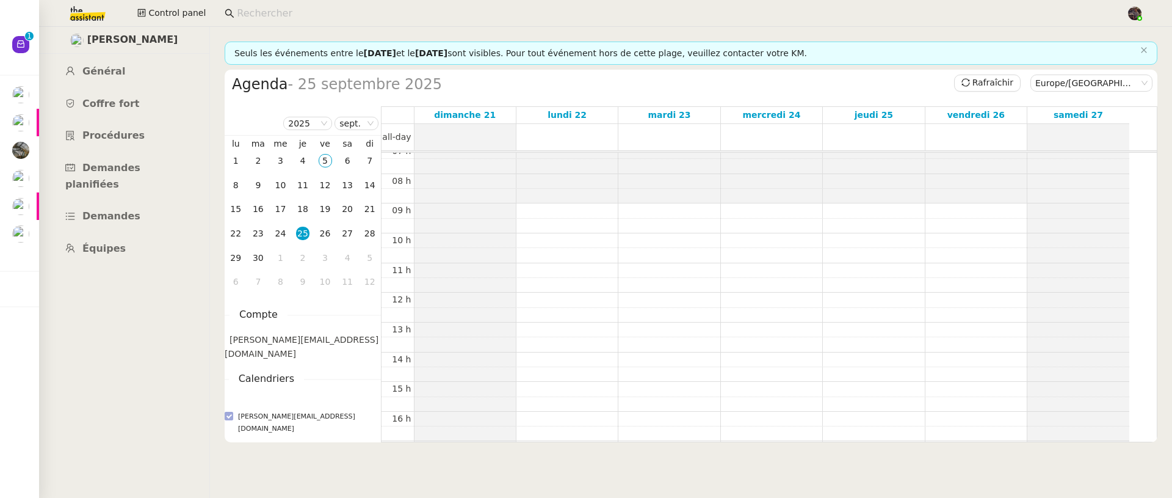
scroll to position [219, 0]
click at [314, 205] on td "19" at bounding box center [325, 209] width 23 height 24
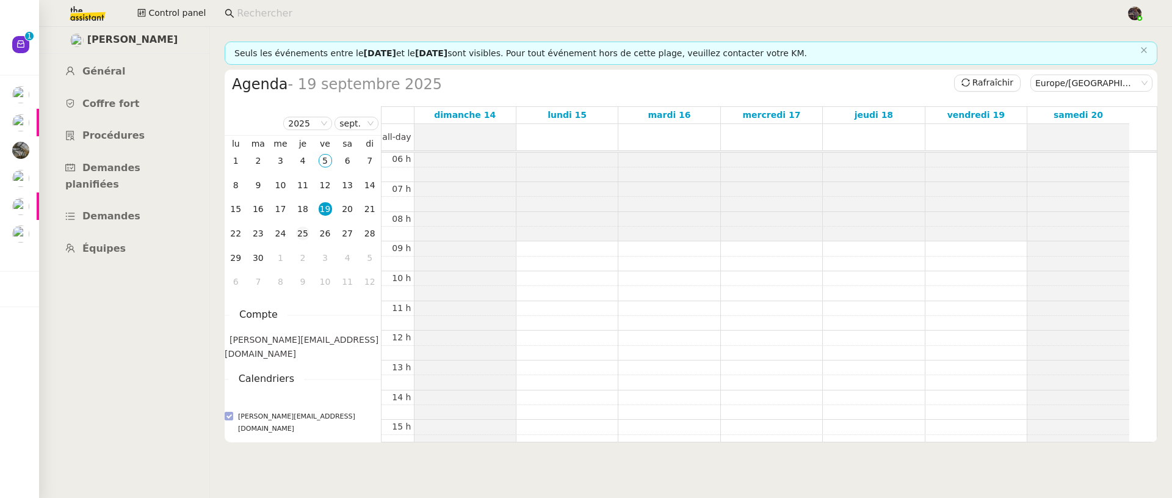
click at [313, 231] on td "25" at bounding box center [303, 234] width 23 height 24
click at [324, 260] on div "3" at bounding box center [325, 257] width 13 height 13
click at [312, 192] on td "9" at bounding box center [303, 185] width 23 height 24
click at [332, 159] on td "3" at bounding box center [325, 161] width 23 height 24
click at [364, 125] on nz-select-item "oct." at bounding box center [357, 123] width 33 height 12
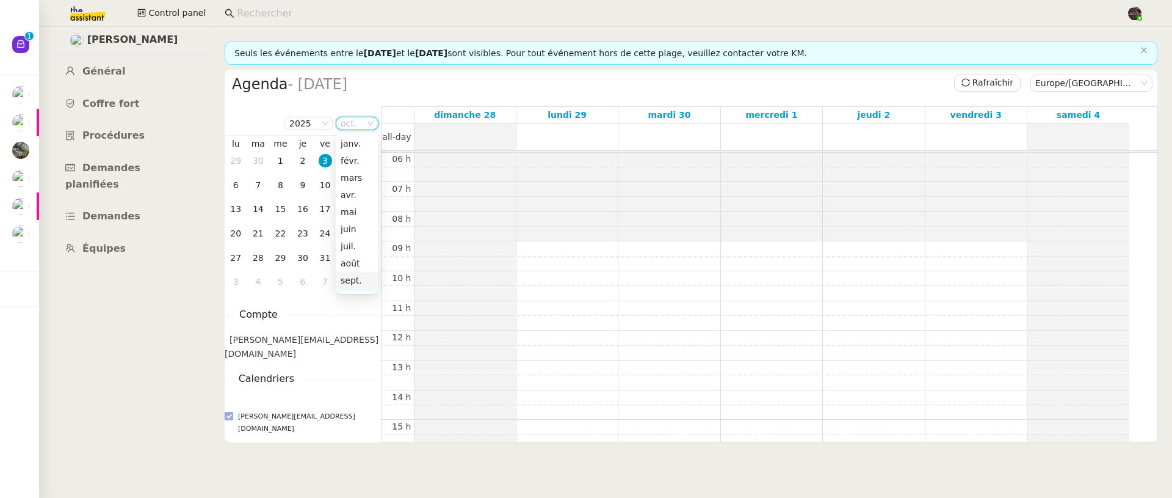
scroll to position [78, 0]
click at [355, 199] on div "sept." at bounding box center [357, 202] width 33 height 11
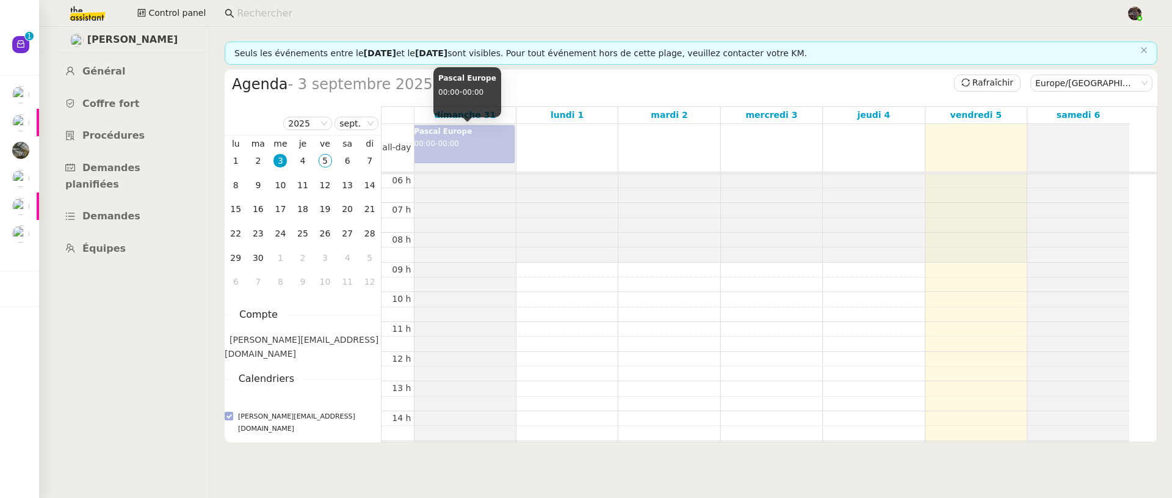
click at [441, 143] on div "Pascal Europe 00:00 - 00:00" at bounding box center [465, 144] width 100 height 37
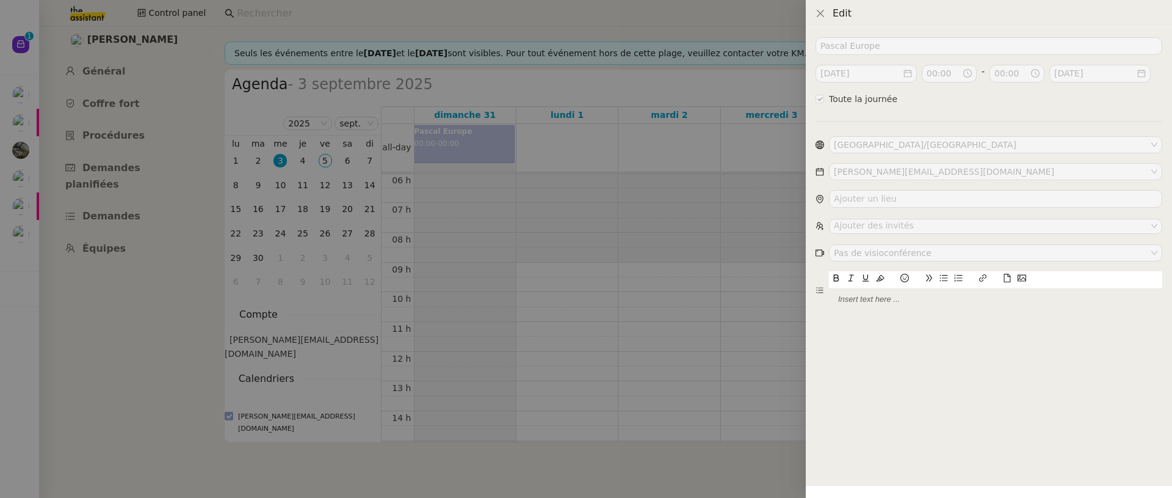
click at [635, 239] on div at bounding box center [586, 249] width 1172 height 498
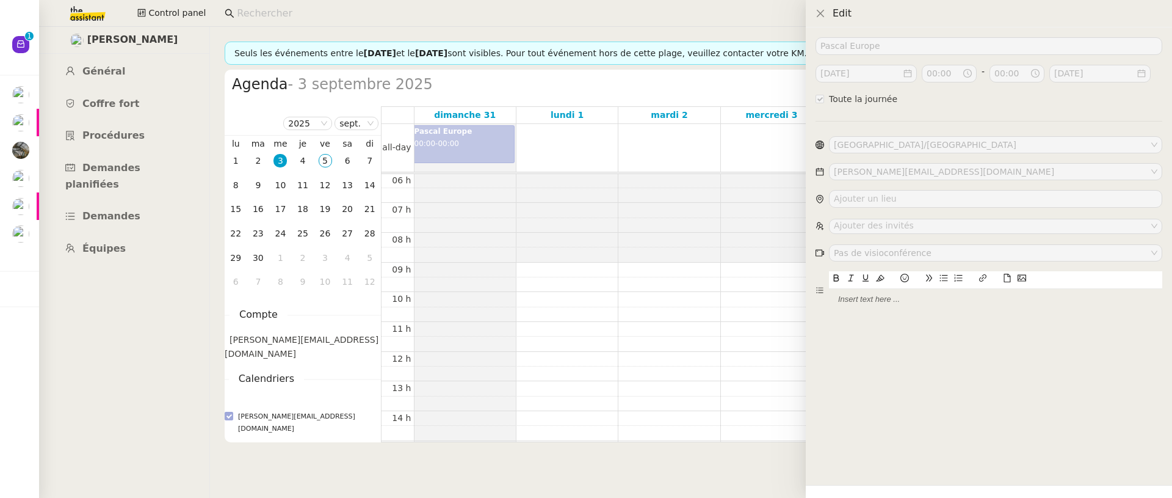
checkbox input "false"
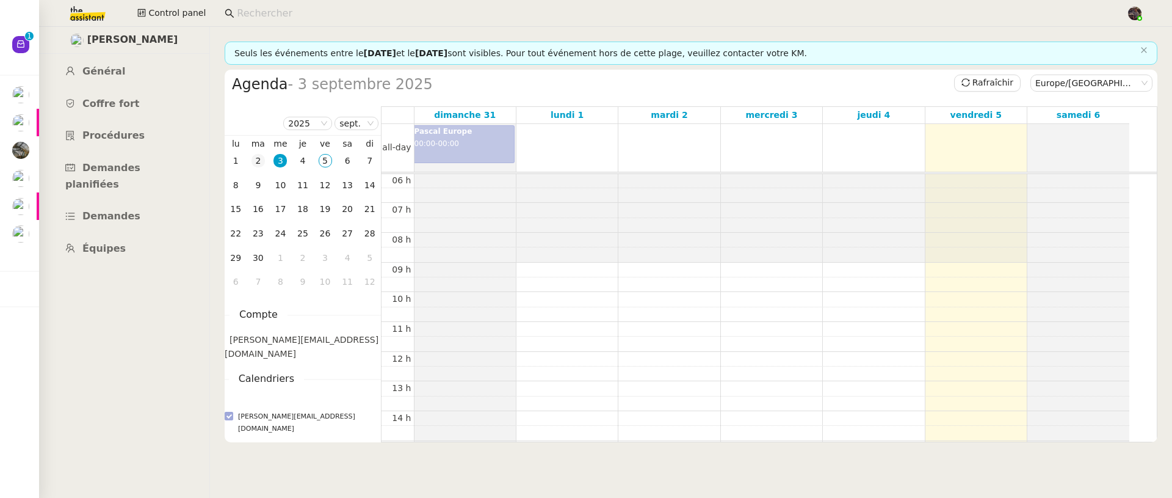
click at [253, 160] on div "2" at bounding box center [258, 160] width 13 height 13
click at [239, 159] on div "1" at bounding box center [235, 160] width 13 height 13
click at [351, 128] on nz-select-item "sept." at bounding box center [356, 123] width 34 height 12
click at [357, 190] on div "août" at bounding box center [357, 185] width 33 height 11
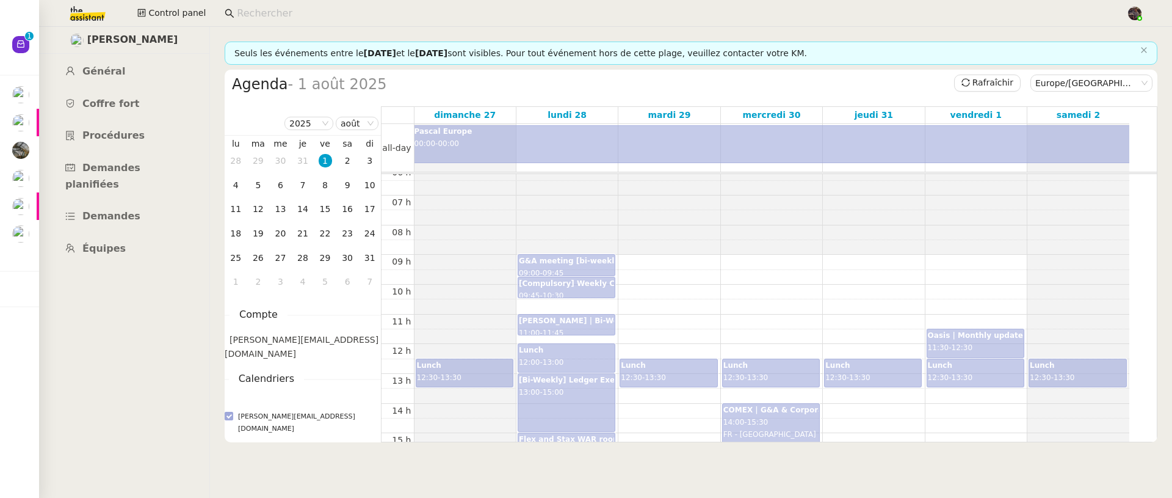
scroll to position [197, 0]
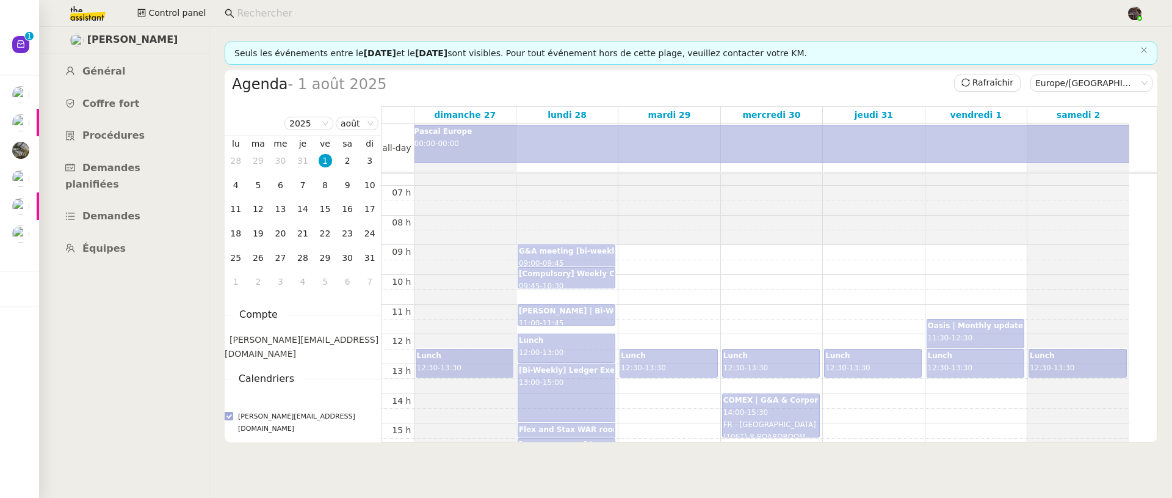
click at [585, 319] on div "Guillaume x Pascal | Bi-Weekly catch-up [F2F/GMeet TBC] 11:00 - 11:45" at bounding box center [566, 315] width 95 height 20
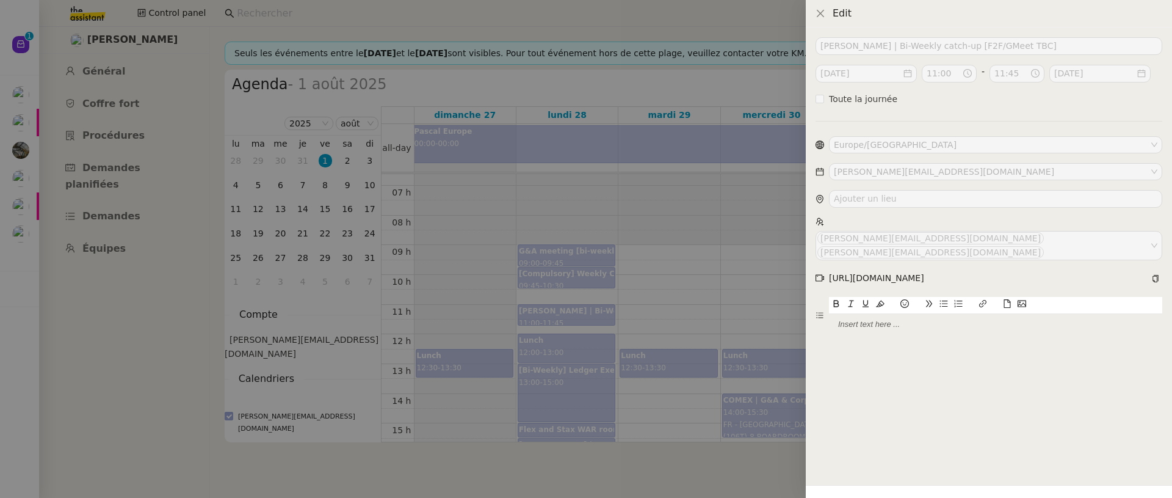
click at [617, 350] on div at bounding box center [586, 249] width 1172 height 498
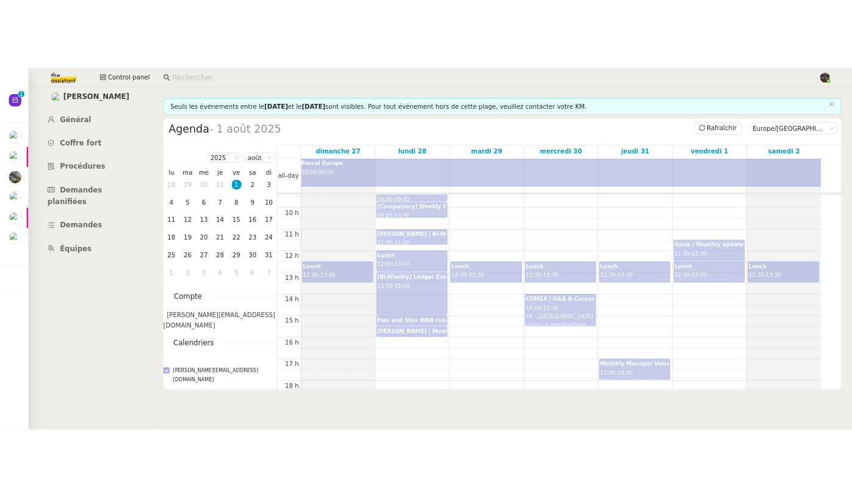
scroll to position [288, 0]
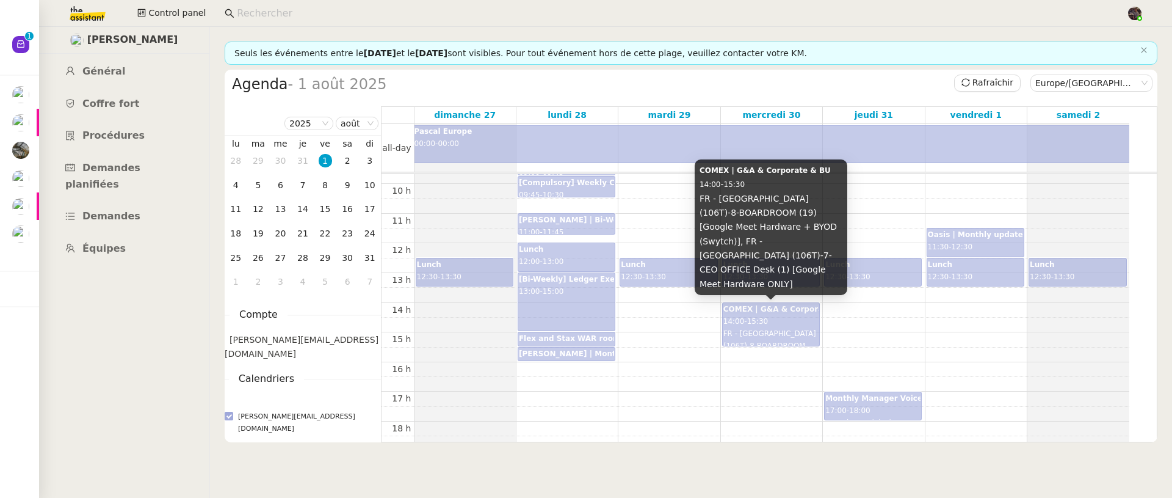
click at [778, 315] on div "COMEX | G&A & Corporate & BU 14:00 - 15:30 FR - Paris (106T)-8-BOARDROOM (19) […" at bounding box center [771, 324] width 95 height 42
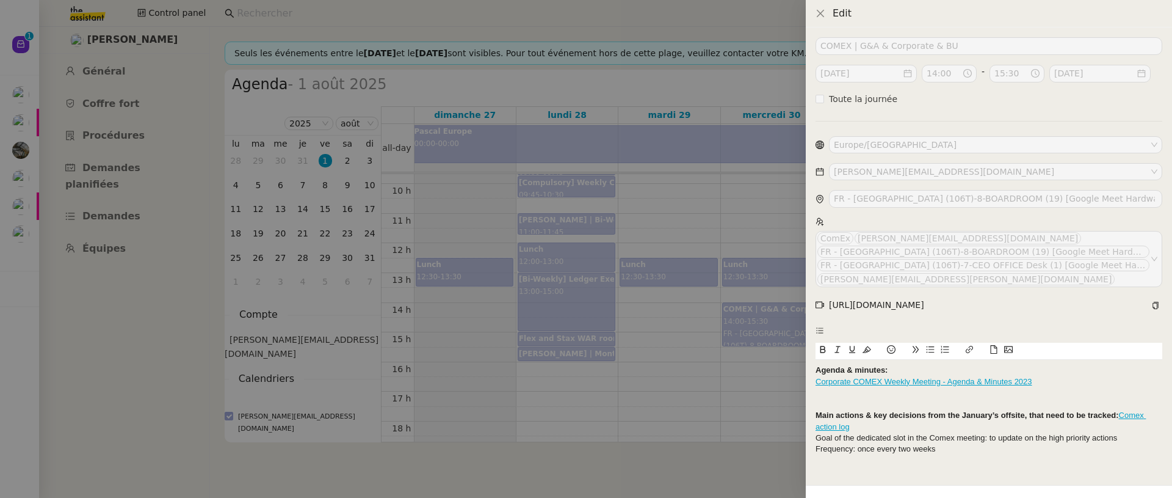
click at [668, 333] on div at bounding box center [586, 249] width 1172 height 498
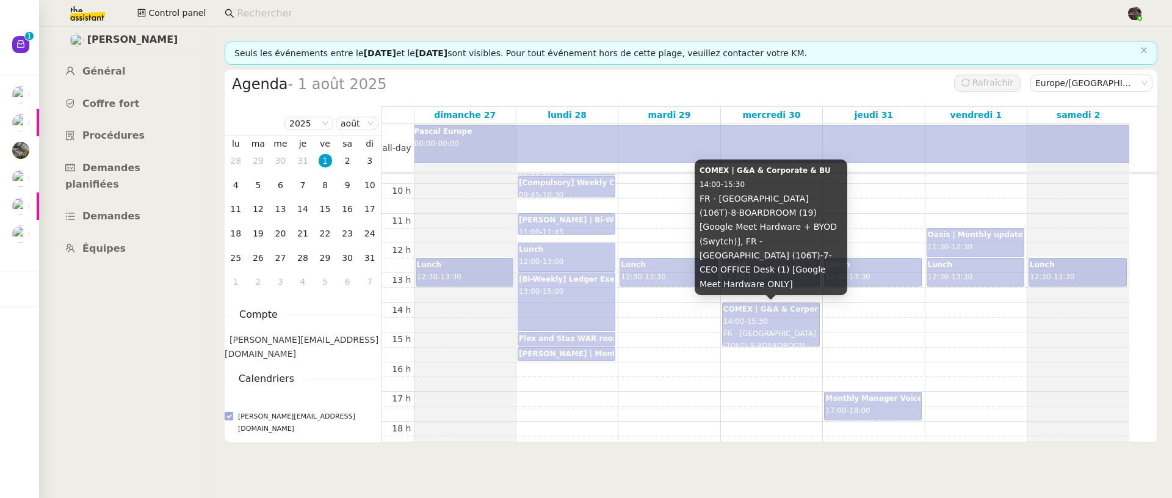
click at [763, 333] on span "FR - Paris (106T)-8-BOARDROOM (19) [Google Meet Hardware + BYOD (Swytch)], FR -…" at bounding box center [770, 382] width 93 height 106
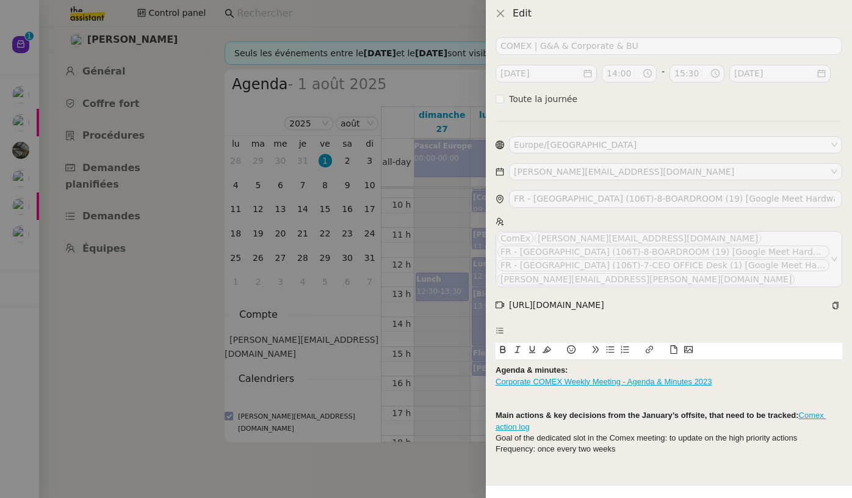
drag, startPoint x: 542, startPoint y: 390, endPoint x: 519, endPoint y: 393, distance: 22.8
click at [542, 390] on div at bounding box center [669, 392] width 347 height 11
click at [443, 404] on div at bounding box center [426, 249] width 852 height 498
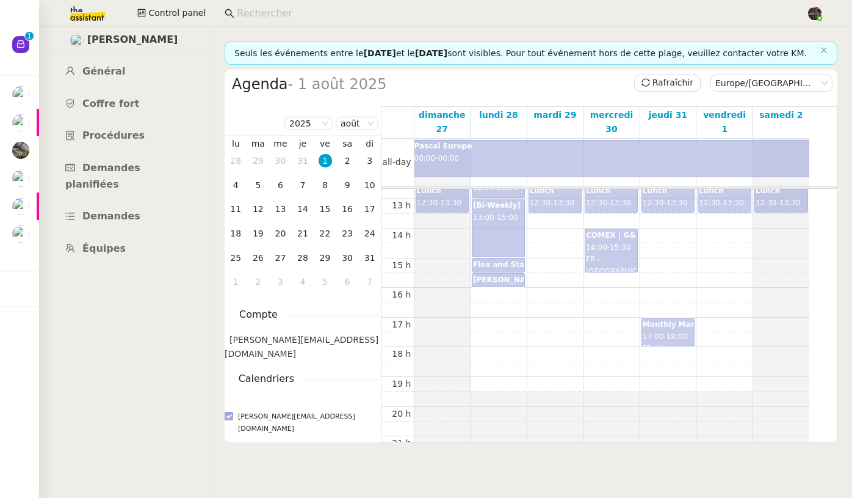
scroll to position [369, 0]
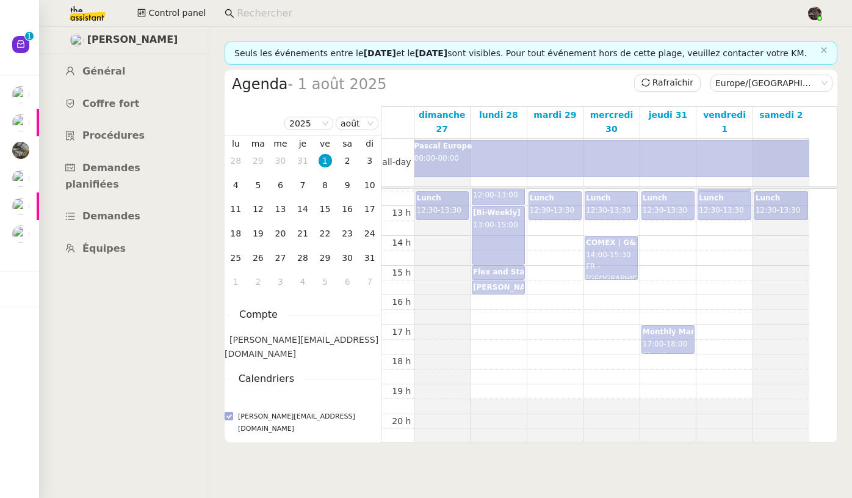
click at [509, 291] on b "Michael x Pascal | Monthly catch-up [F2F/GMeet TBC]" at bounding box center [583, 287] width 220 height 9
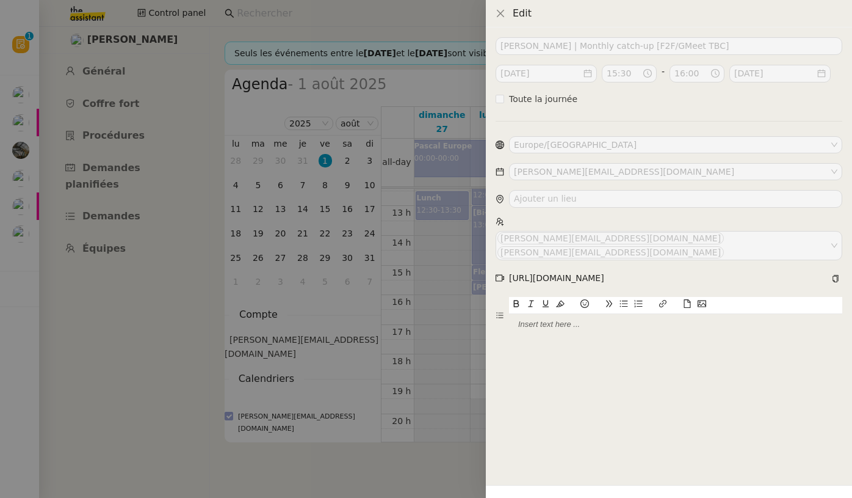
click at [255, 169] on div at bounding box center [426, 249] width 852 height 498
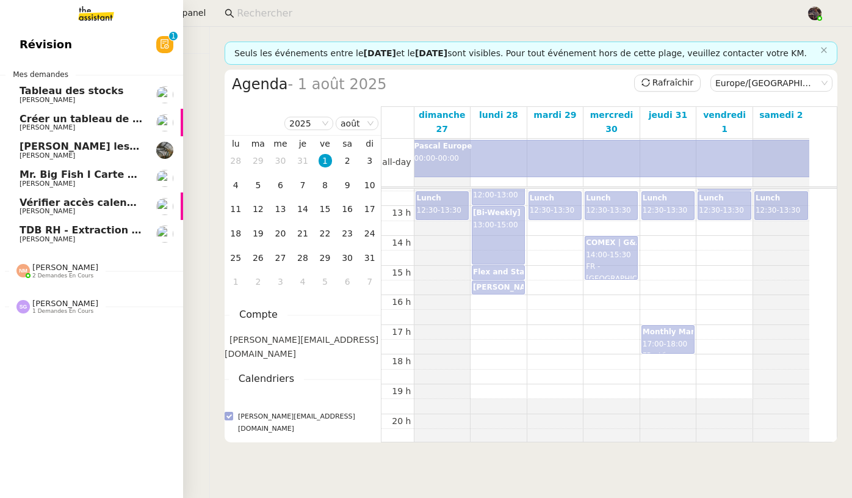
click at [34, 109] on link "Créer un tableau de bord gestion marge PAF [PERSON_NAME]" at bounding box center [91, 123] width 183 height 28
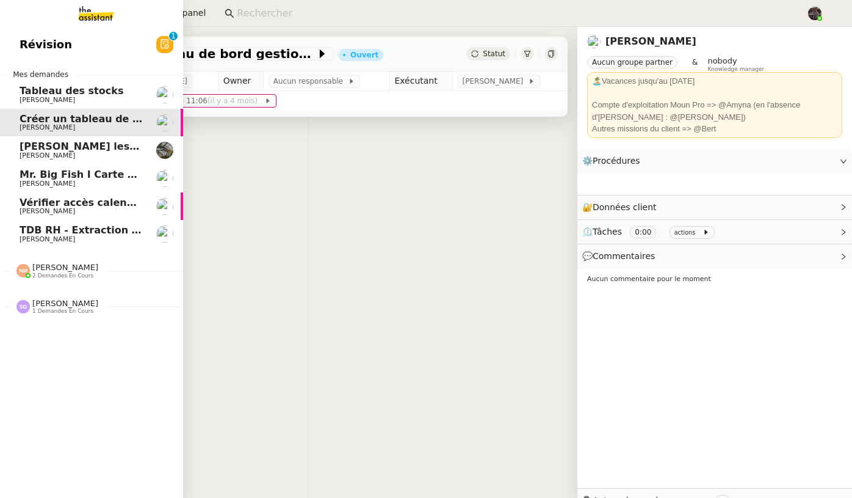
click at [45, 95] on span "Tableau des stocks" at bounding box center [72, 91] width 104 height 12
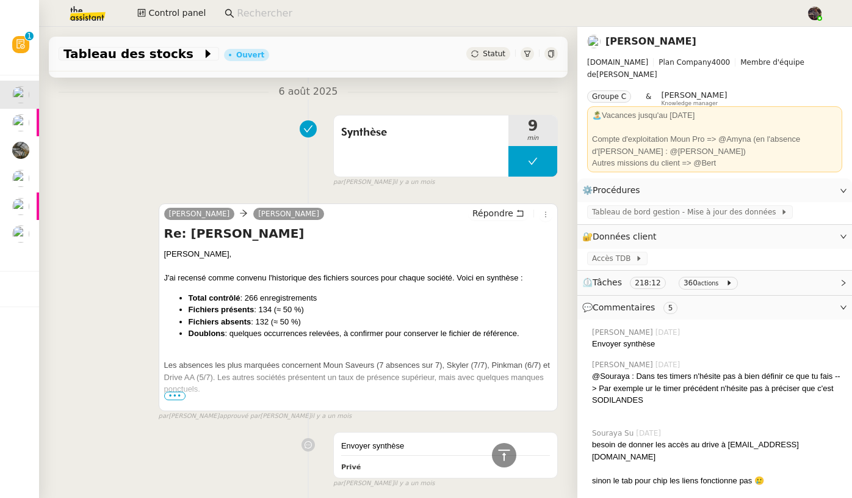
scroll to position [941, 0]
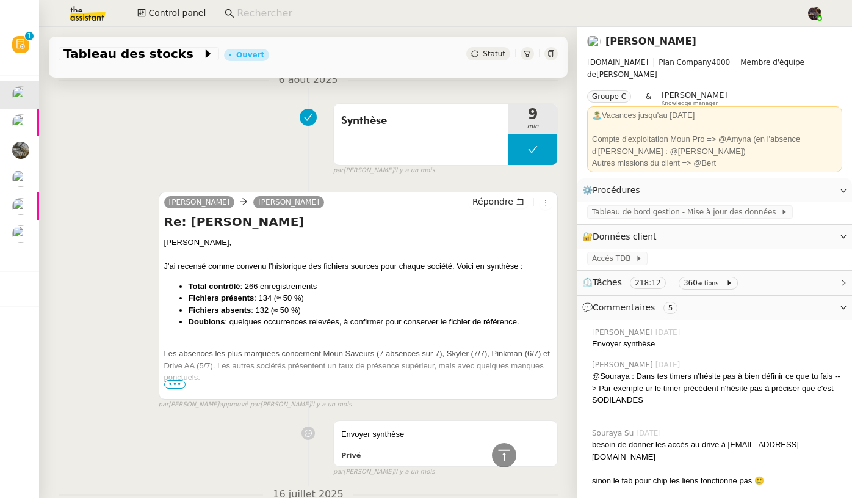
click at [166, 388] on span "•••" at bounding box center [175, 384] width 22 height 9
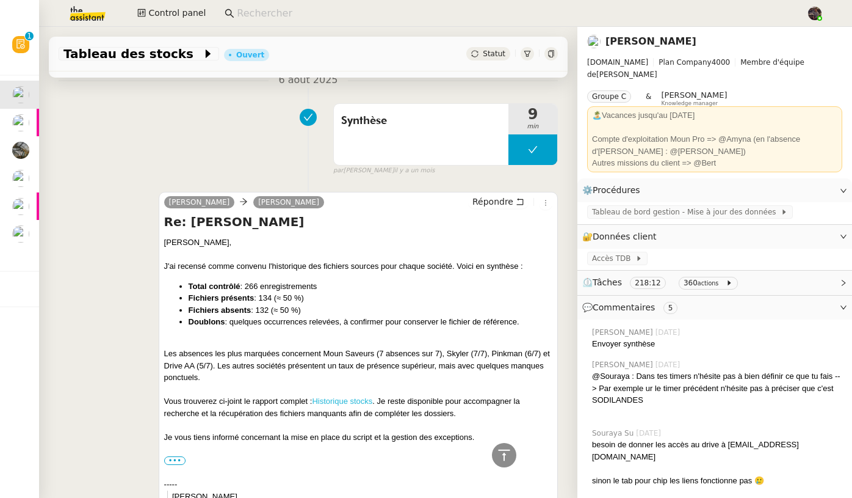
click at [333, 400] on link "Historique stocks" at bounding box center [342, 400] width 60 height 9
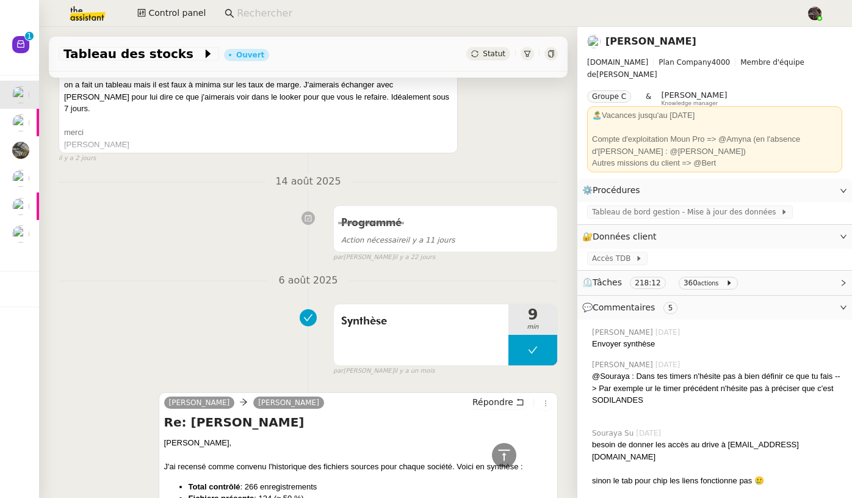
scroll to position [512, 0]
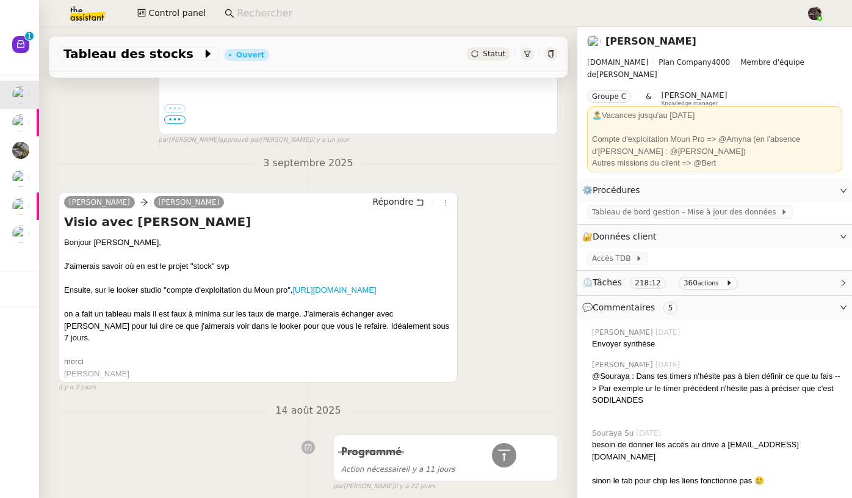
click at [72, 22] on img at bounding box center [78, 13] width 95 height 27
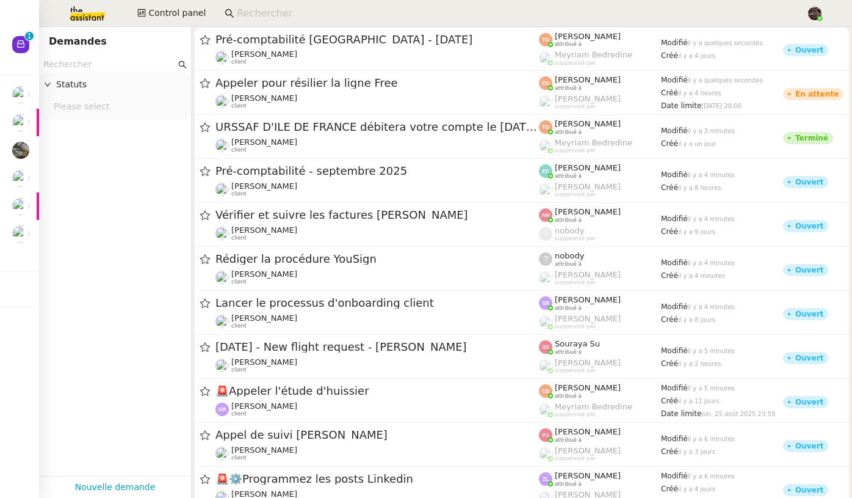
click at [146, 64] on input "text" at bounding box center [109, 64] width 132 height 14
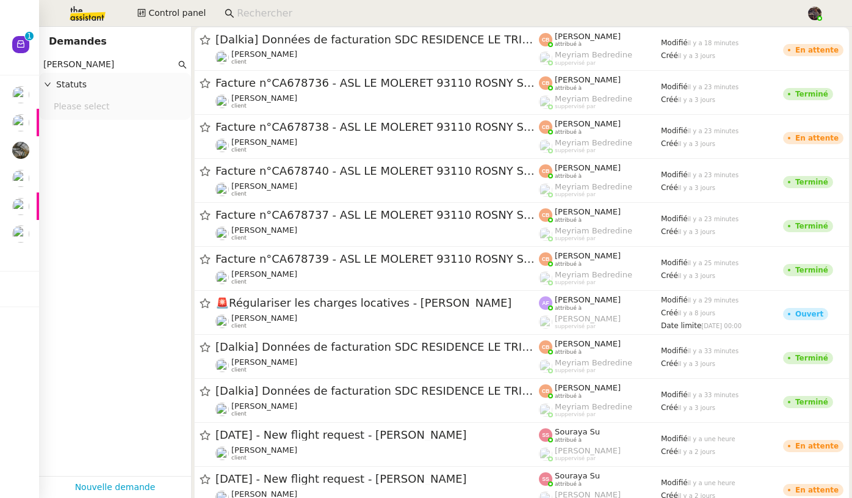
type input "charles"
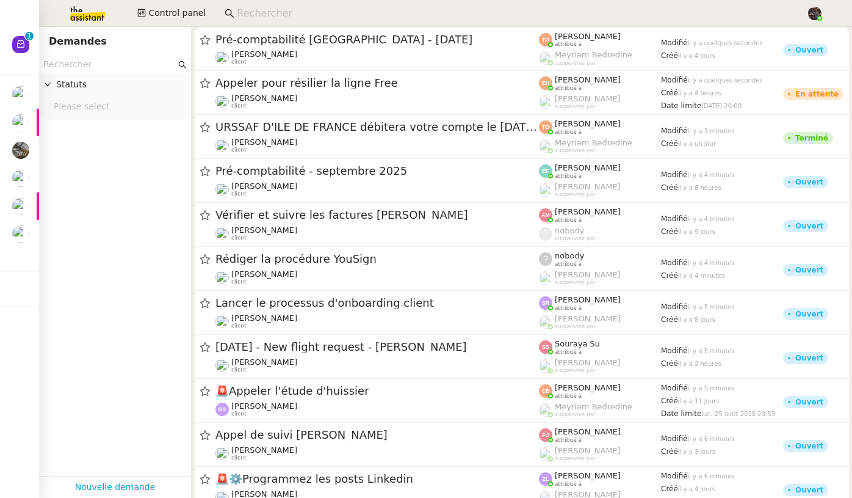
click at [250, 18] on input at bounding box center [515, 13] width 557 height 16
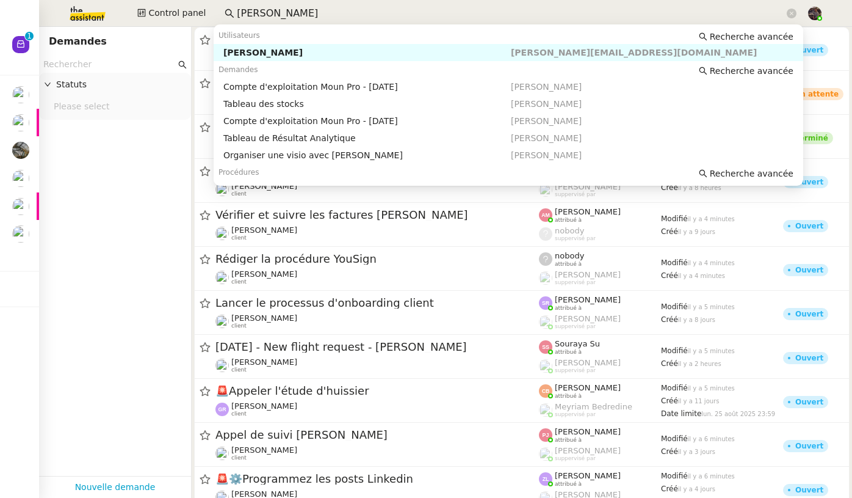
click at [293, 56] on div "[PERSON_NAME]" at bounding box center [367, 52] width 288 height 11
type input "guillaume farina"
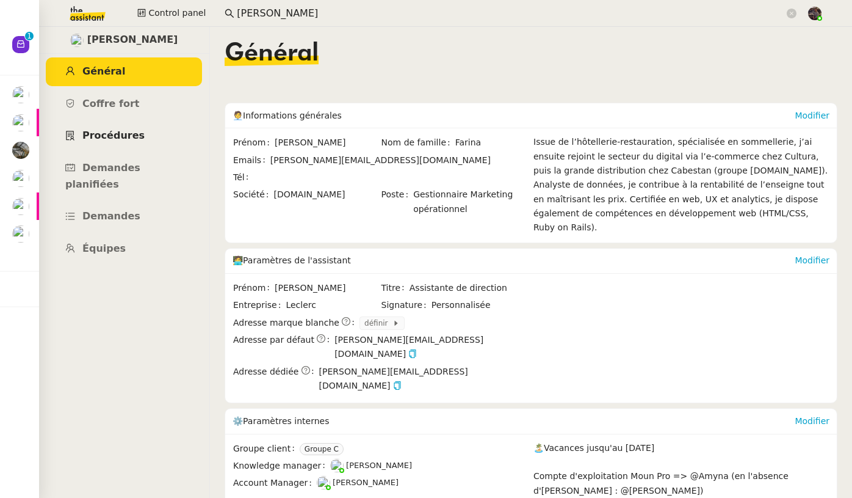
click at [137, 147] on link "Procédures" at bounding box center [124, 136] width 156 height 29
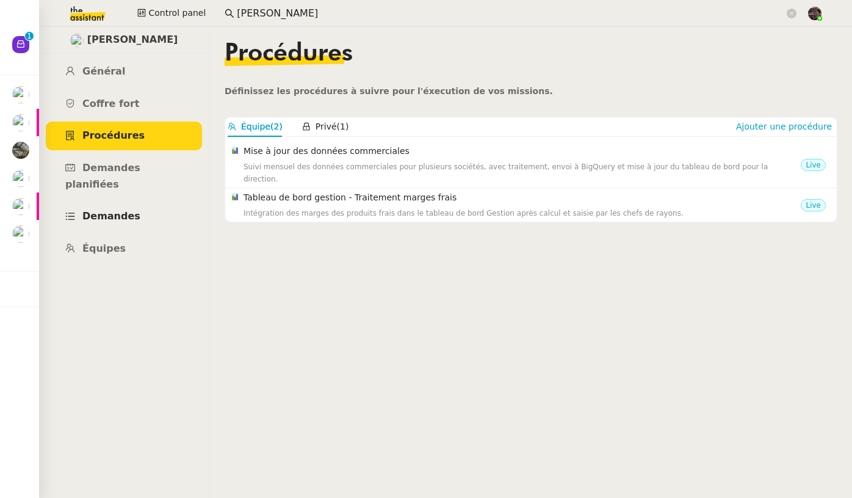
click at [142, 205] on link "Demandes" at bounding box center [124, 216] width 156 height 29
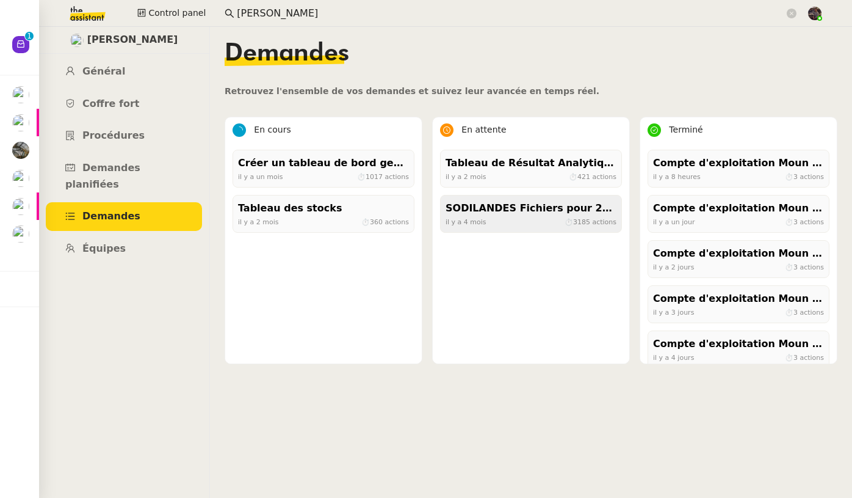
click at [517, 226] on div "il y a 4 mois ⏱ 3185 actions" at bounding box center [531, 221] width 171 height 11
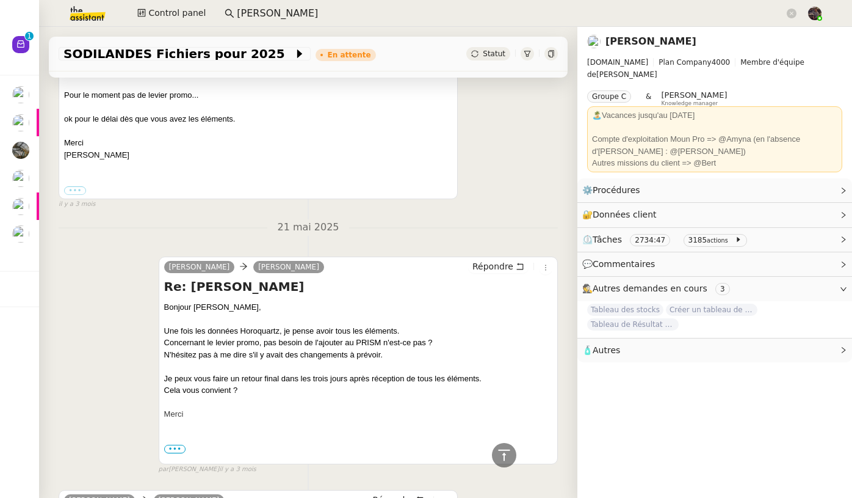
scroll to position [101, 0]
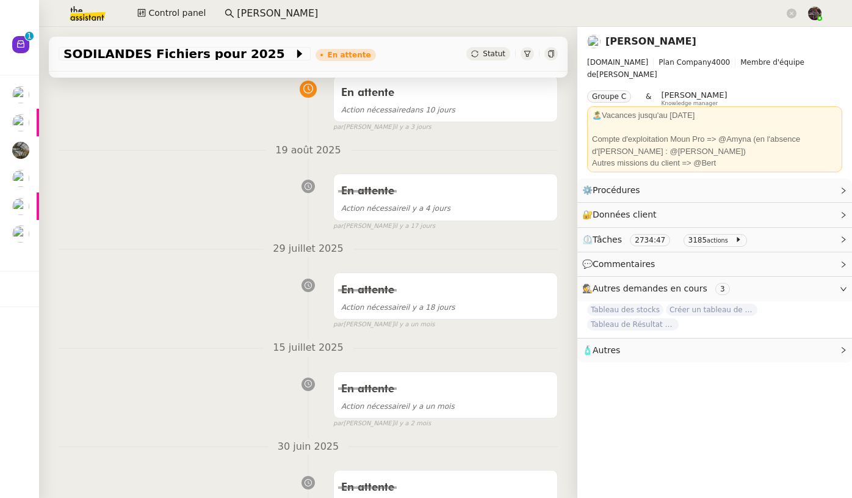
click at [692, 303] on span "Créer un tableau de bord gestion marge PAF" at bounding box center [712, 309] width 92 height 12
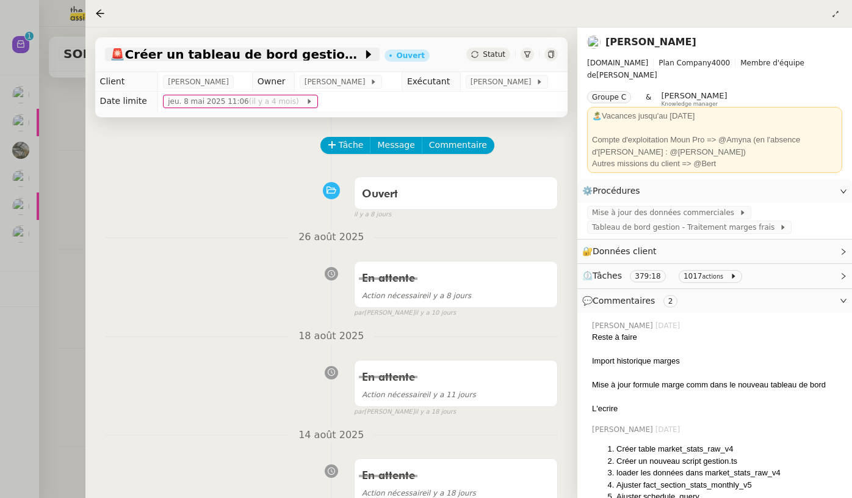
click at [266, 51] on span "🚨 Créer un tableau de bord gestion marge PAF" at bounding box center [236, 54] width 253 height 12
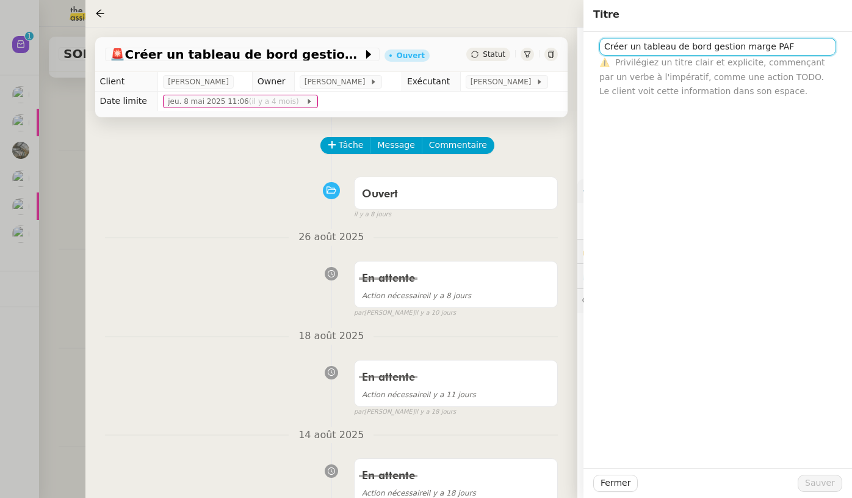
click at [716, 48] on input "Créer un tableau de bord gestion marge PAF" at bounding box center [718, 47] width 237 height 18
click at [24, 270] on div at bounding box center [426, 249] width 852 height 498
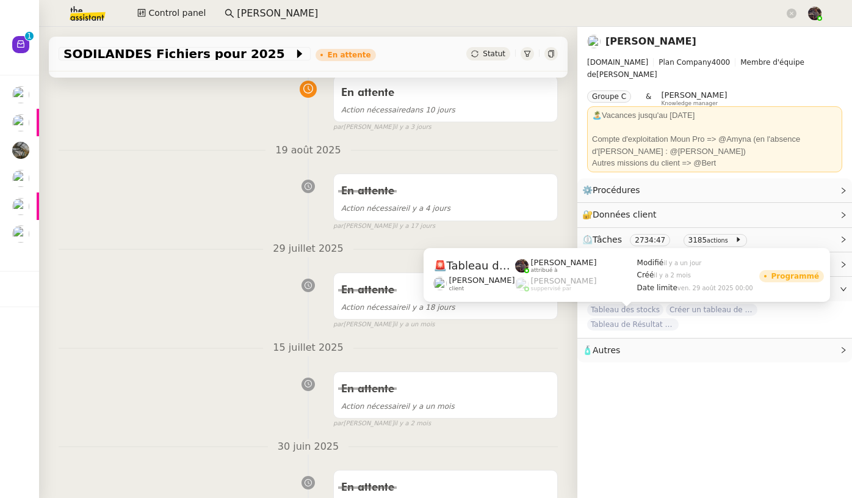
click at [631, 318] on span "Tableau de Résultat Analytique" at bounding box center [633, 324] width 92 height 12
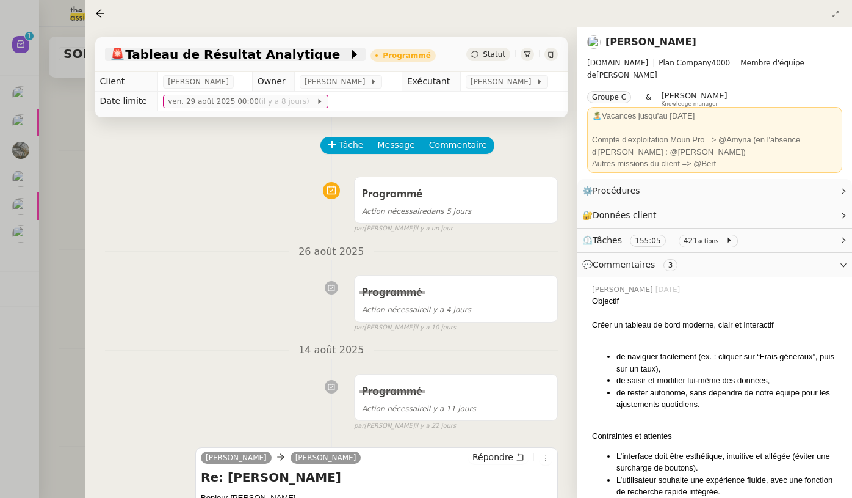
click at [192, 59] on span "🚨 Tableau de Résultat Analytique" at bounding box center [229, 54] width 239 height 12
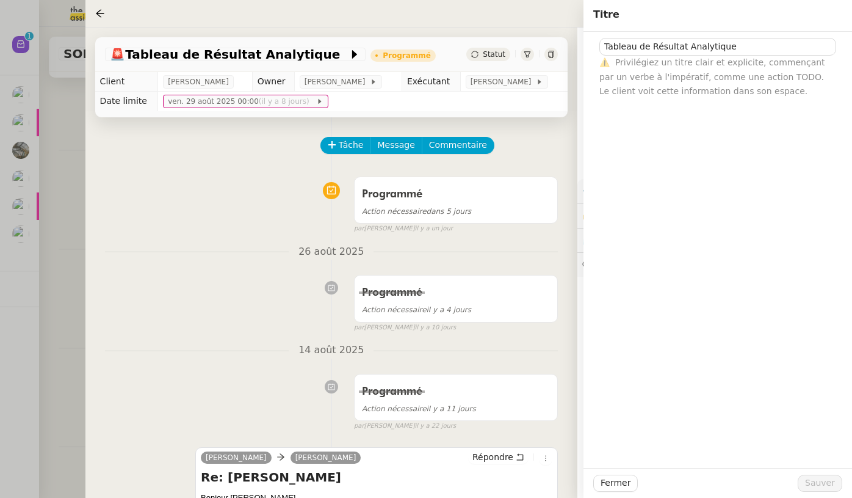
click at [281, 302] on div "Programmé Action nécessaire il y a 4 jours false par Bert C. il y a 10 jours" at bounding box center [331, 300] width 453 height 63
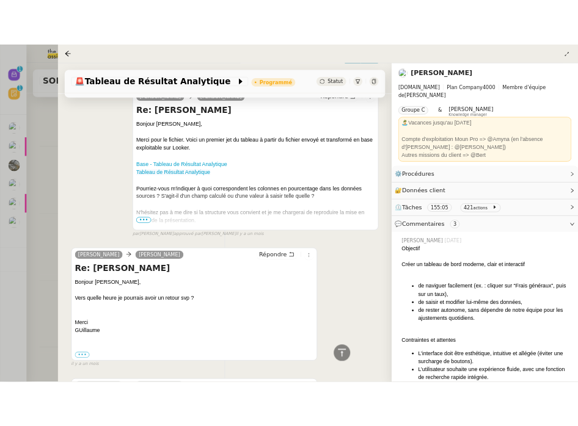
scroll to position [2707, 0]
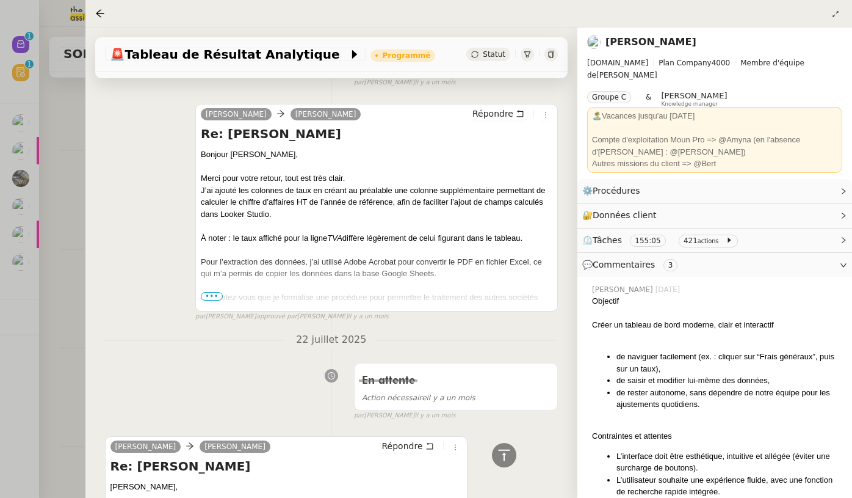
click at [49, 290] on div at bounding box center [426, 249] width 852 height 498
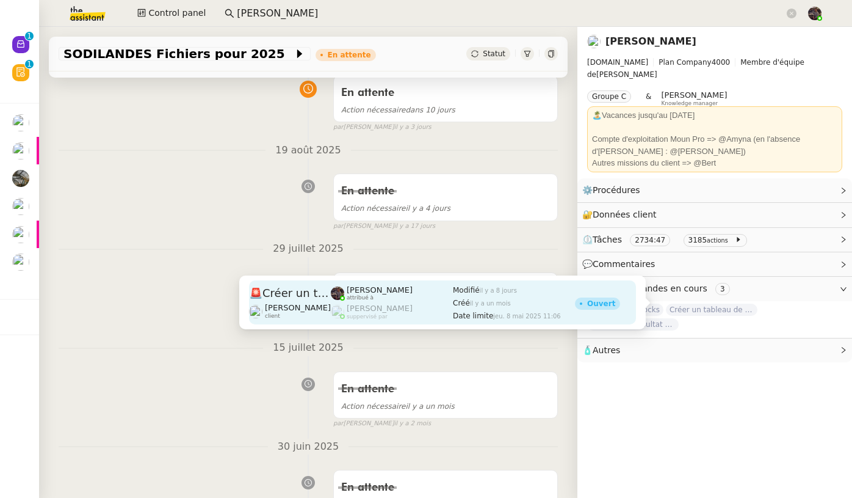
click at [389, 299] on div "Bert Canavaggio attribué à" at bounding box center [380, 293] width 66 height 16
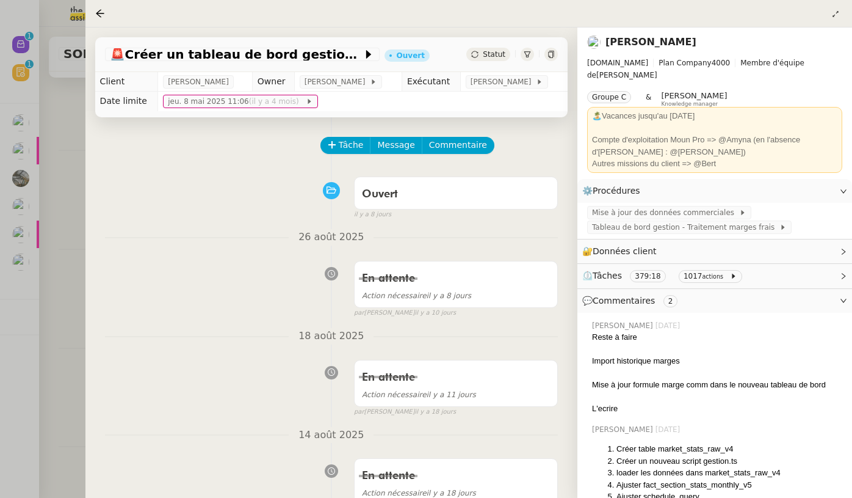
click at [109, 264] on div "En attente Action nécessaire il y a 8 jours false par Bert C. il y a 10 jours" at bounding box center [331, 286] width 453 height 63
click at [76, 279] on div at bounding box center [426, 249] width 852 height 498
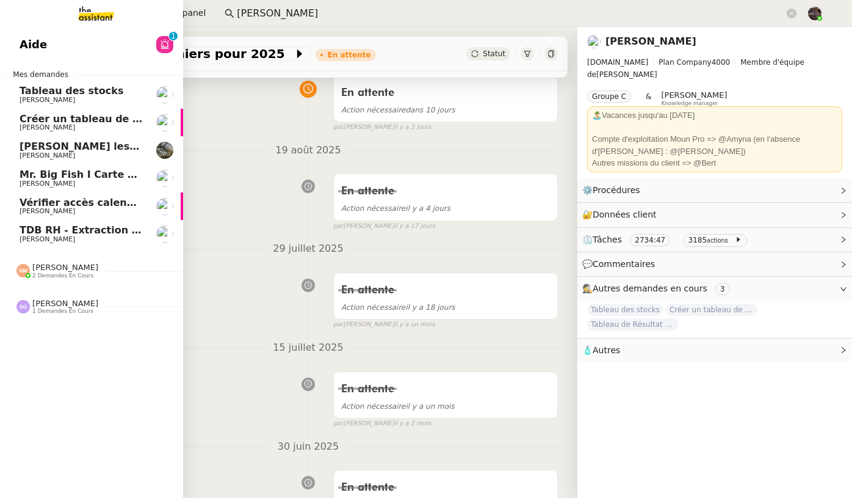
click at [71, 152] on span "[PERSON_NAME]" at bounding box center [81, 155] width 123 height 7
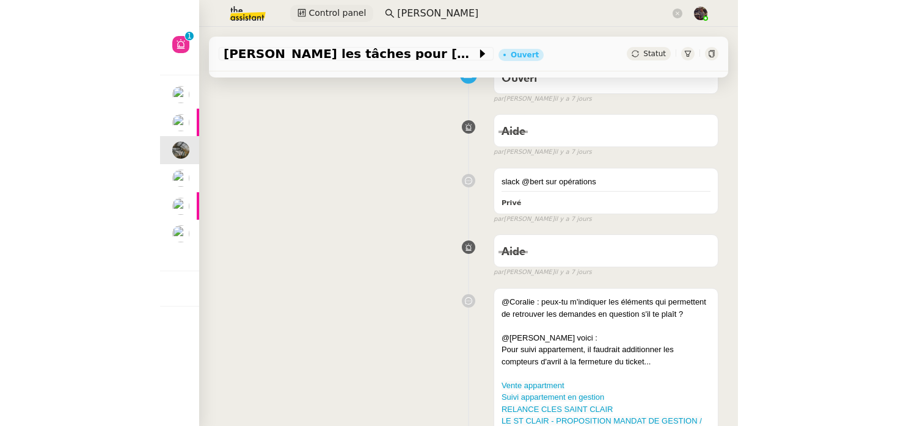
scroll to position [101, 0]
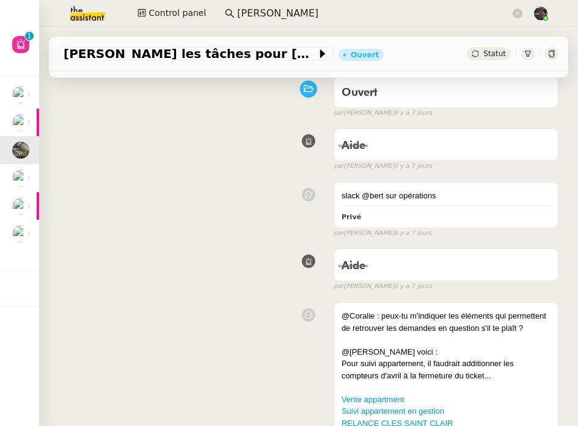
click at [189, 201] on div "slack @bert sur opérations Privé false par Frédérique A. il y a 7 jours" at bounding box center [308, 207] width 499 height 62
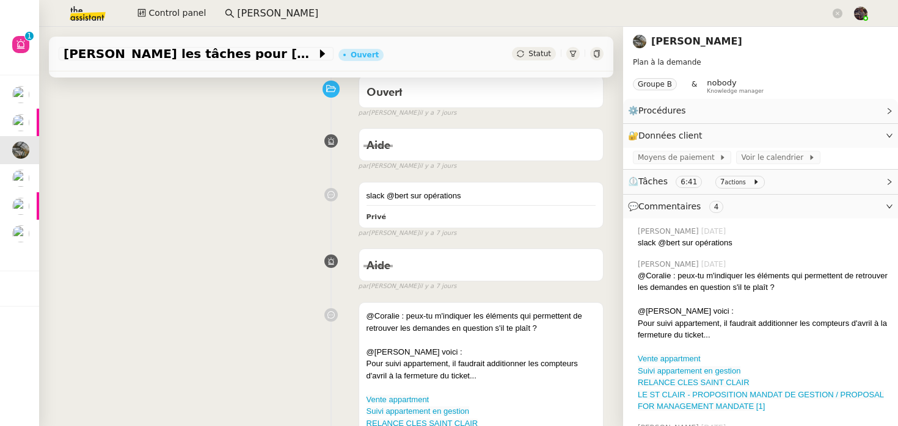
click at [228, 232] on div "slack @bert sur opérations Privé false par Frédérique A. il y a 7 jours" at bounding box center [331, 207] width 545 height 62
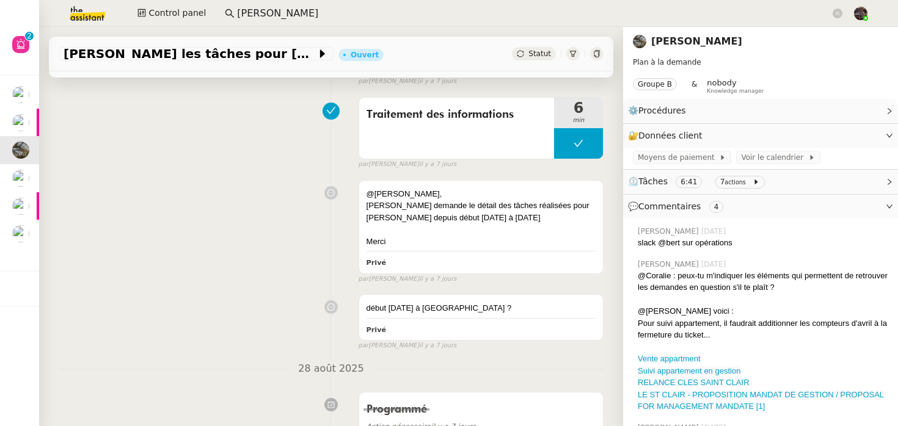
scroll to position [983, 0]
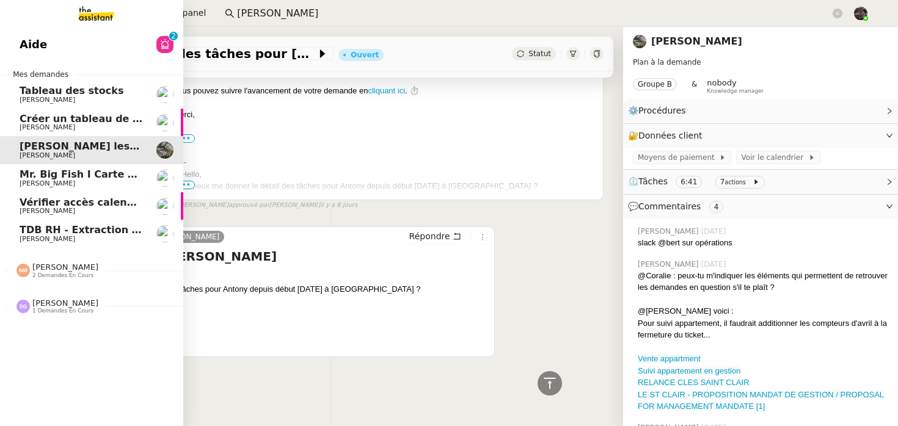
click at [54, 98] on span "[PERSON_NAME]" at bounding box center [48, 100] width 56 height 8
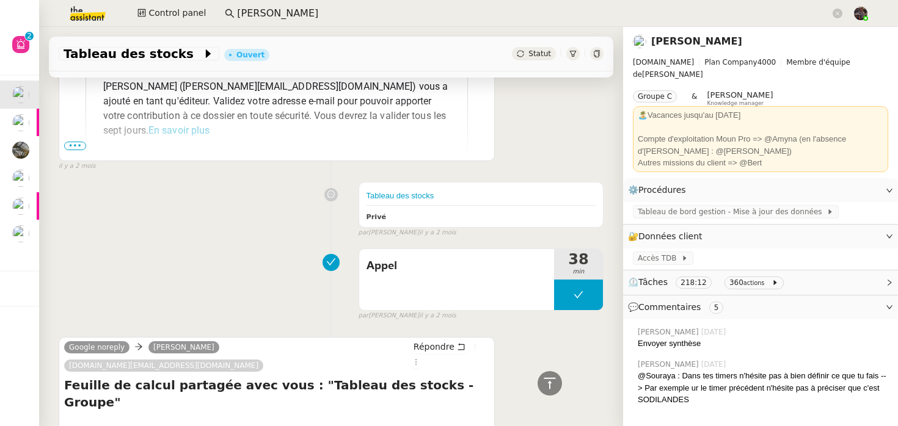
scroll to position [4075, 0]
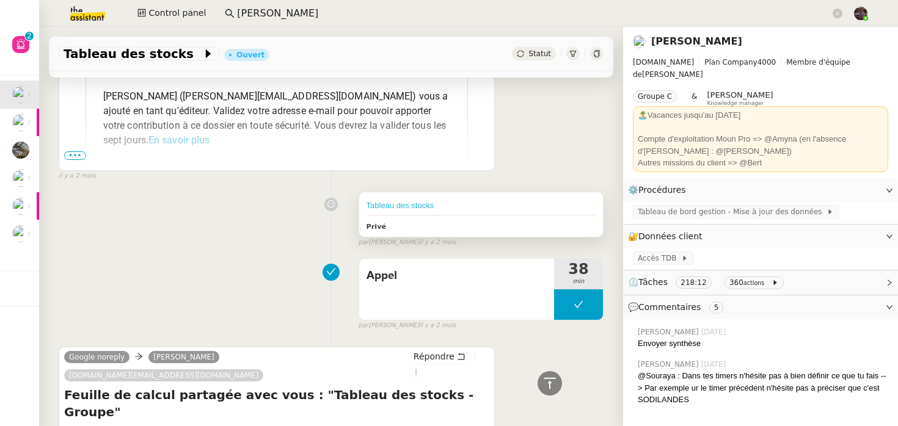
click at [379, 201] on link "Tableau des stocks" at bounding box center [400, 205] width 68 height 9
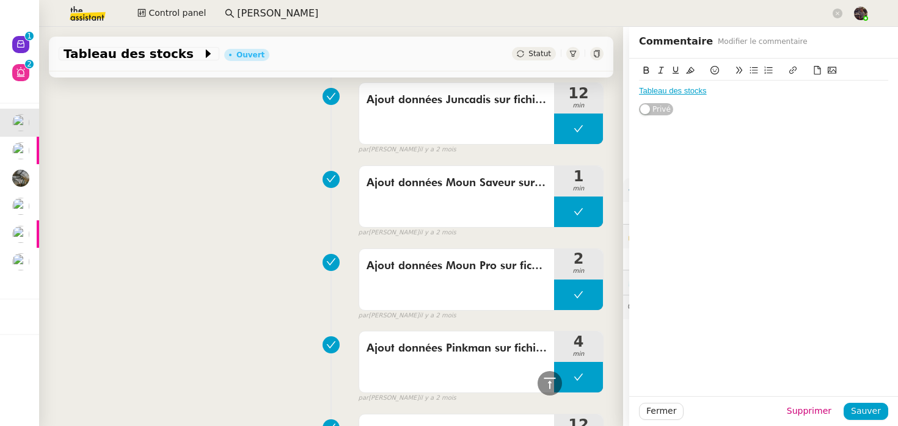
scroll to position [2156, 0]
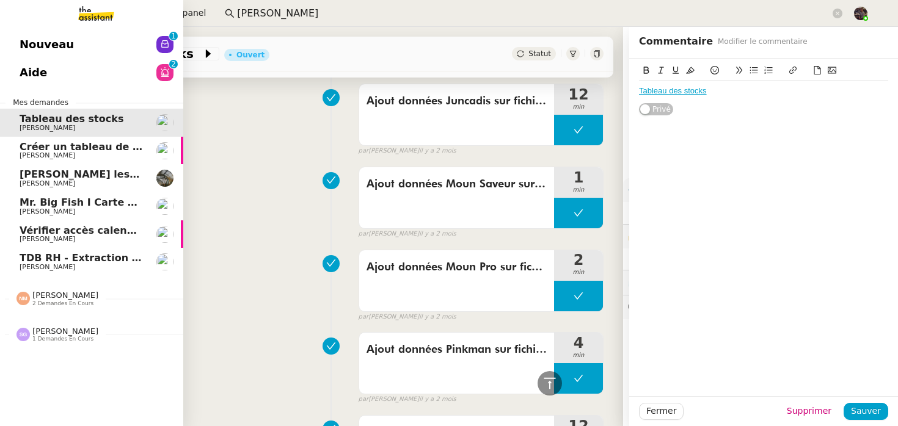
click at [34, 35] on link "Nouveau 0 1 2 3 4 5 6 7 8 9" at bounding box center [91, 45] width 183 height 28
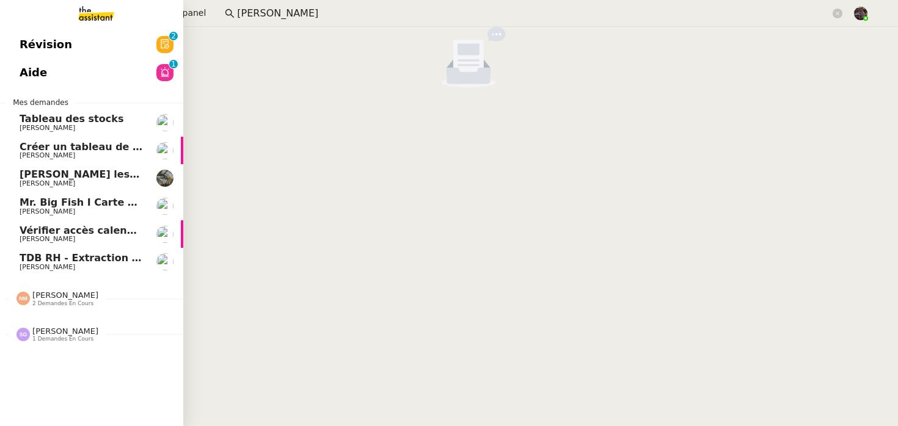
click at [71, 138] on link "Créer un tableau de bord gestion marge PAF [PERSON_NAME]" at bounding box center [91, 151] width 183 height 28
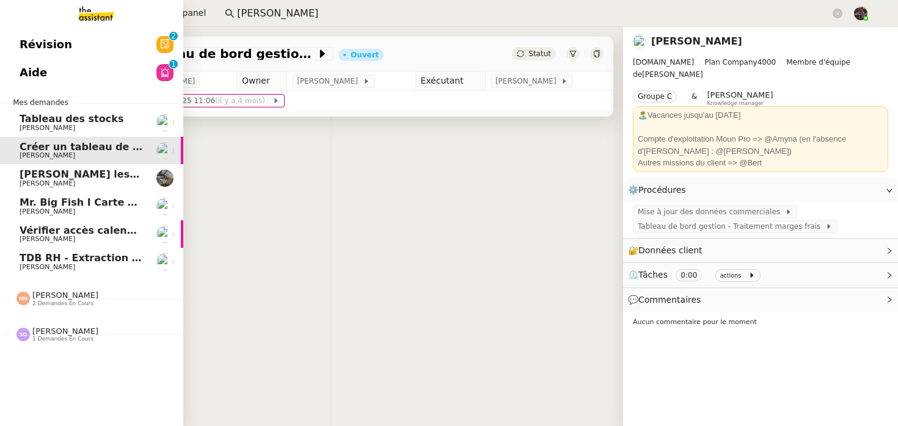
click at [72, 128] on span "[PERSON_NAME]" at bounding box center [48, 128] width 56 height 8
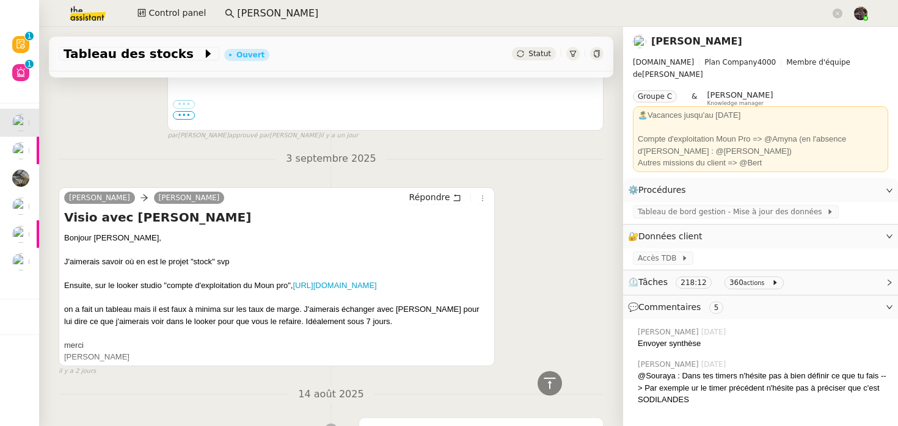
scroll to position [515, 0]
click at [314, 286] on link "[URL][DOMAIN_NAME]" at bounding box center [334, 286] width 84 height 9
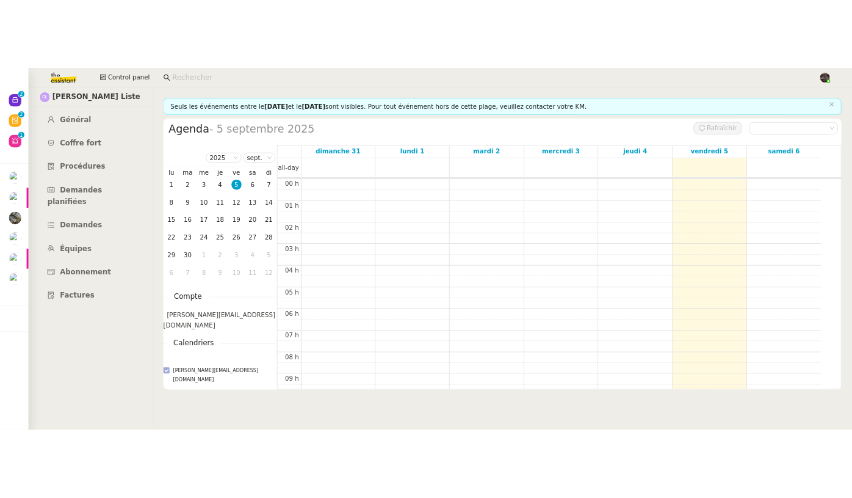
scroll to position [179, 0]
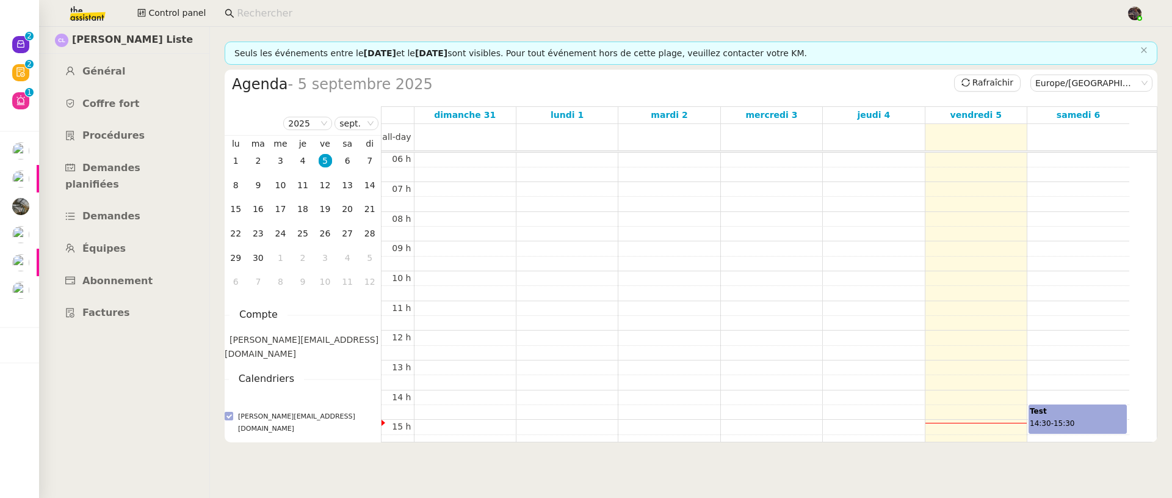
click at [1080, 415] on div "Test 14:30 - 15:30" at bounding box center [1078, 418] width 96 height 27
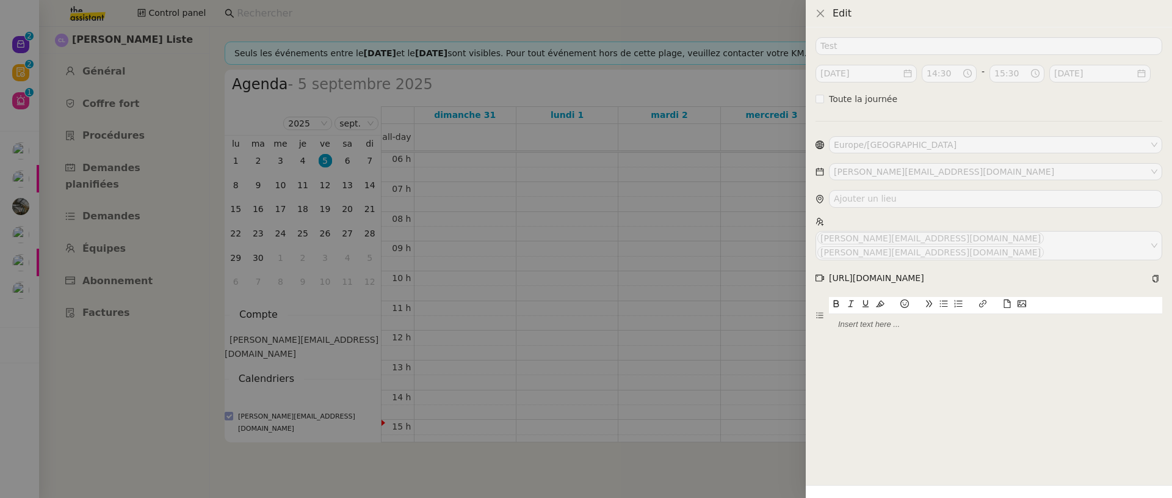
click at [669, 368] on div at bounding box center [586, 249] width 1172 height 498
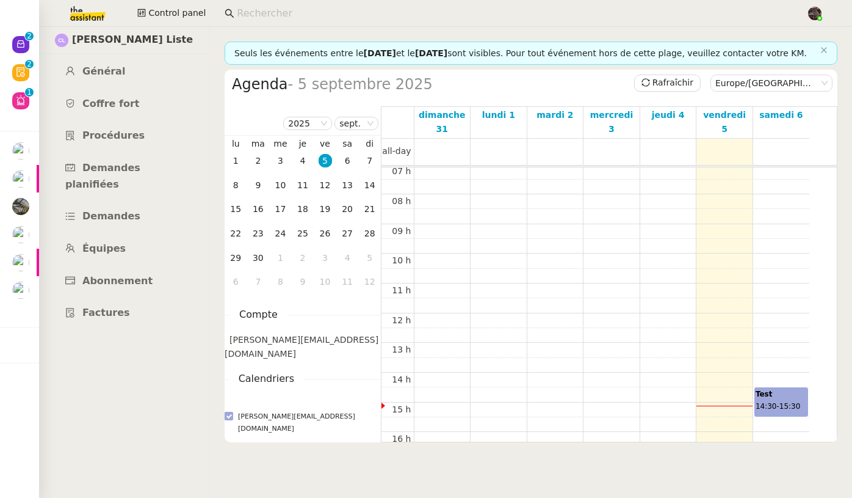
scroll to position [211, 0]
click at [777, 415] on div "Test 14:30 - 15:30" at bounding box center [781, 401] width 51 height 27
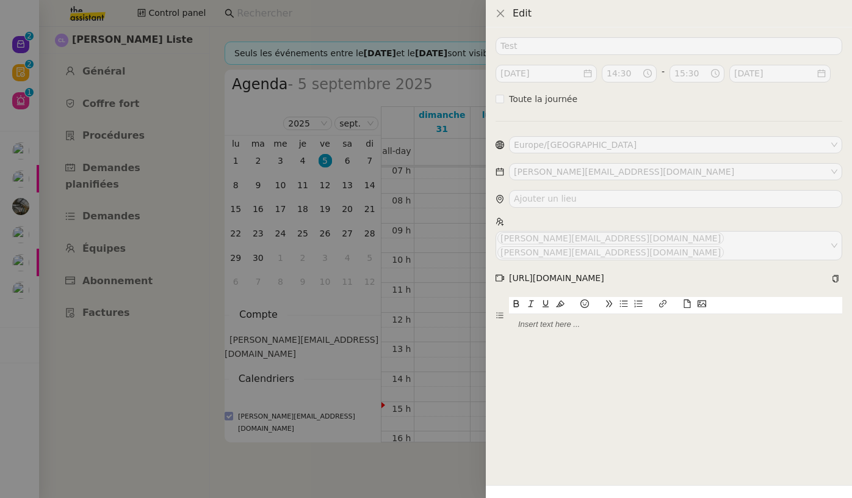
click at [408, 322] on div at bounding box center [426, 249] width 852 height 498
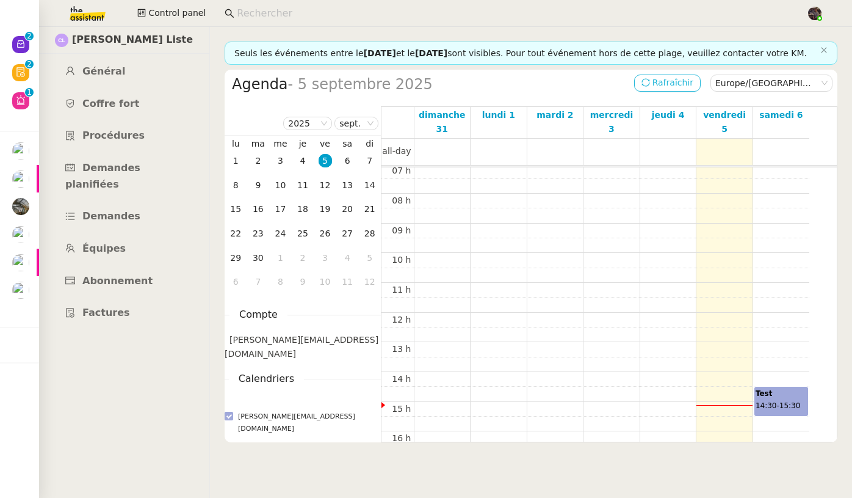
click at [653, 90] on span "Rafraîchir" at bounding box center [673, 83] width 41 height 14
click at [656, 90] on span "Rafraîchir" at bounding box center [673, 83] width 41 height 14
click at [781, 415] on div "Test 14:30 - 15:30" at bounding box center [781, 401] width 51 height 27
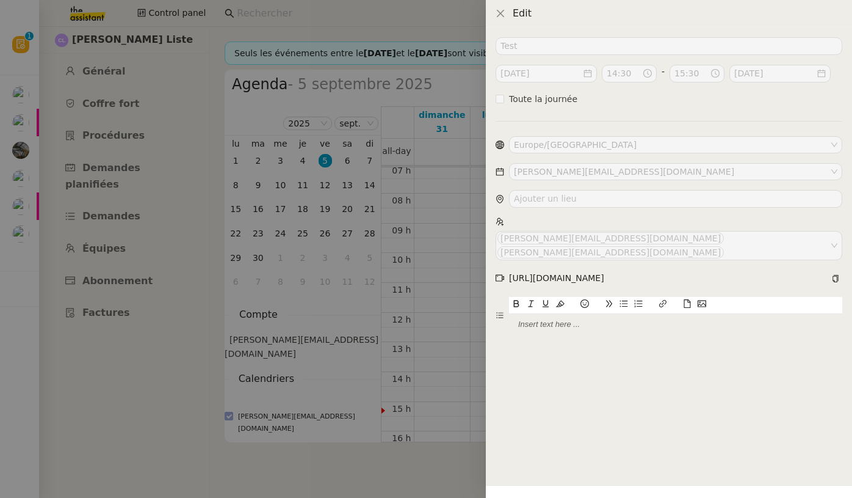
click at [126, 195] on div at bounding box center [426, 249] width 852 height 498
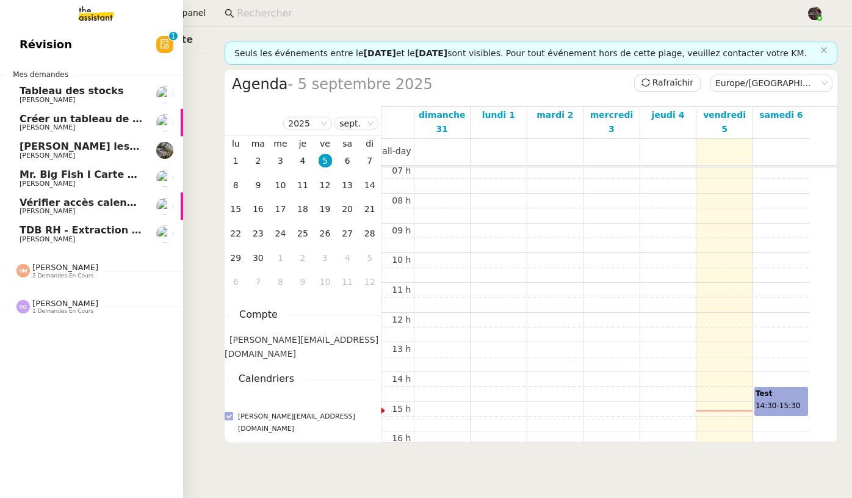
click at [32, 173] on span "Mr. Big Fish I Carte de remerciement pour [PERSON_NAME]" at bounding box center [182, 175] width 325 height 12
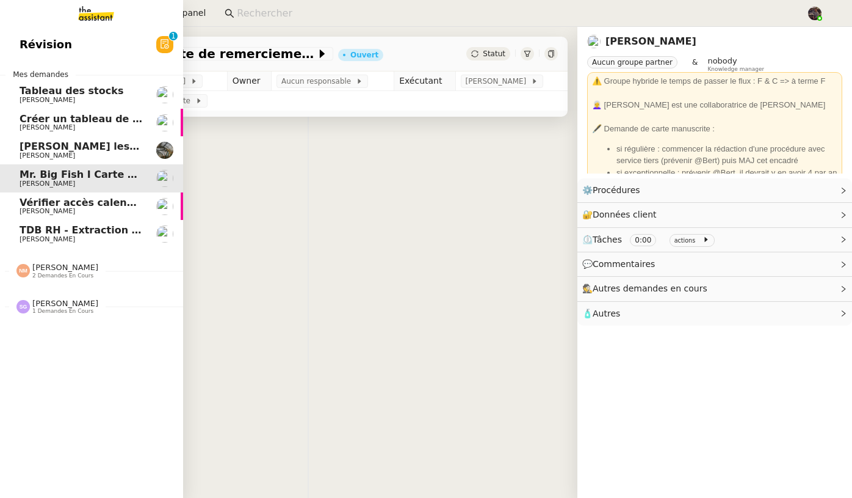
click at [48, 134] on link "Créer un tableau de bord gestion marge PAF [PERSON_NAME]" at bounding box center [91, 123] width 183 height 28
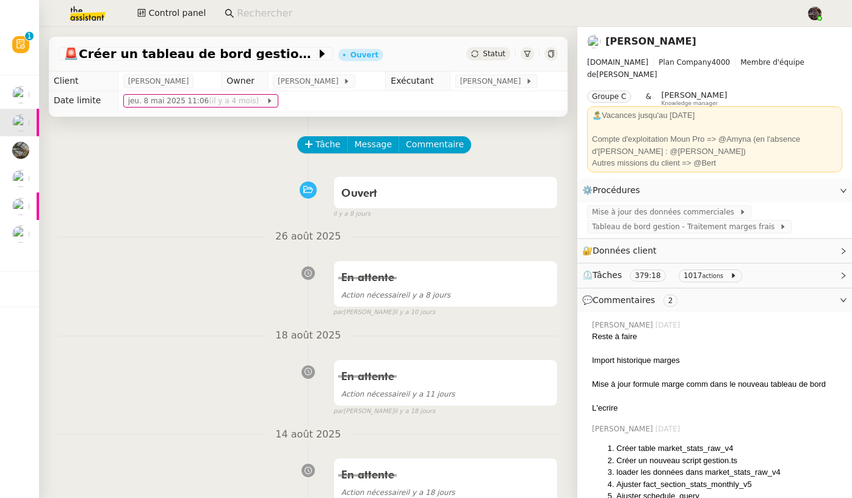
scroll to position [337, 0]
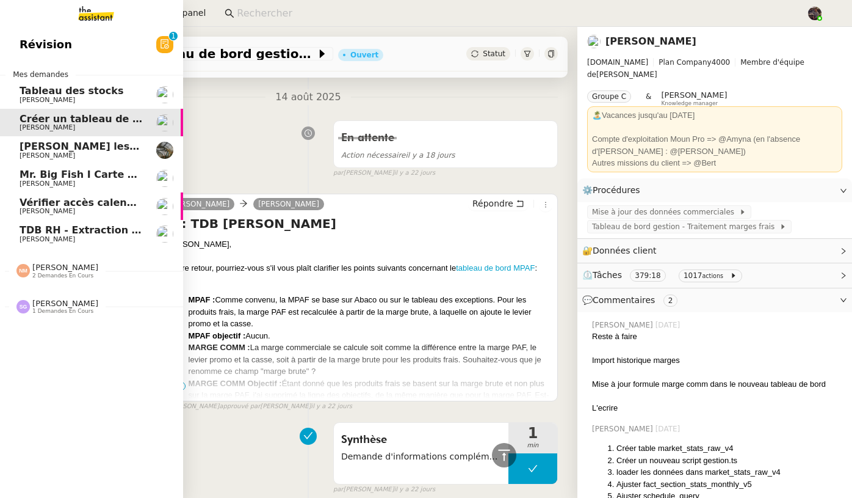
click at [78, 101] on span "[PERSON_NAME]" at bounding box center [81, 99] width 123 height 7
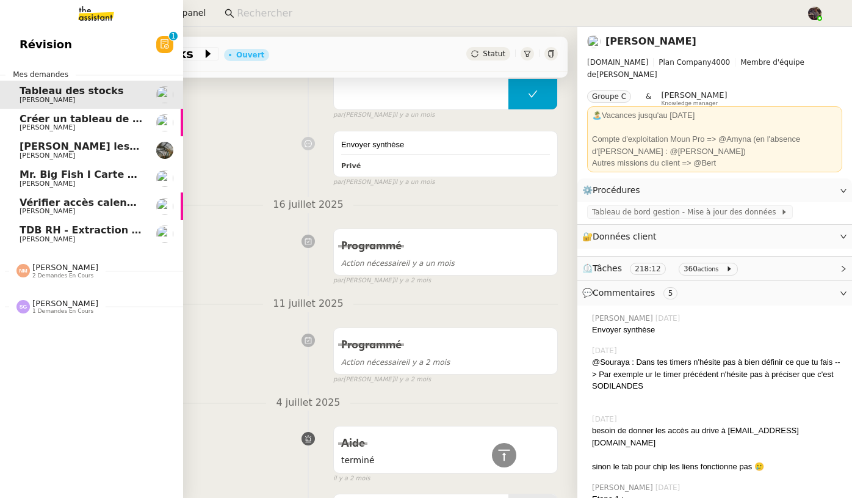
click at [101, 234] on span "TDB RH - Extraction et mise à jour Absences / Turnover - [DATE]" at bounding box center [195, 230] width 351 height 12
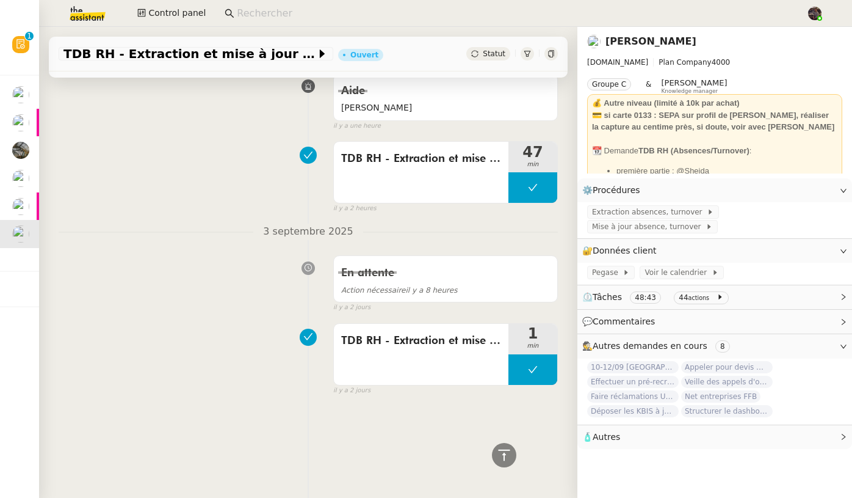
scroll to position [337, 0]
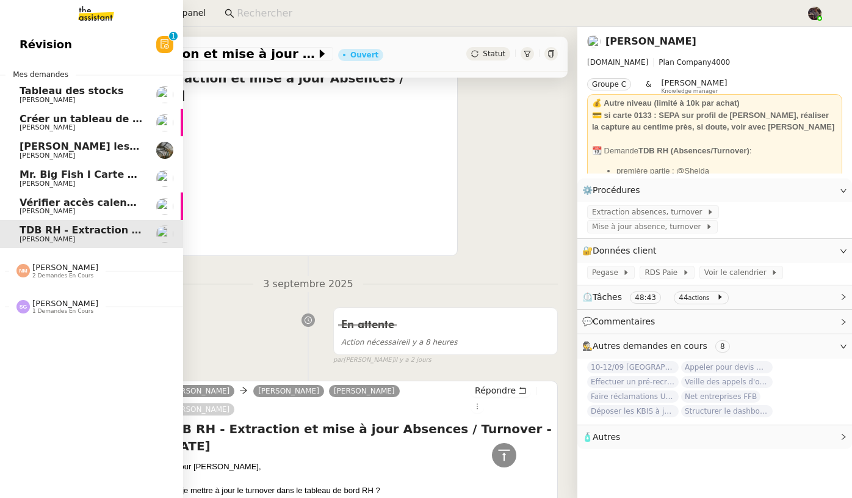
click at [32, 146] on span "[PERSON_NAME] les tâches pour [PERSON_NAME]" at bounding box center [156, 146] width 273 height 12
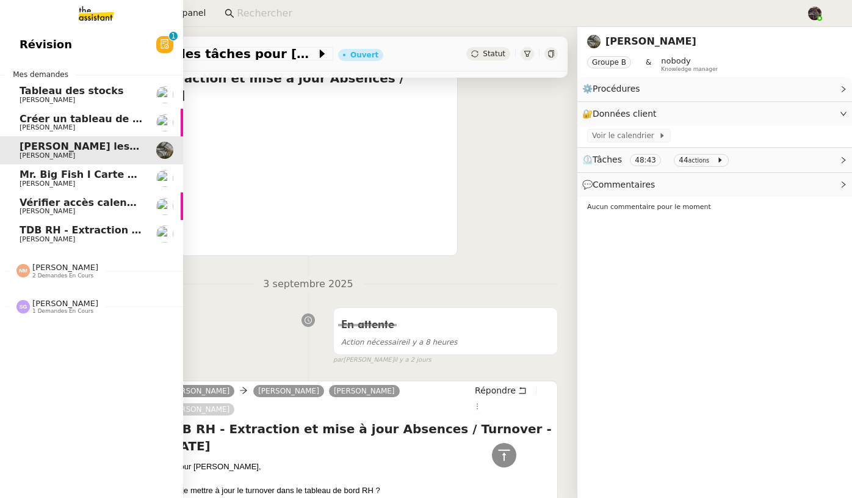
scroll to position [337, 0]
click at [70, 117] on span "Créer un tableau de bord gestion marge PAF" at bounding box center [142, 119] width 245 height 12
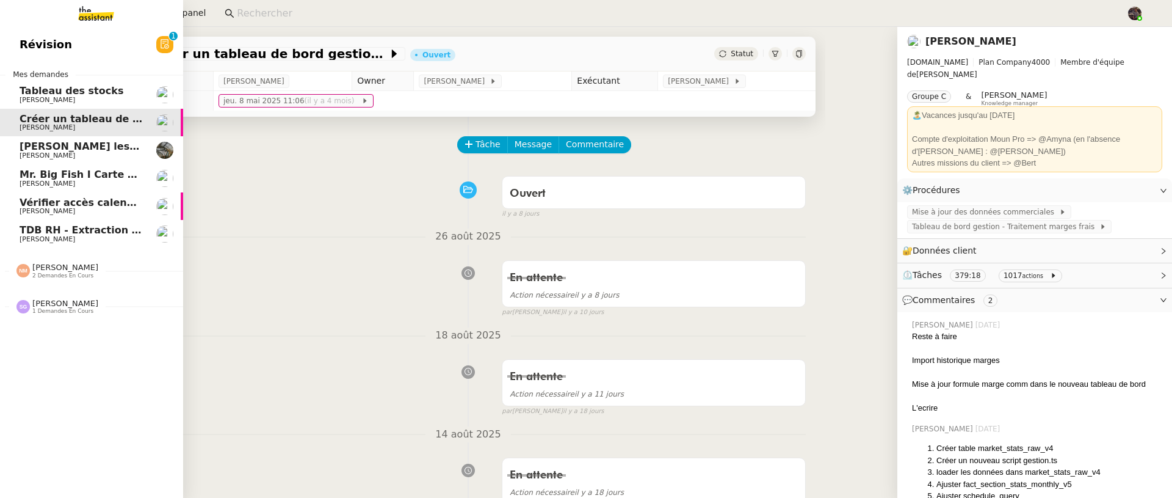
click at [62, 93] on span "Tableau des stocks" at bounding box center [72, 91] width 104 height 12
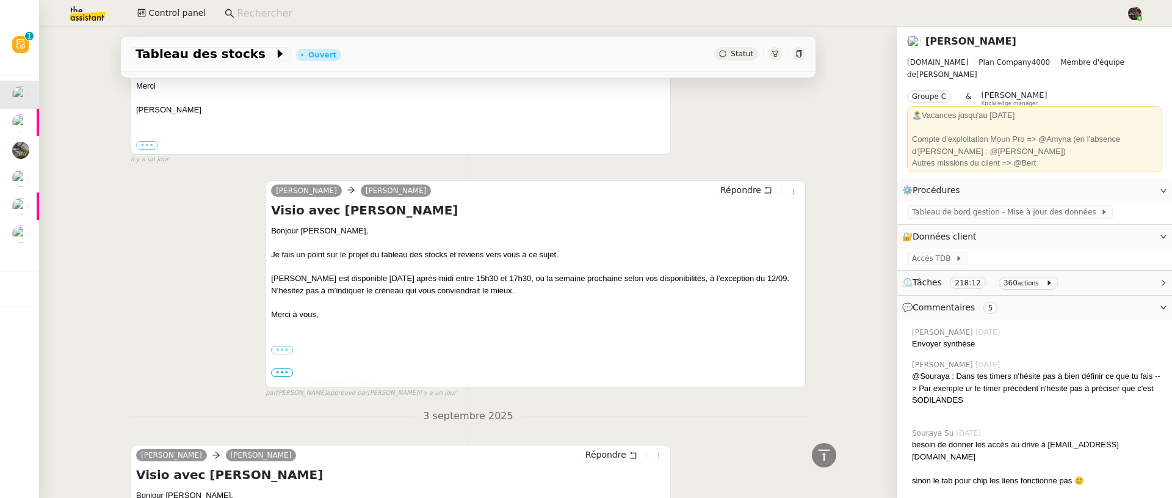
scroll to position [529, 0]
